Goal: Transaction & Acquisition: Purchase product/service

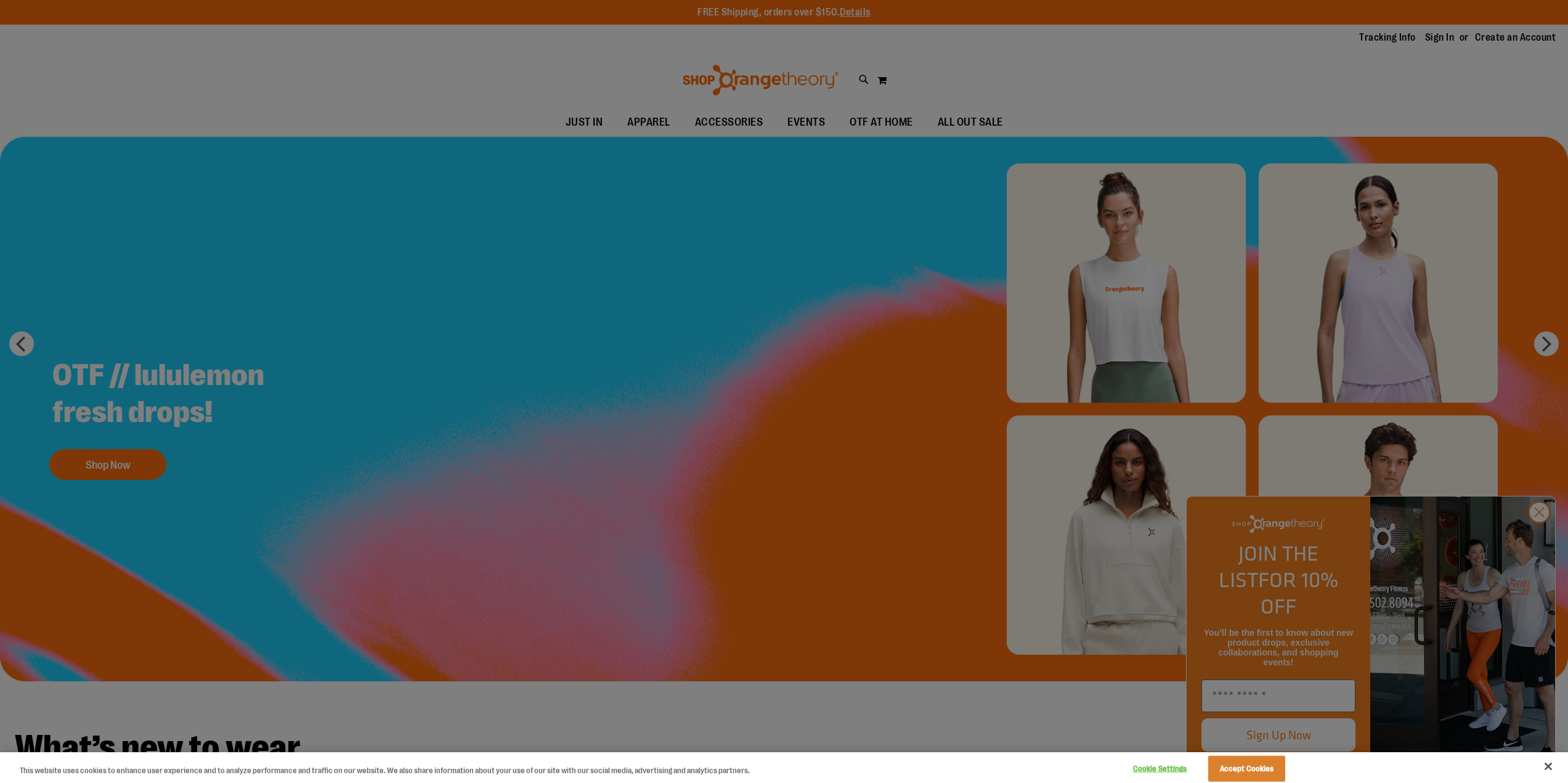
click at [1202, 544] on div at bounding box center [784, 391] width 1568 height 783
click at [1202, 604] on button "Accept Cookies" at bounding box center [1246, 768] width 77 height 26
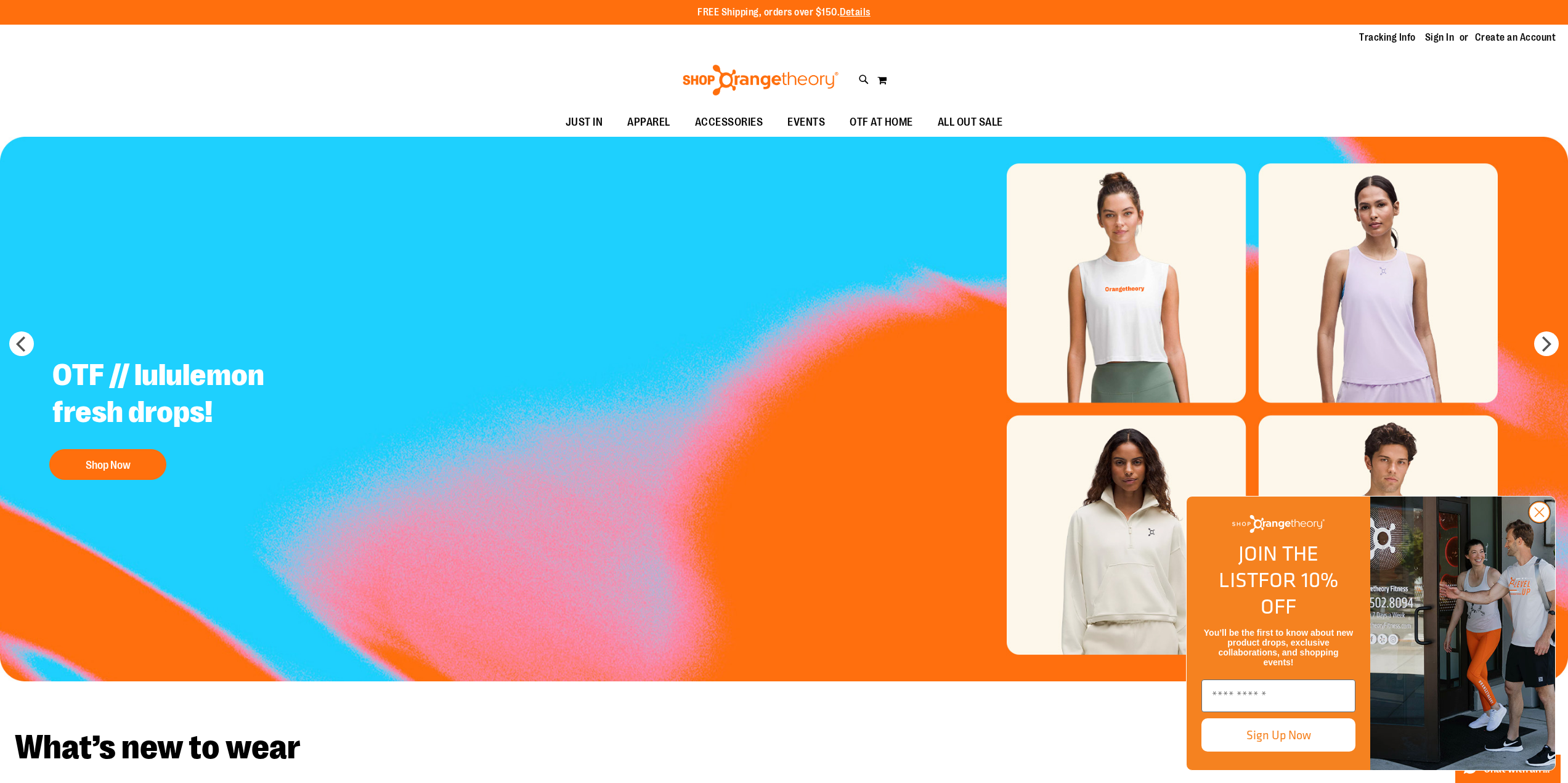
click at [1202, 522] on circle "Close dialog" at bounding box center [1539, 512] width 20 height 20
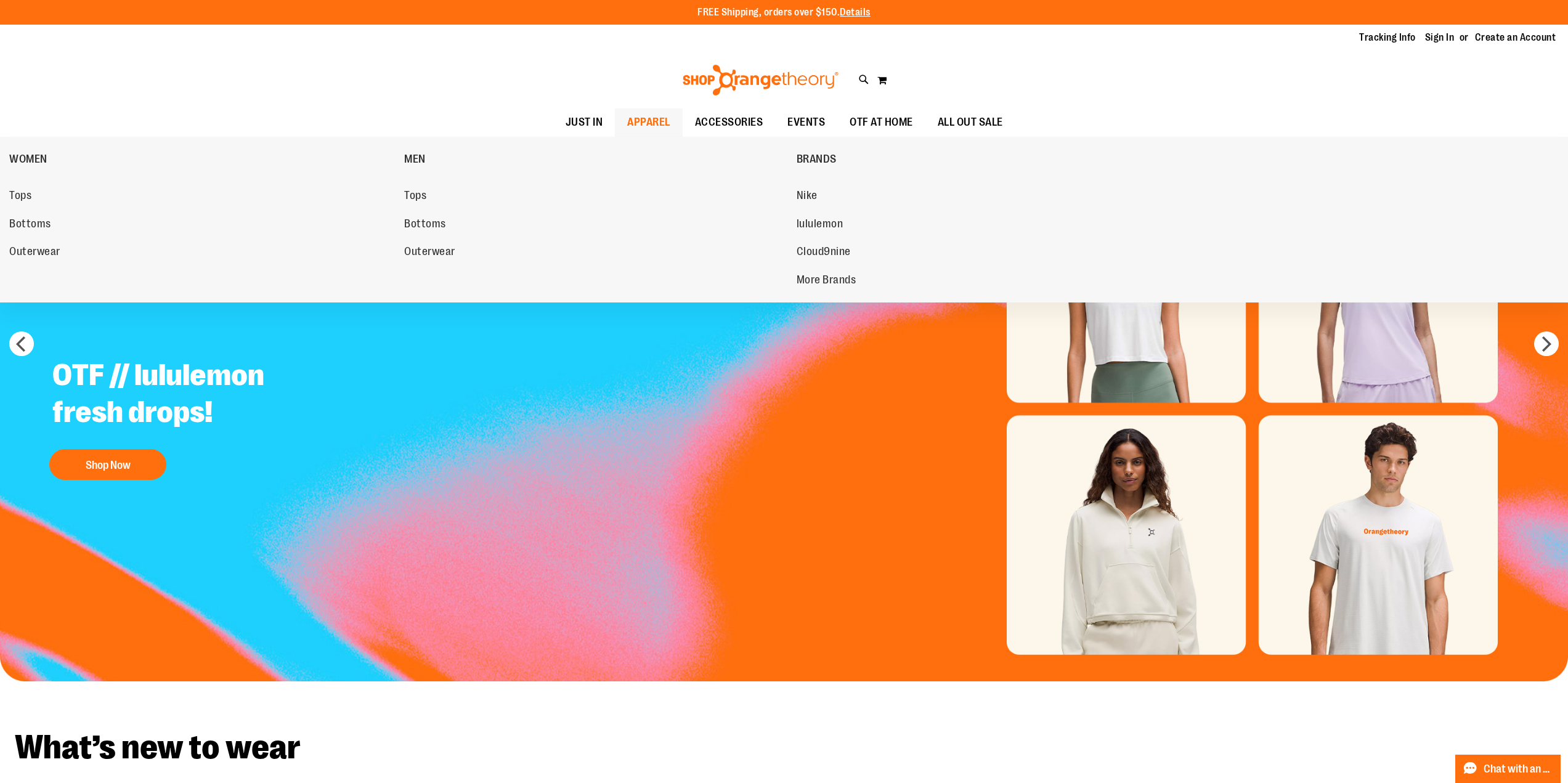
click at [634, 119] on span "APPAREL" at bounding box center [648, 122] width 43 height 28
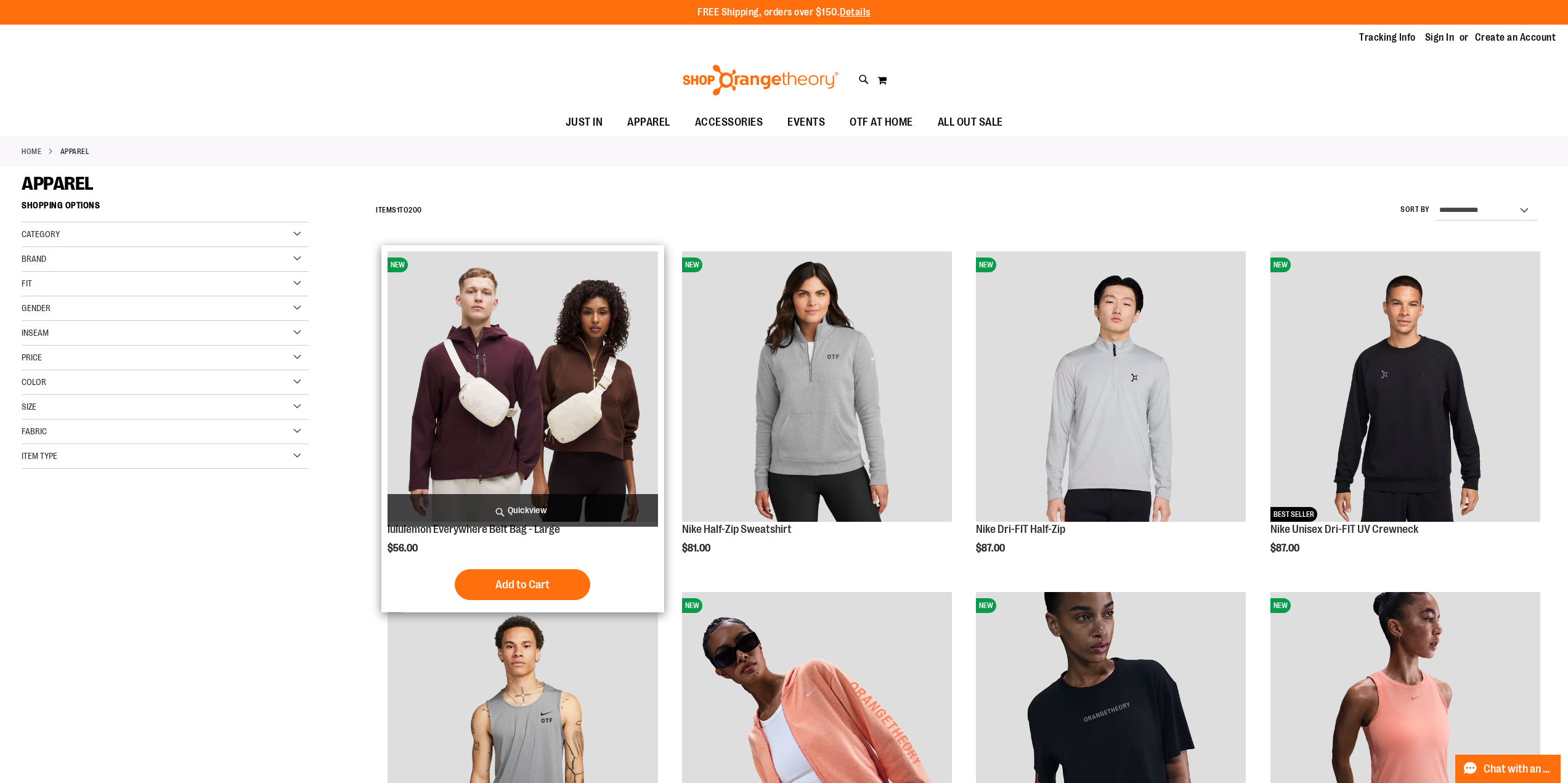
click at [484, 396] on img "product" at bounding box center [522, 386] width 270 height 270
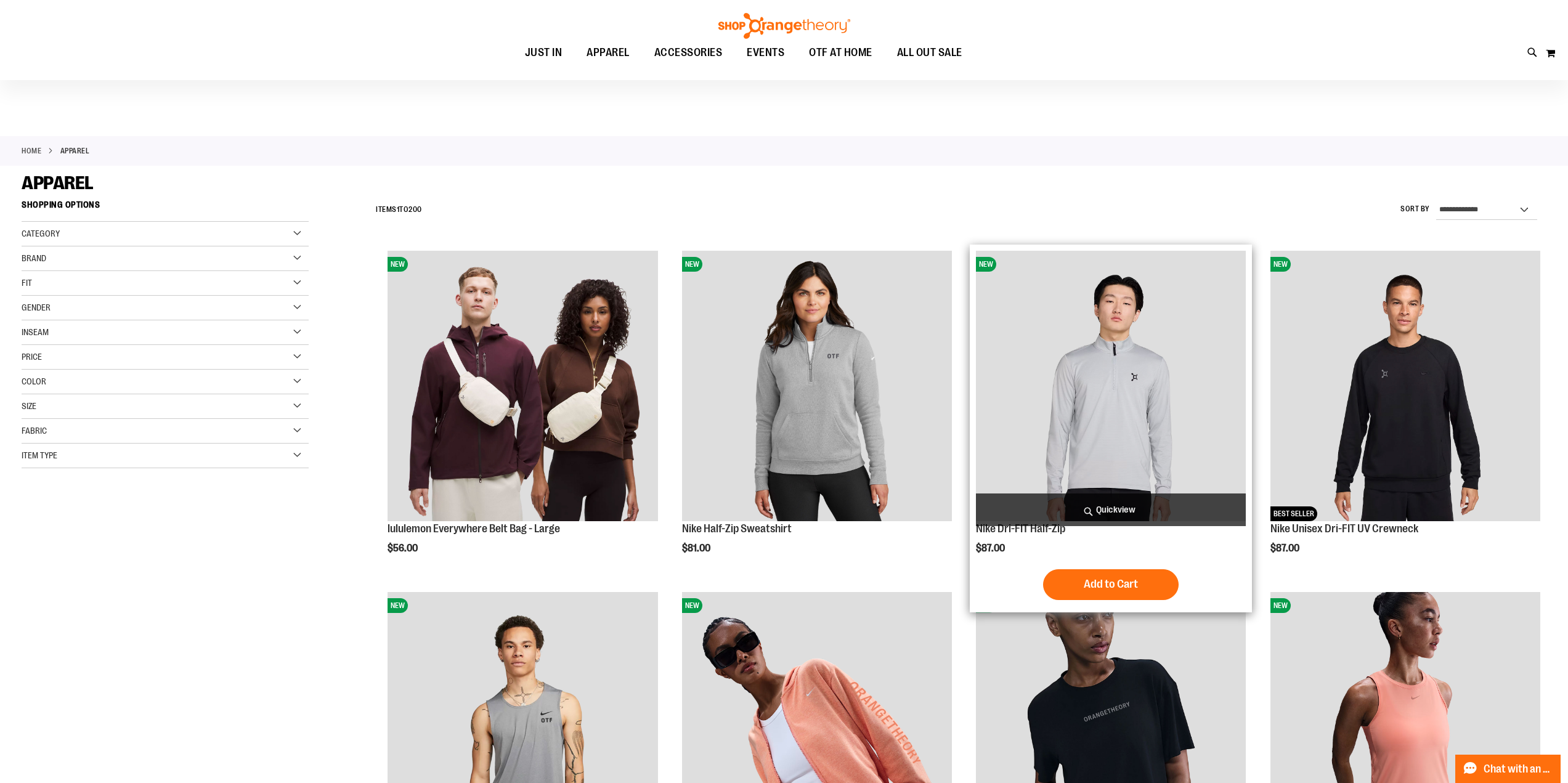
scroll to position [205, 0]
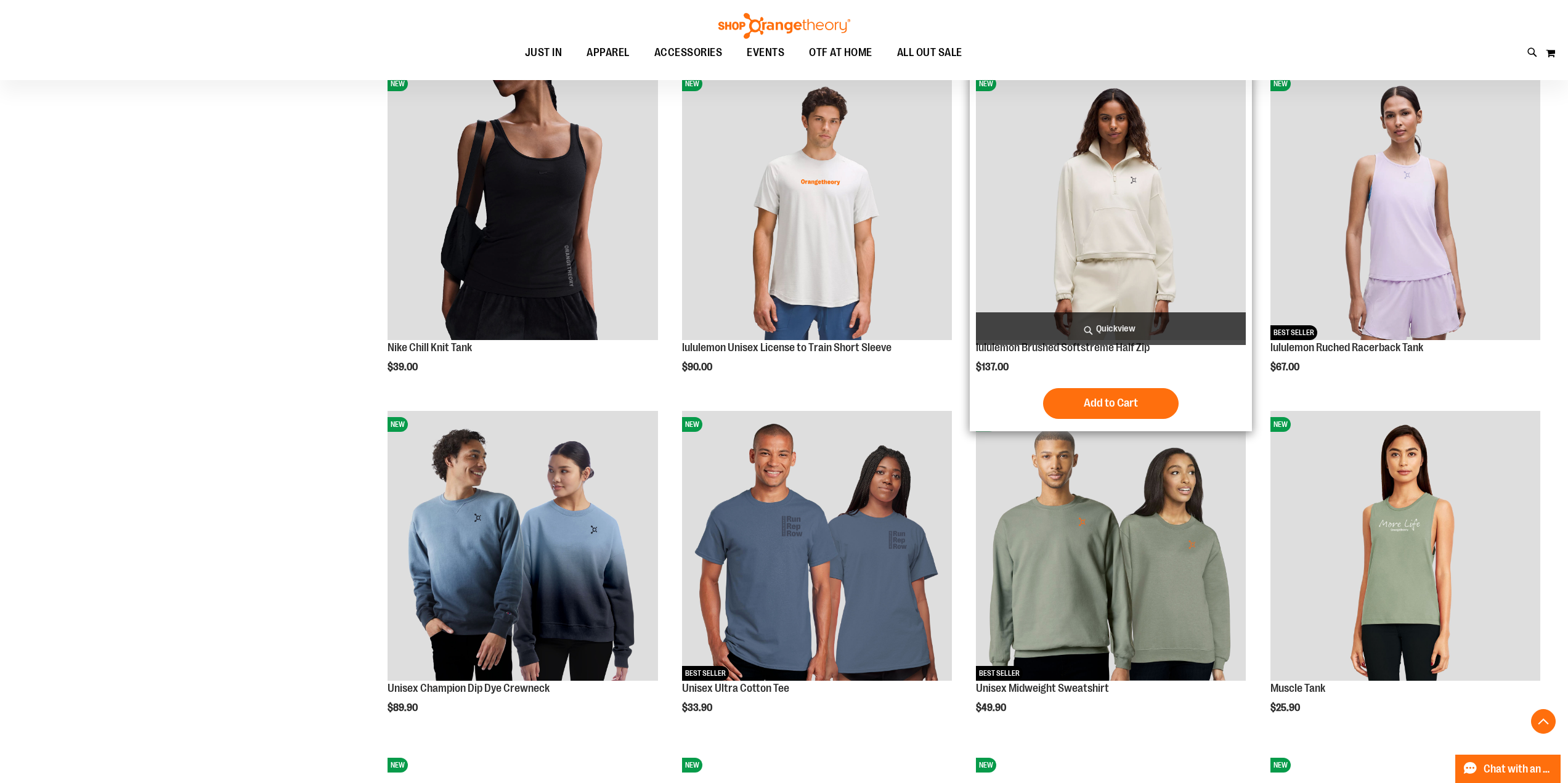
scroll to position [924, 0]
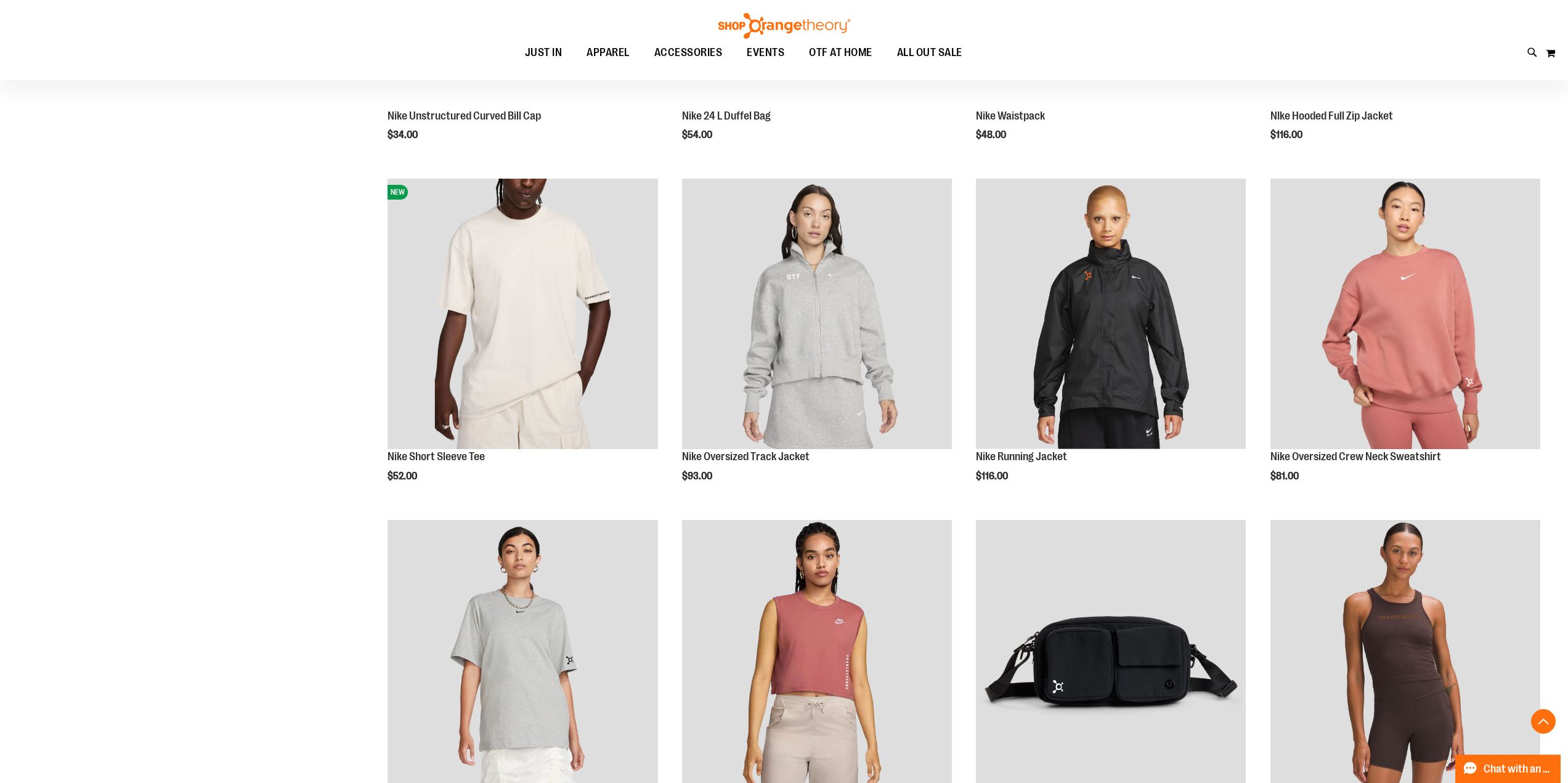
scroll to position [2669, 0]
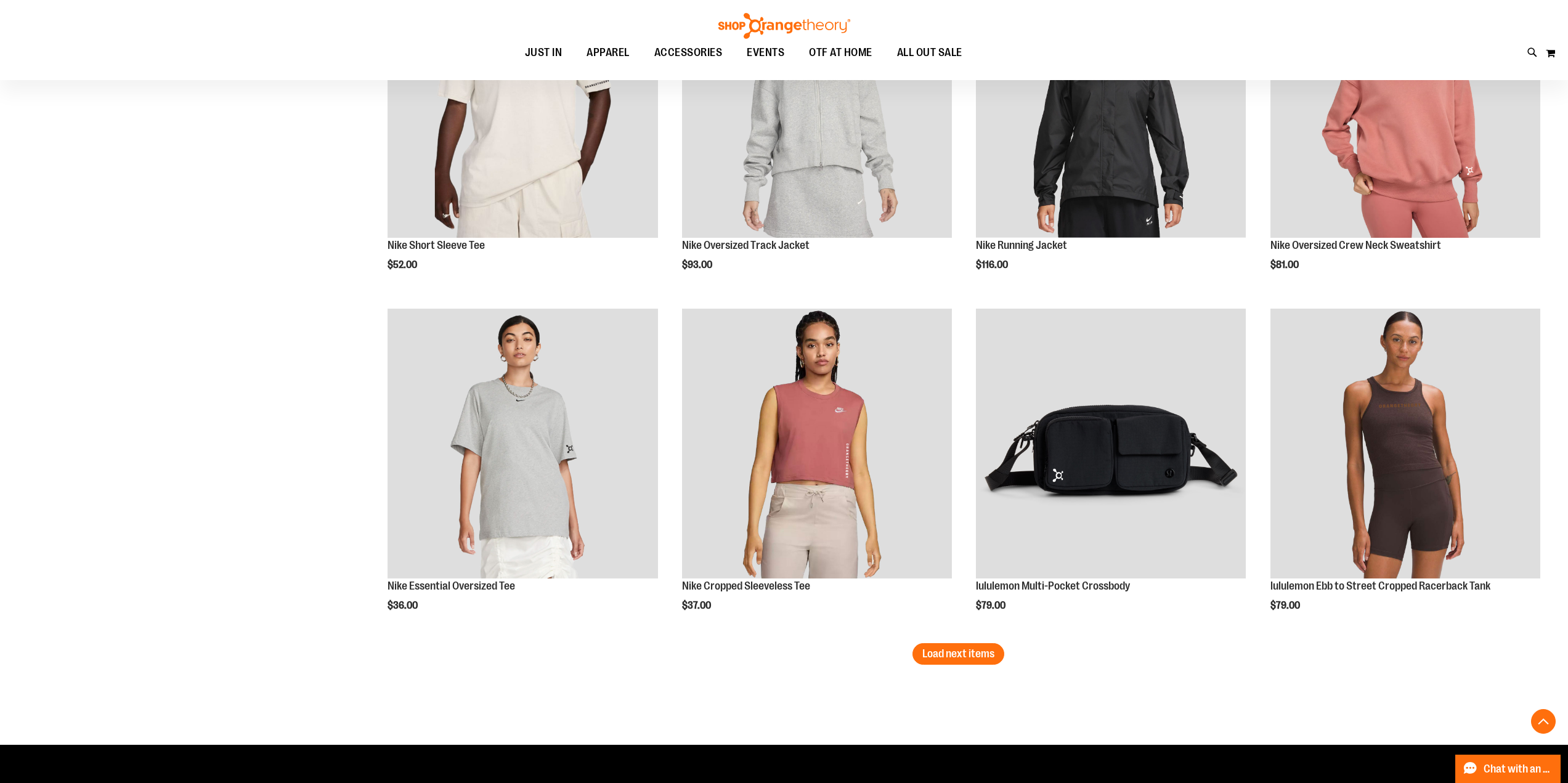
click at [989, 650] on span "Load next items" at bounding box center [959, 653] width 72 height 13
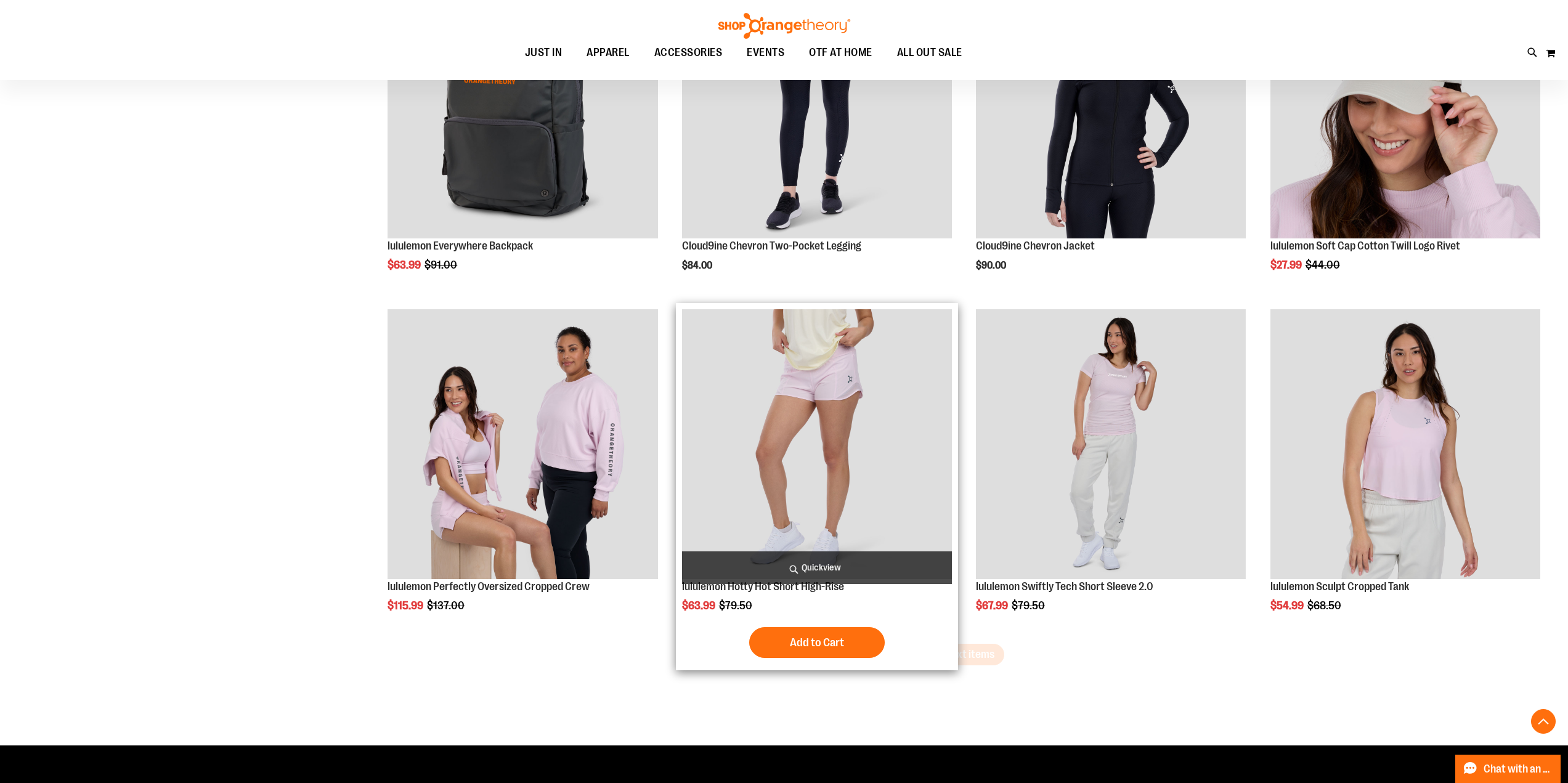
scroll to position [3696, 0]
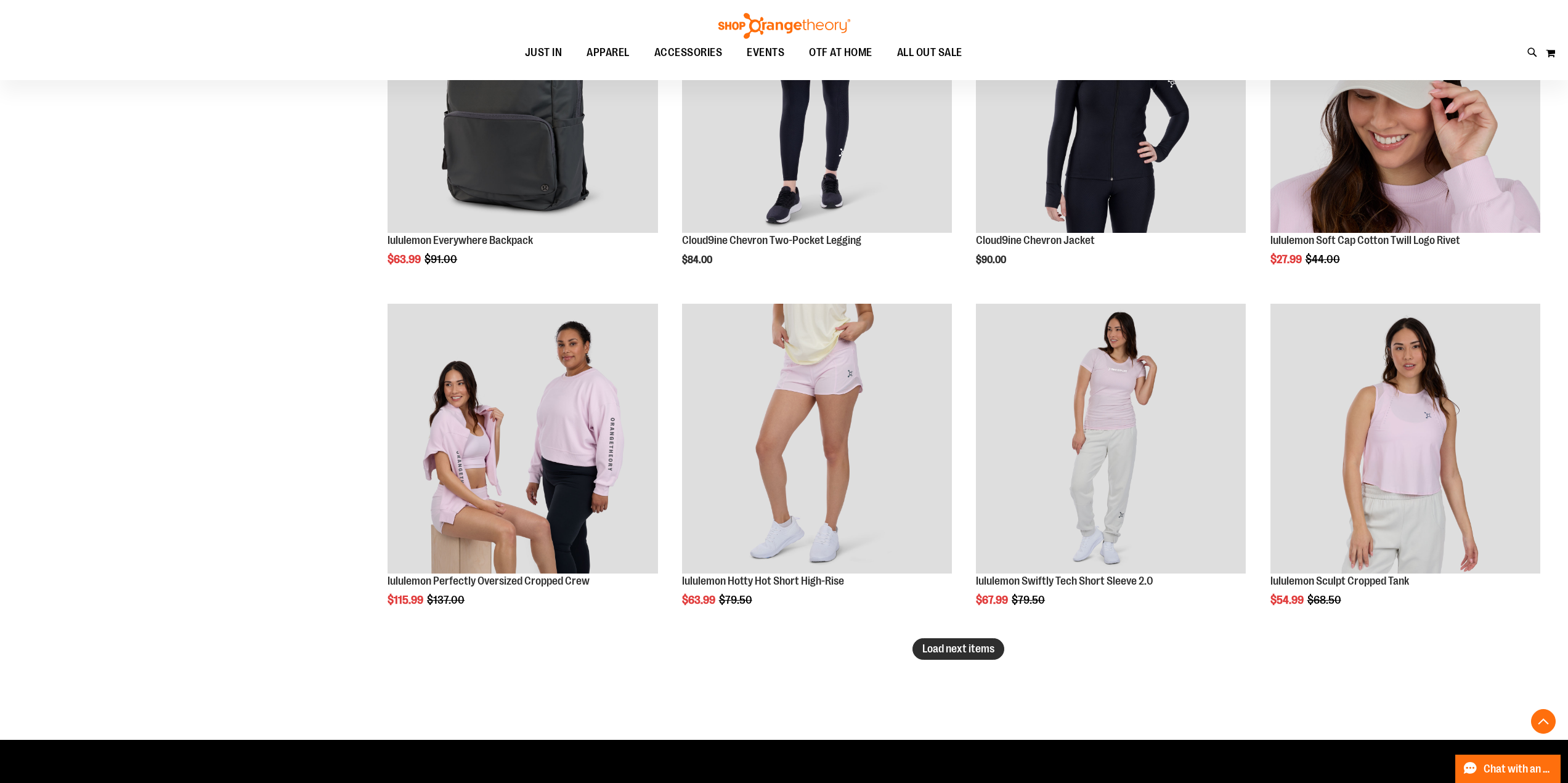
click at [971, 652] on span "Load next items" at bounding box center [959, 648] width 72 height 13
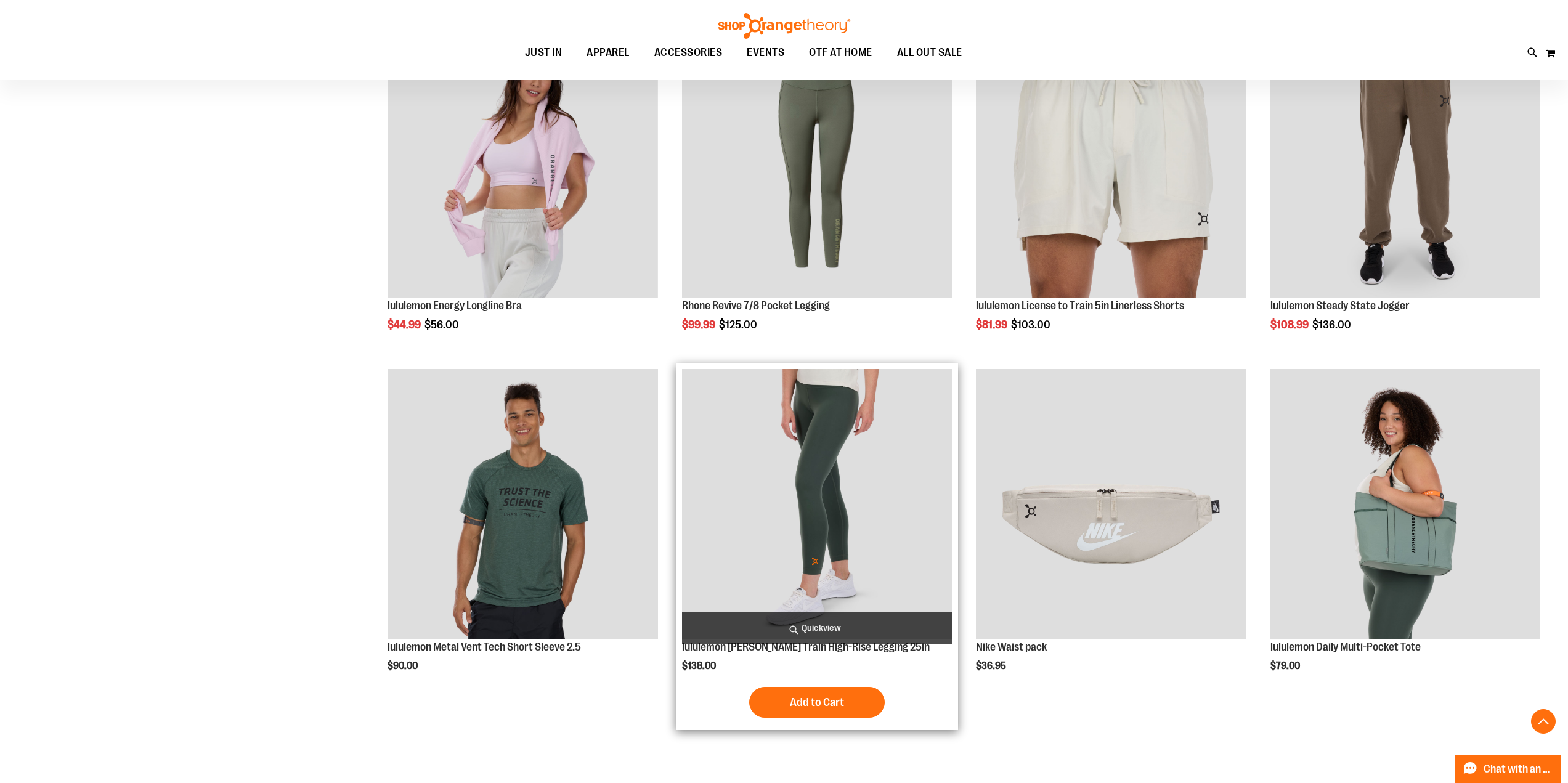
scroll to position [4723, 0]
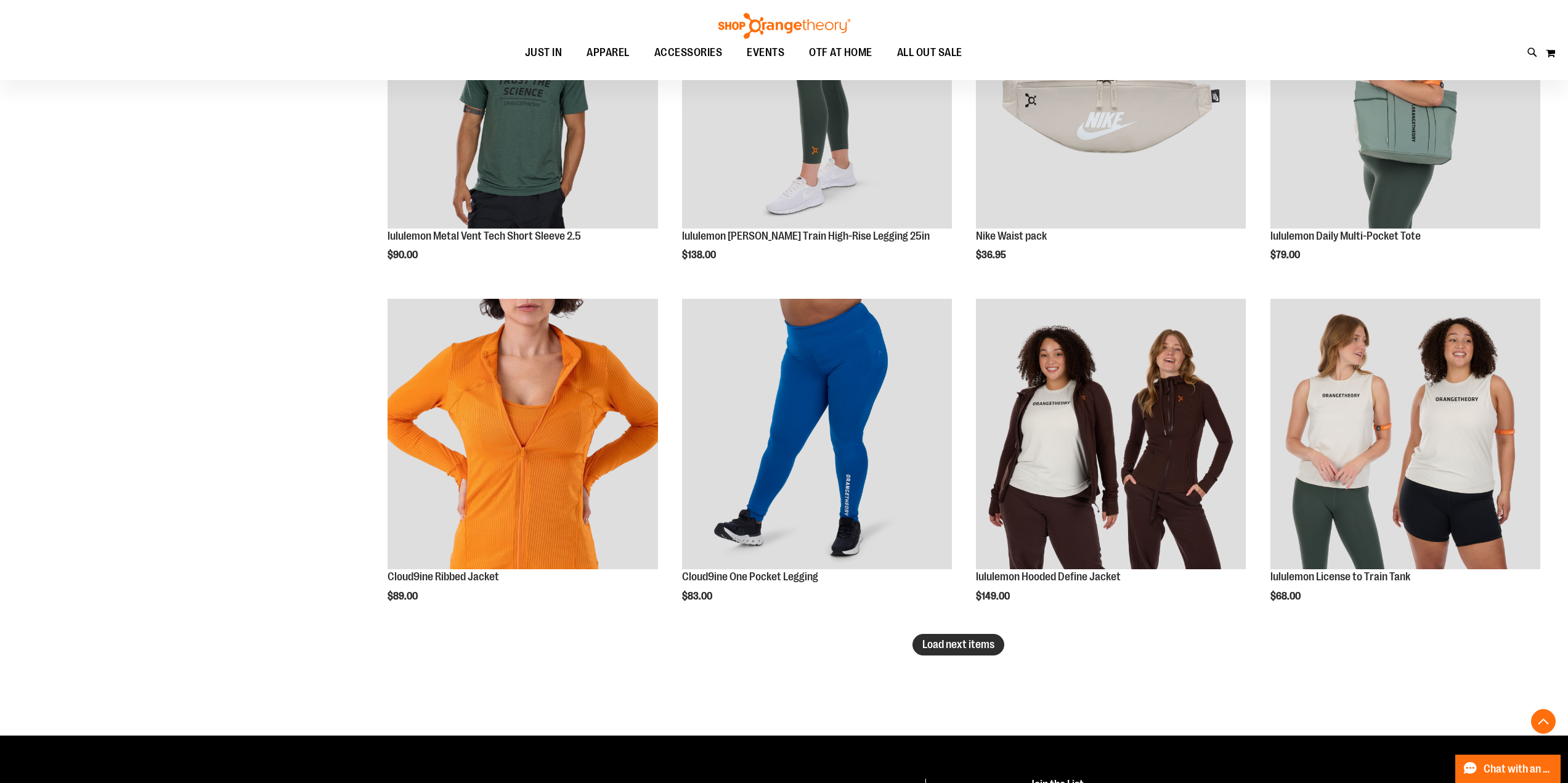
click at [980, 640] on span "Load next items" at bounding box center [959, 644] width 72 height 13
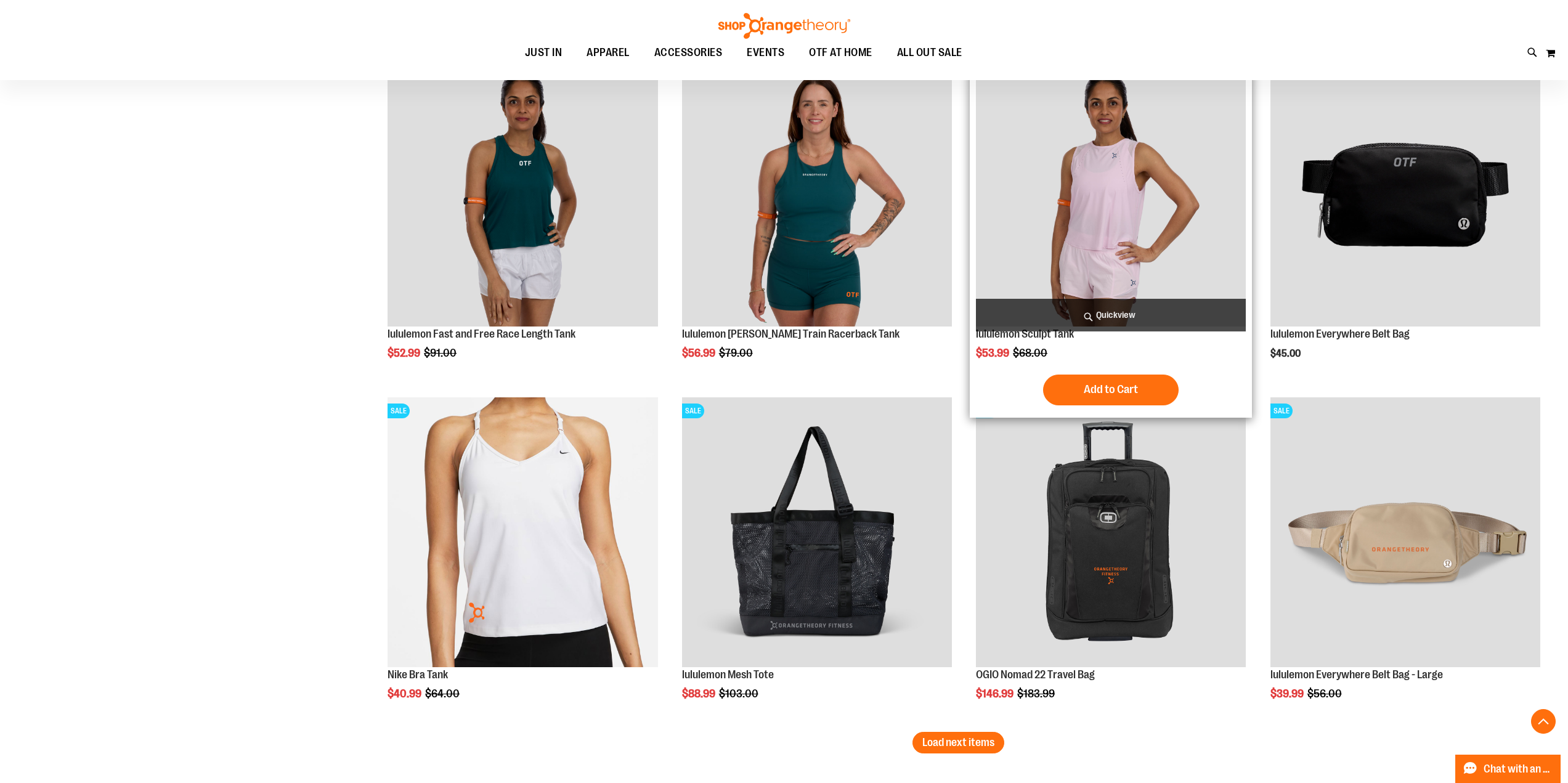
scroll to position [5916, 0]
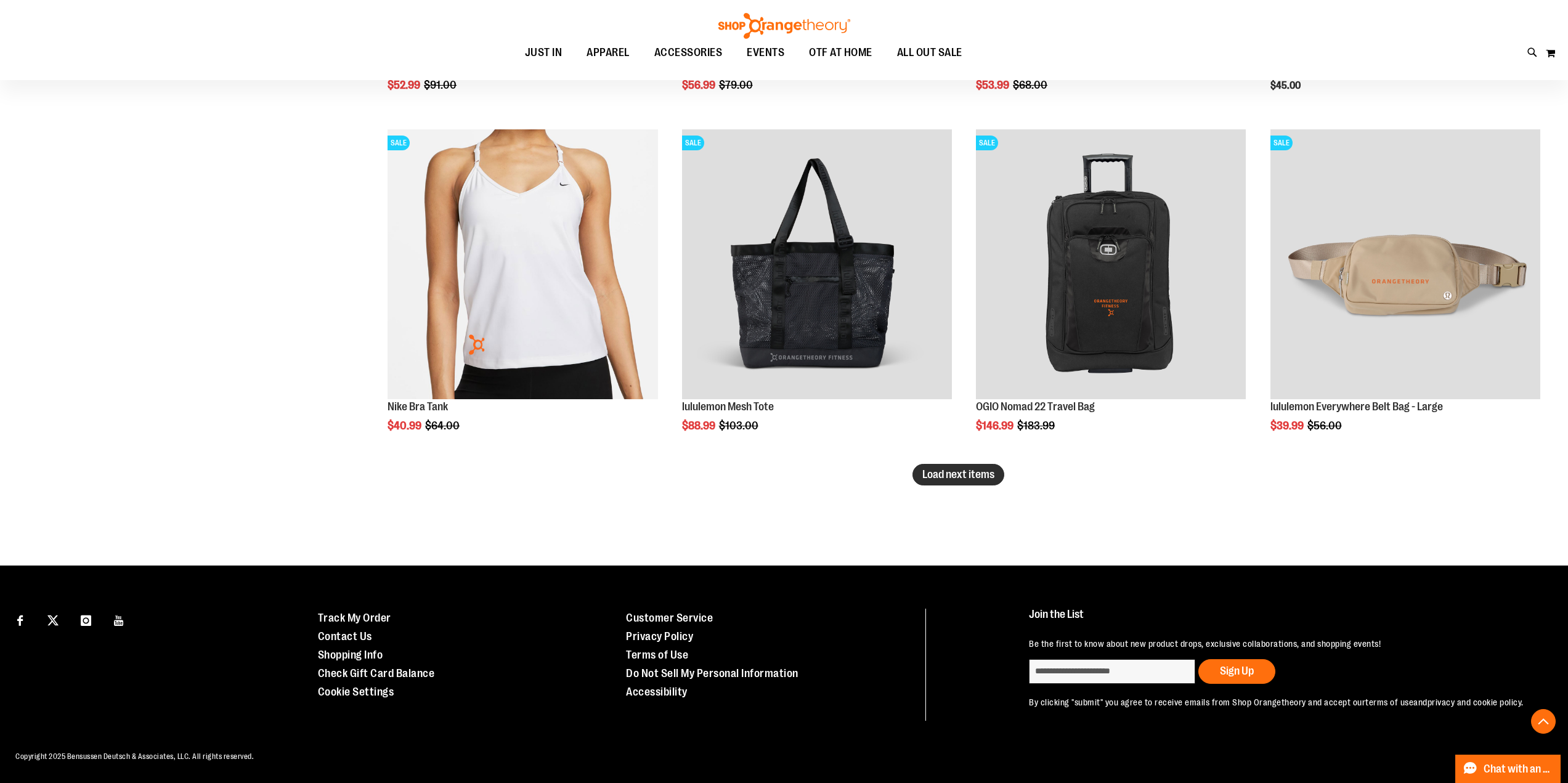
click at [987, 465] on button "Load next items" at bounding box center [958, 474] width 92 height 21
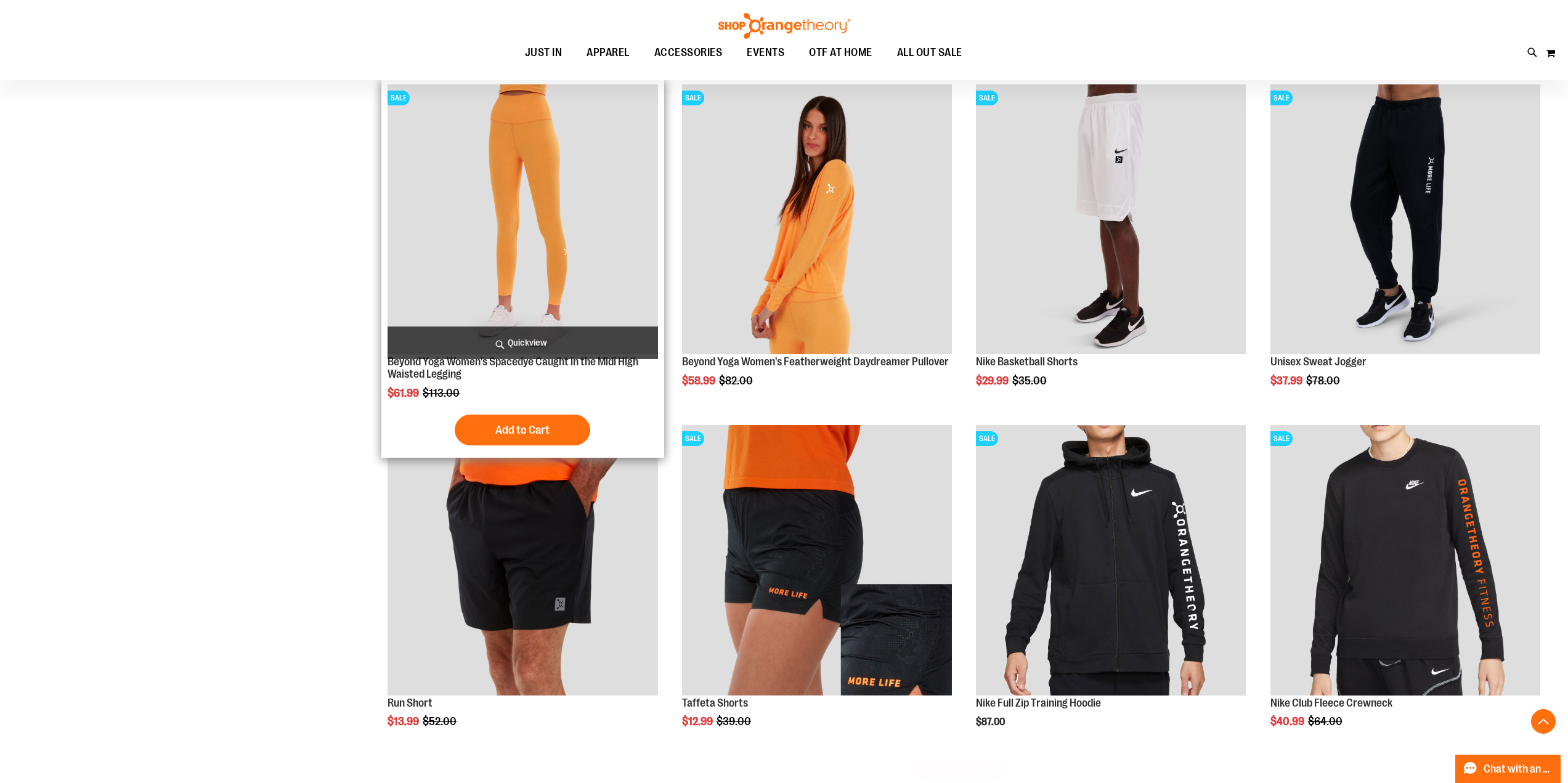
scroll to position [6737, 0]
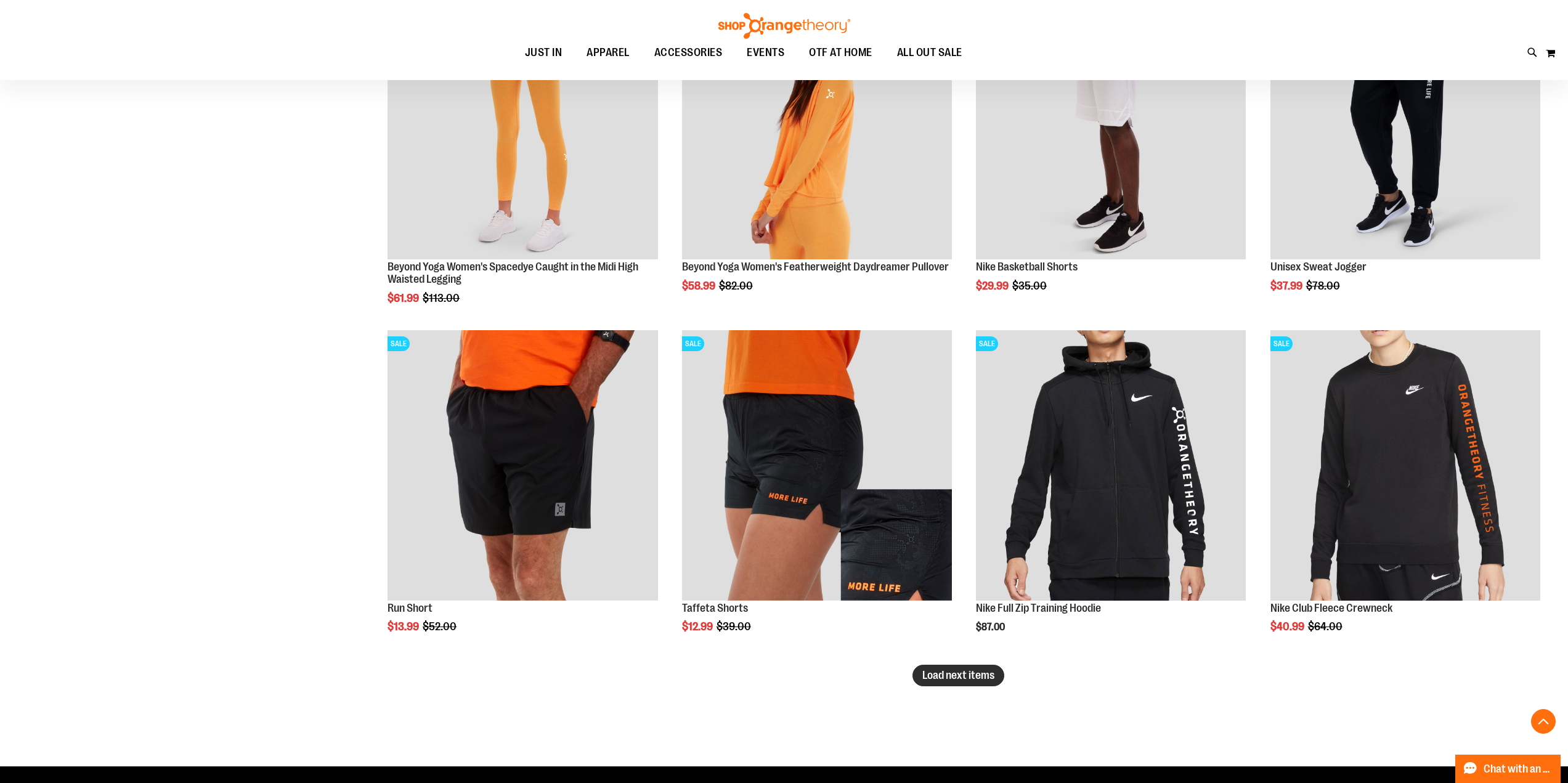
click at [951, 682] on button "Load next items" at bounding box center [958, 675] width 92 height 21
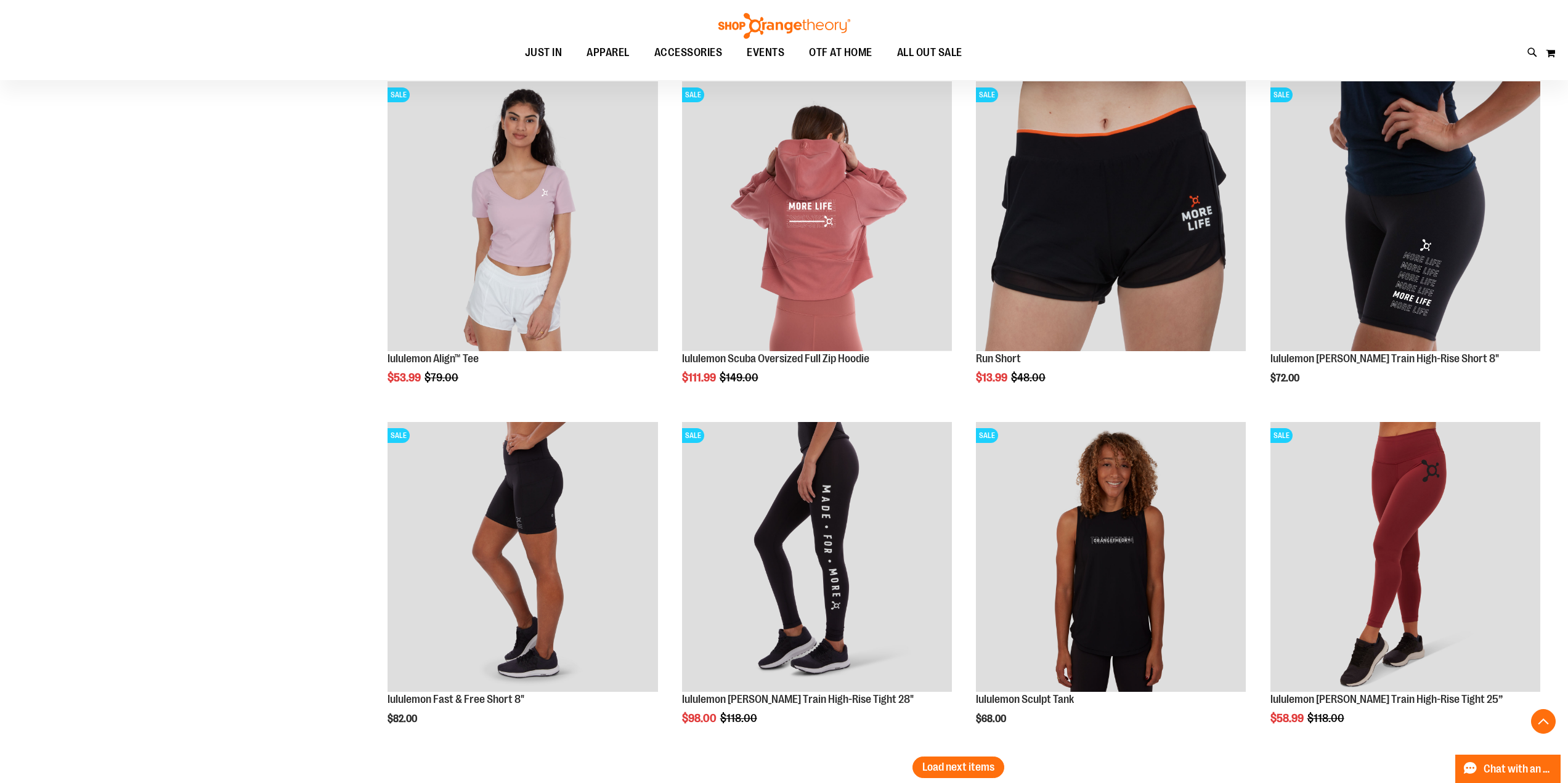
scroll to position [7867, 0]
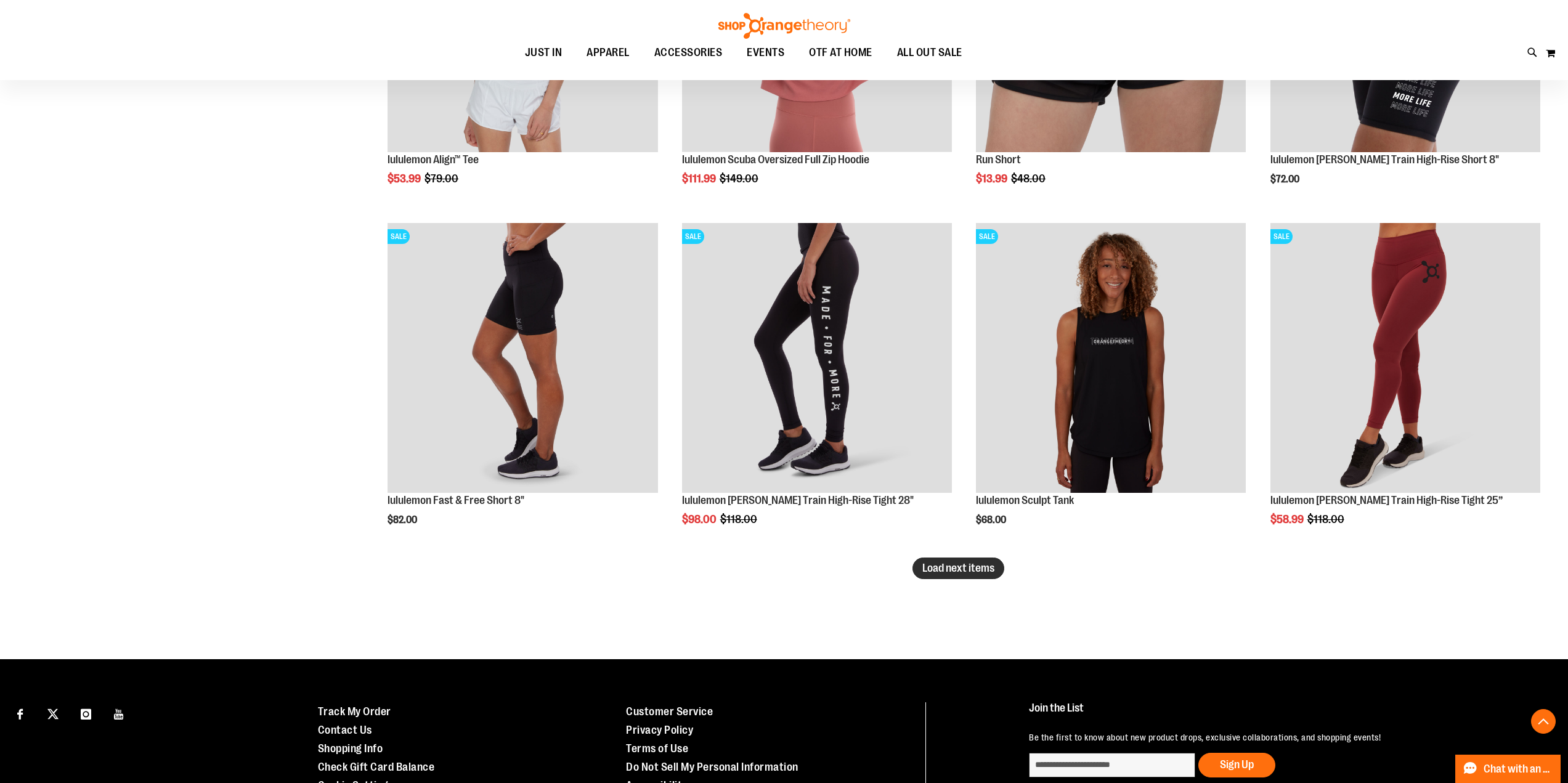
click at [951, 573] on span "Load next items" at bounding box center [959, 568] width 72 height 13
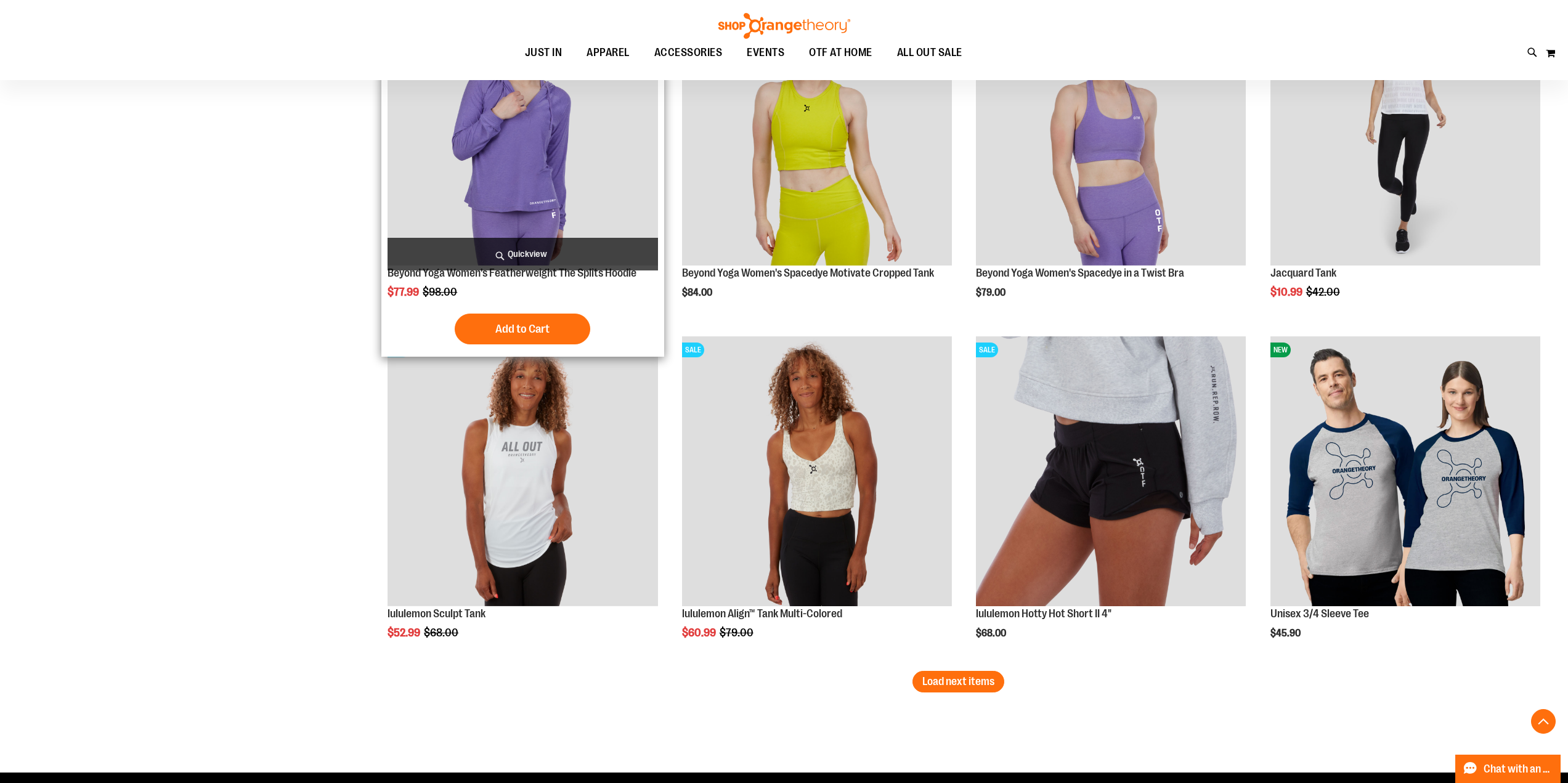
scroll to position [8983, 0]
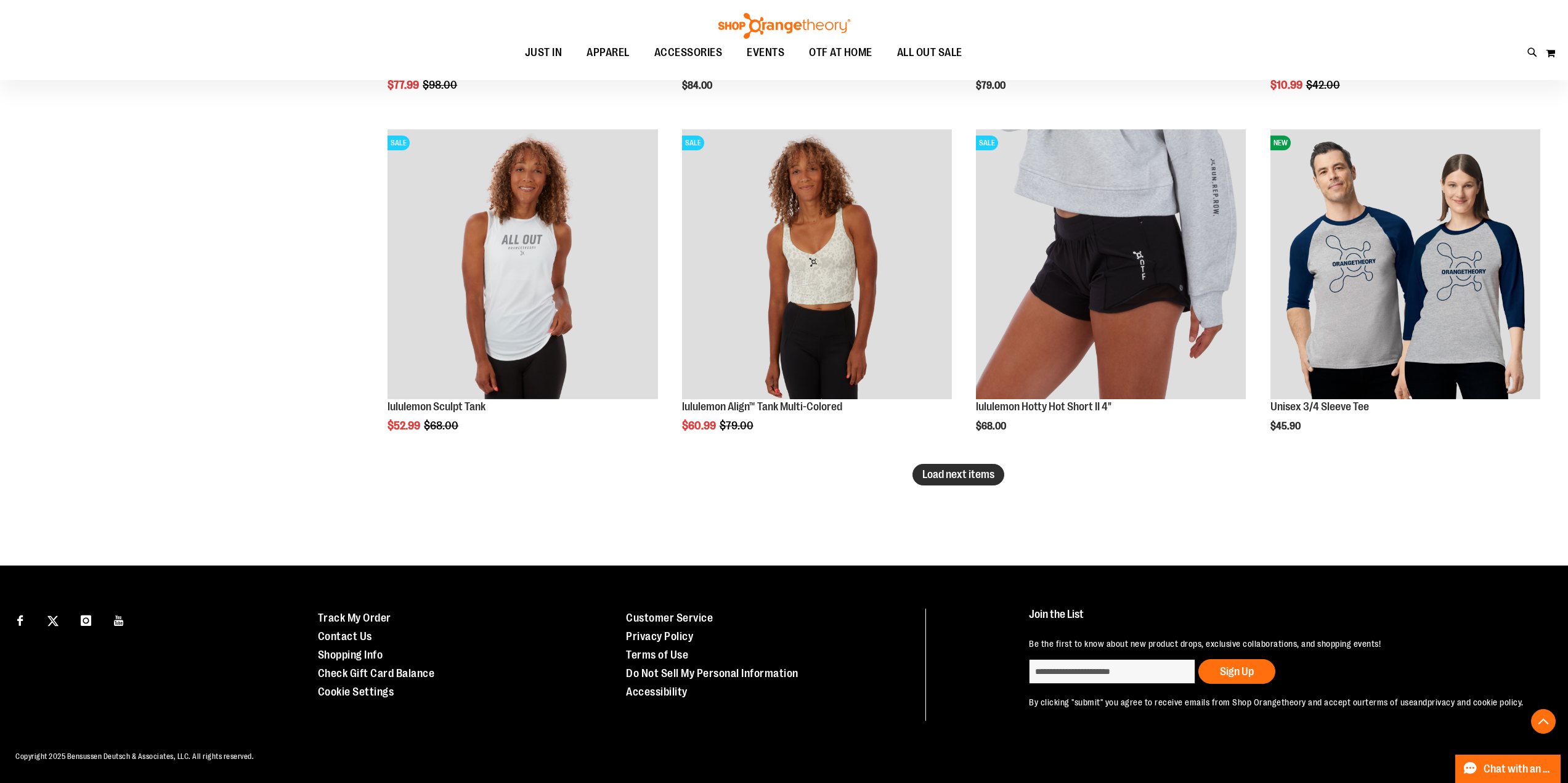
click at [973, 478] on span "Load next items" at bounding box center [959, 474] width 72 height 13
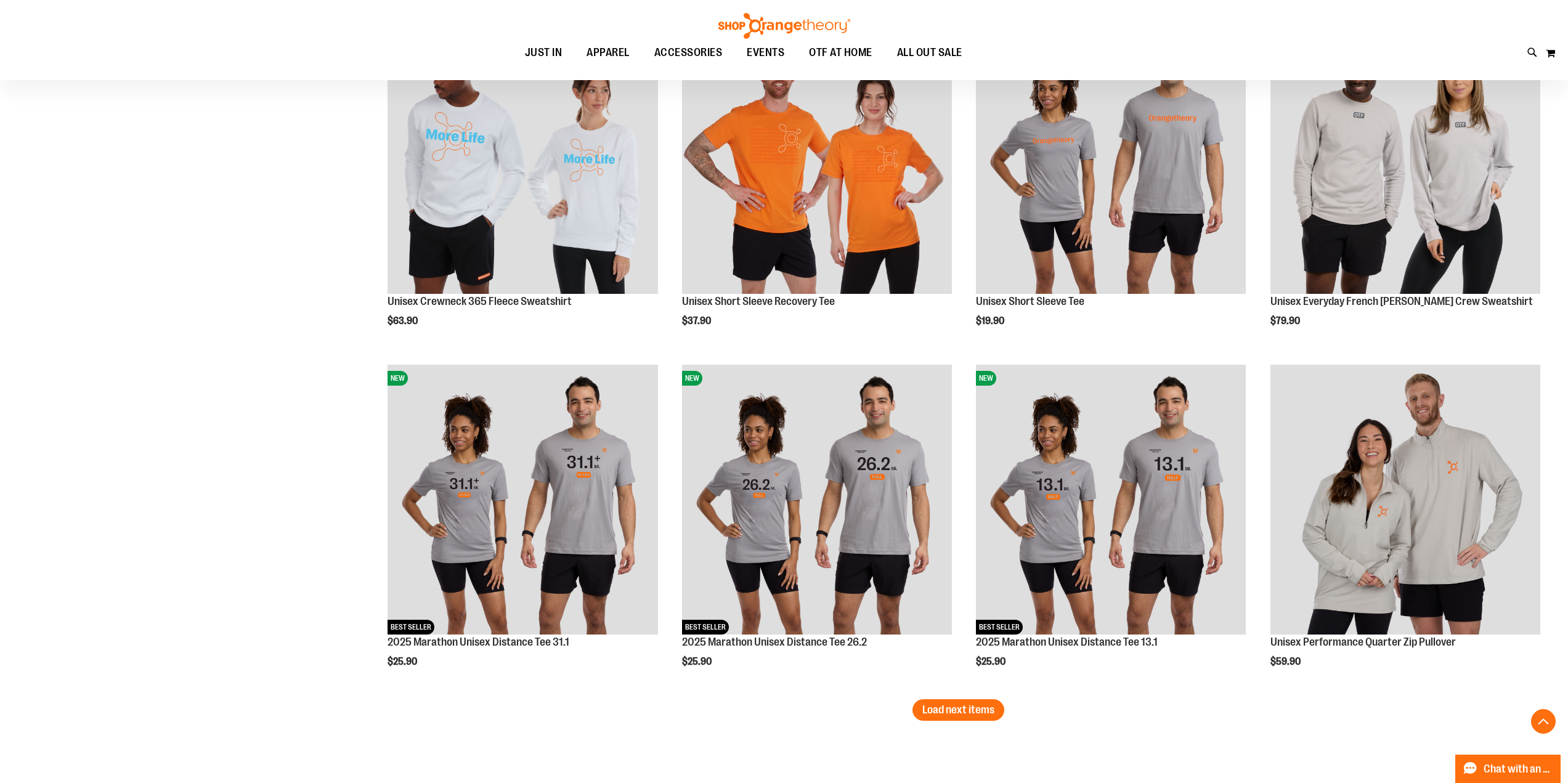
scroll to position [9906, 0]
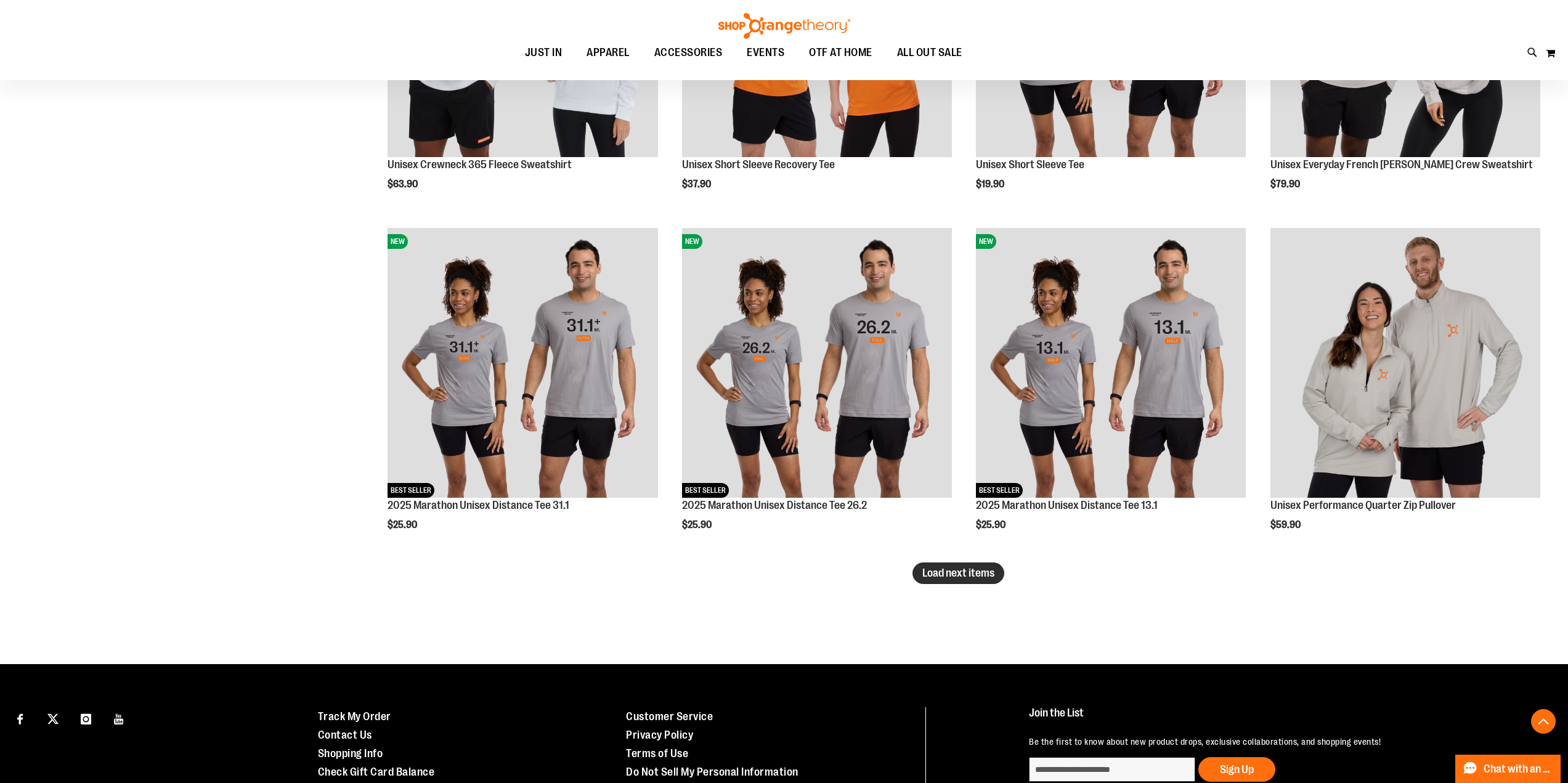
click at [977, 582] on button "Load next items" at bounding box center [958, 573] width 92 height 21
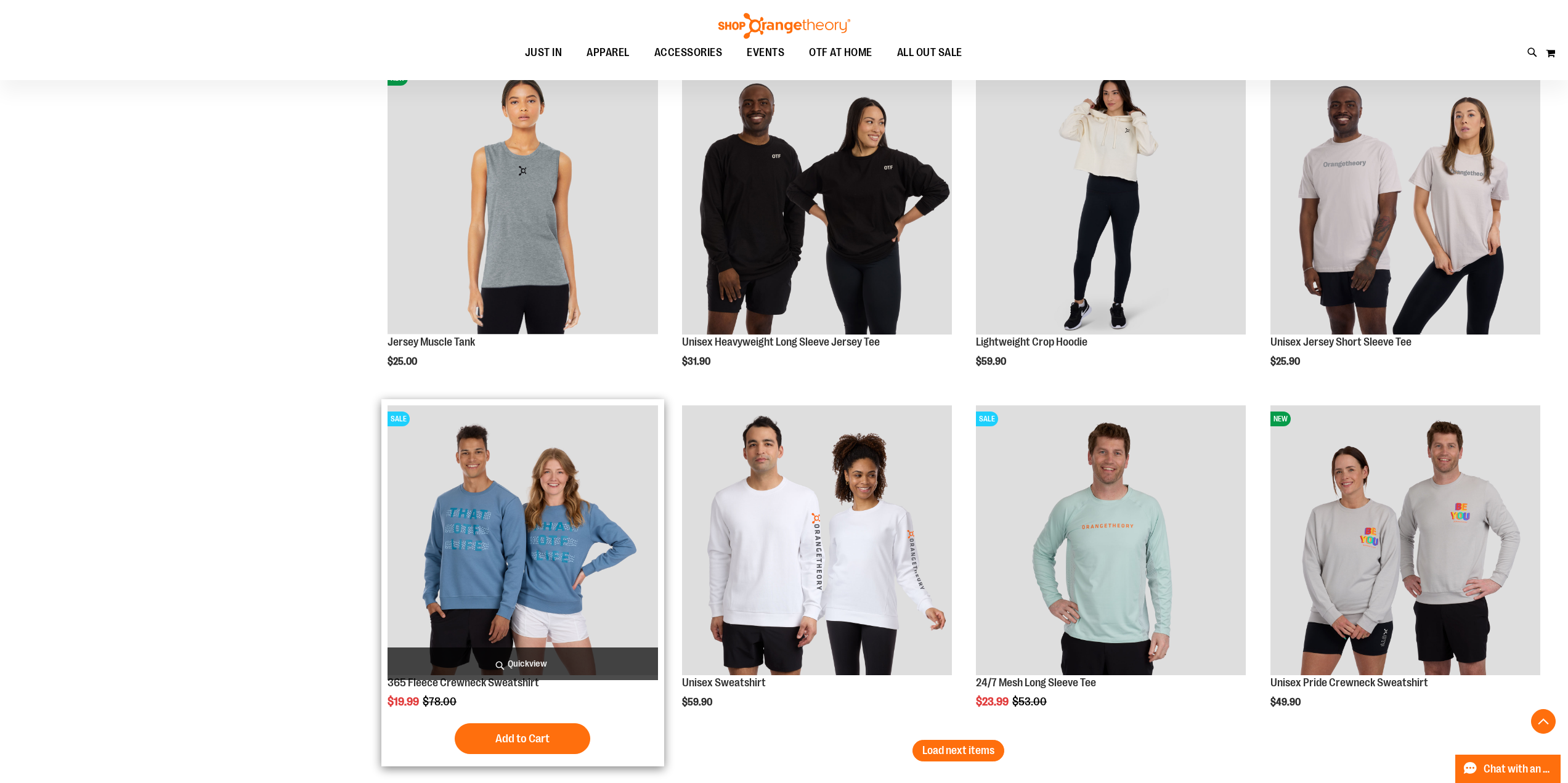
scroll to position [10728, 0]
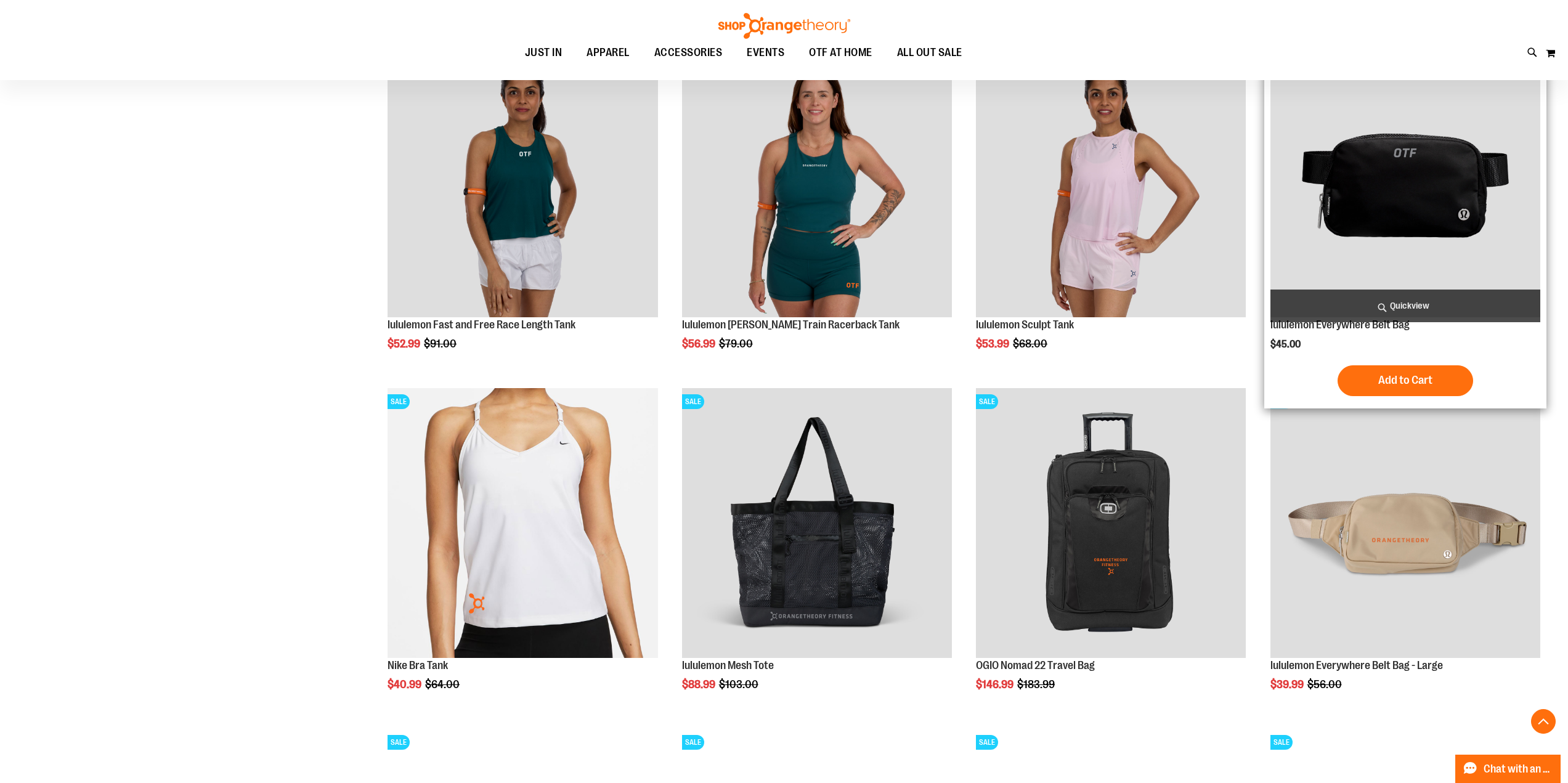
scroll to position [5799, 0]
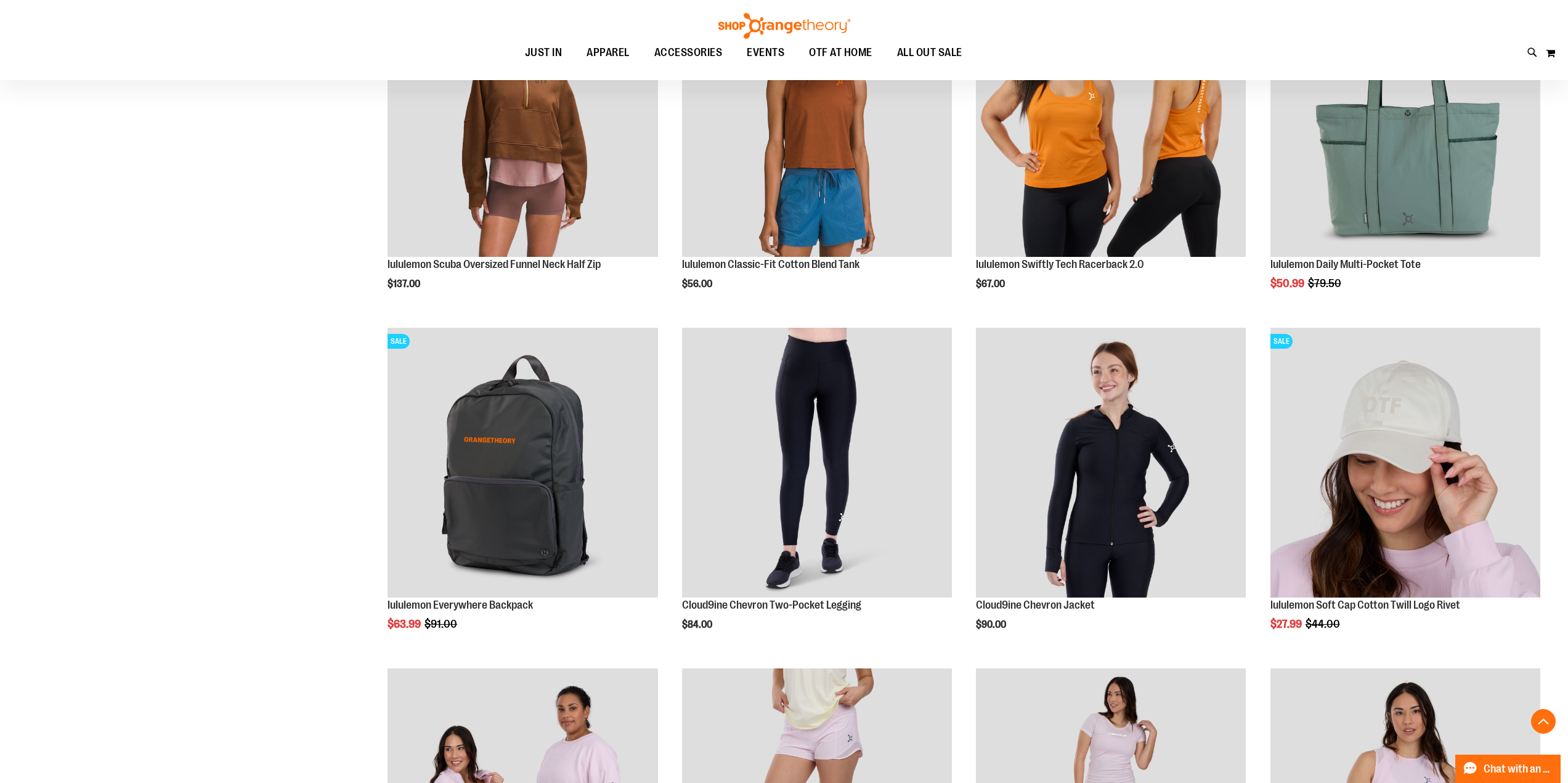
scroll to position [3159, 0]
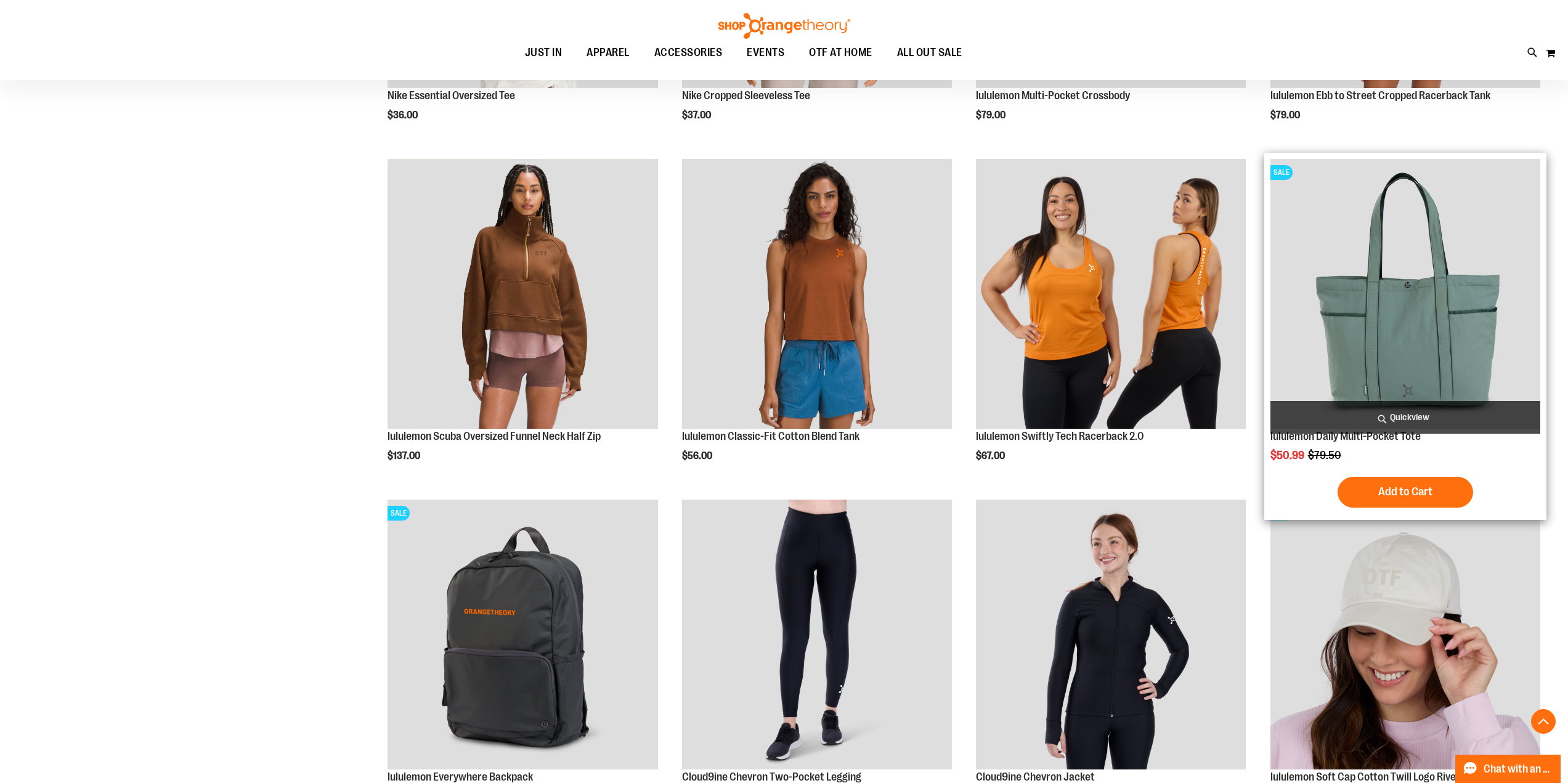
click at [1411, 310] on img "product" at bounding box center [1405, 294] width 270 height 270
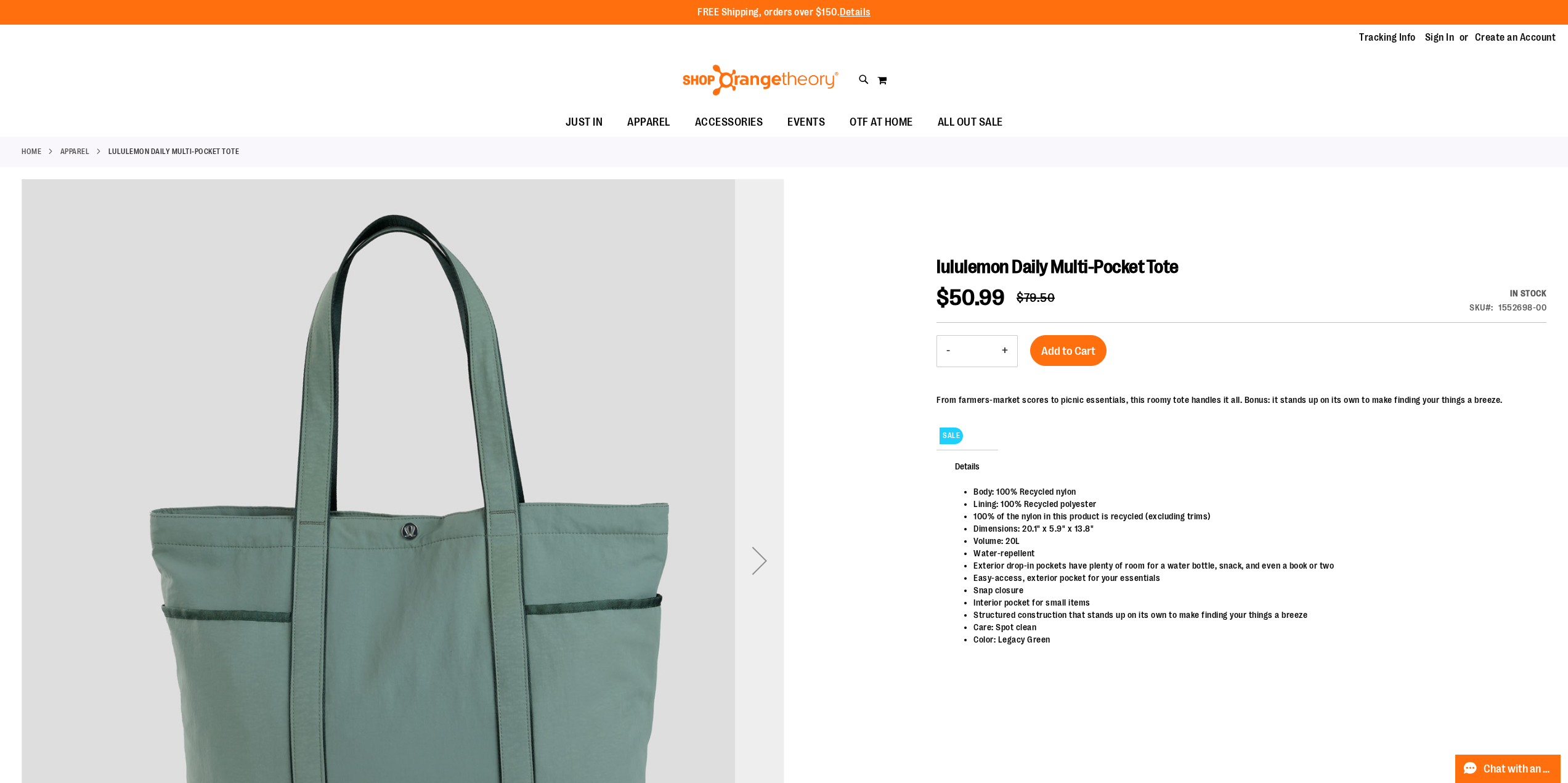
click at [765, 556] on div "Next" at bounding box center [760, 560] width 49 height 49
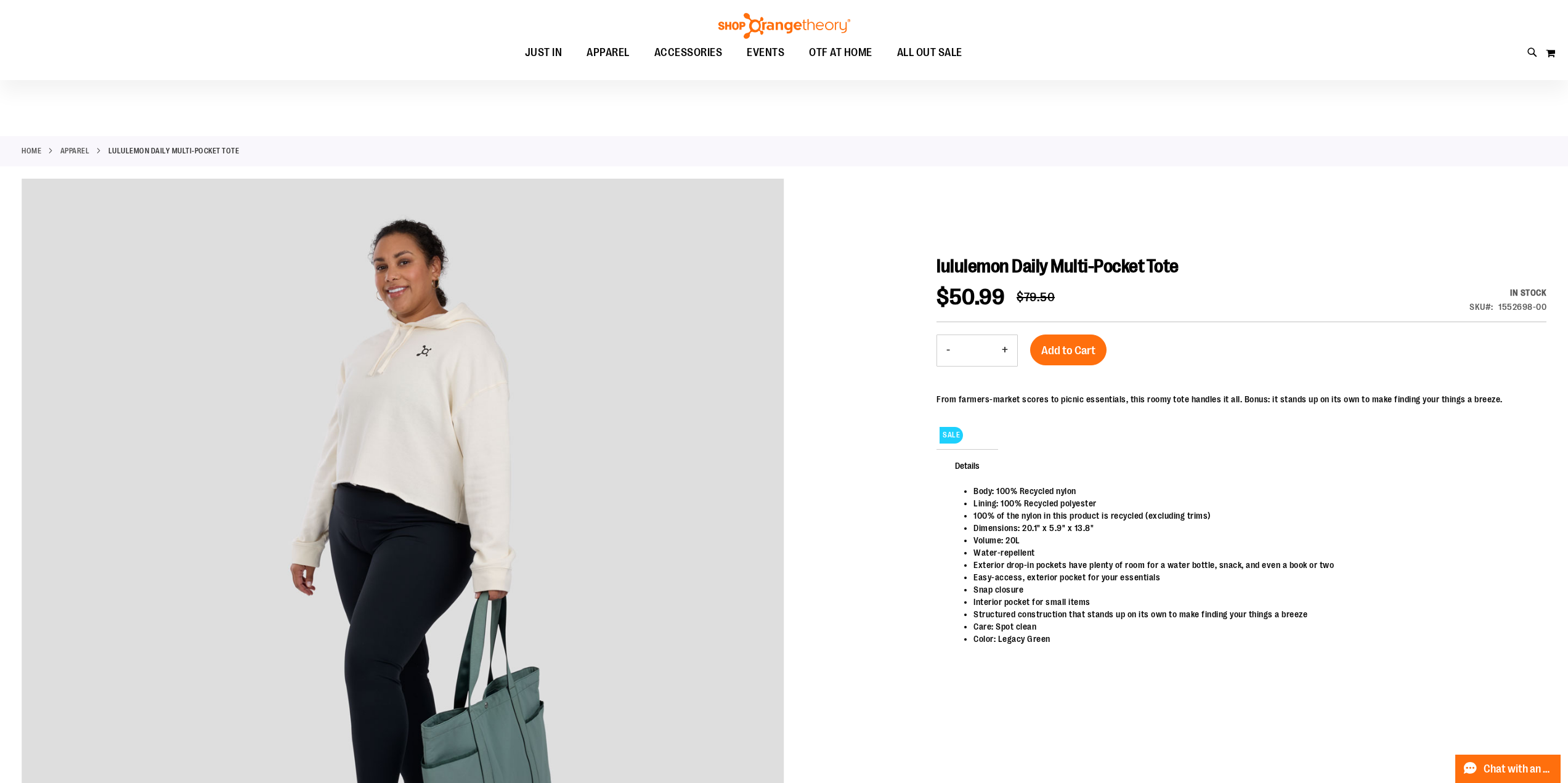
scroll to position [102, 0]
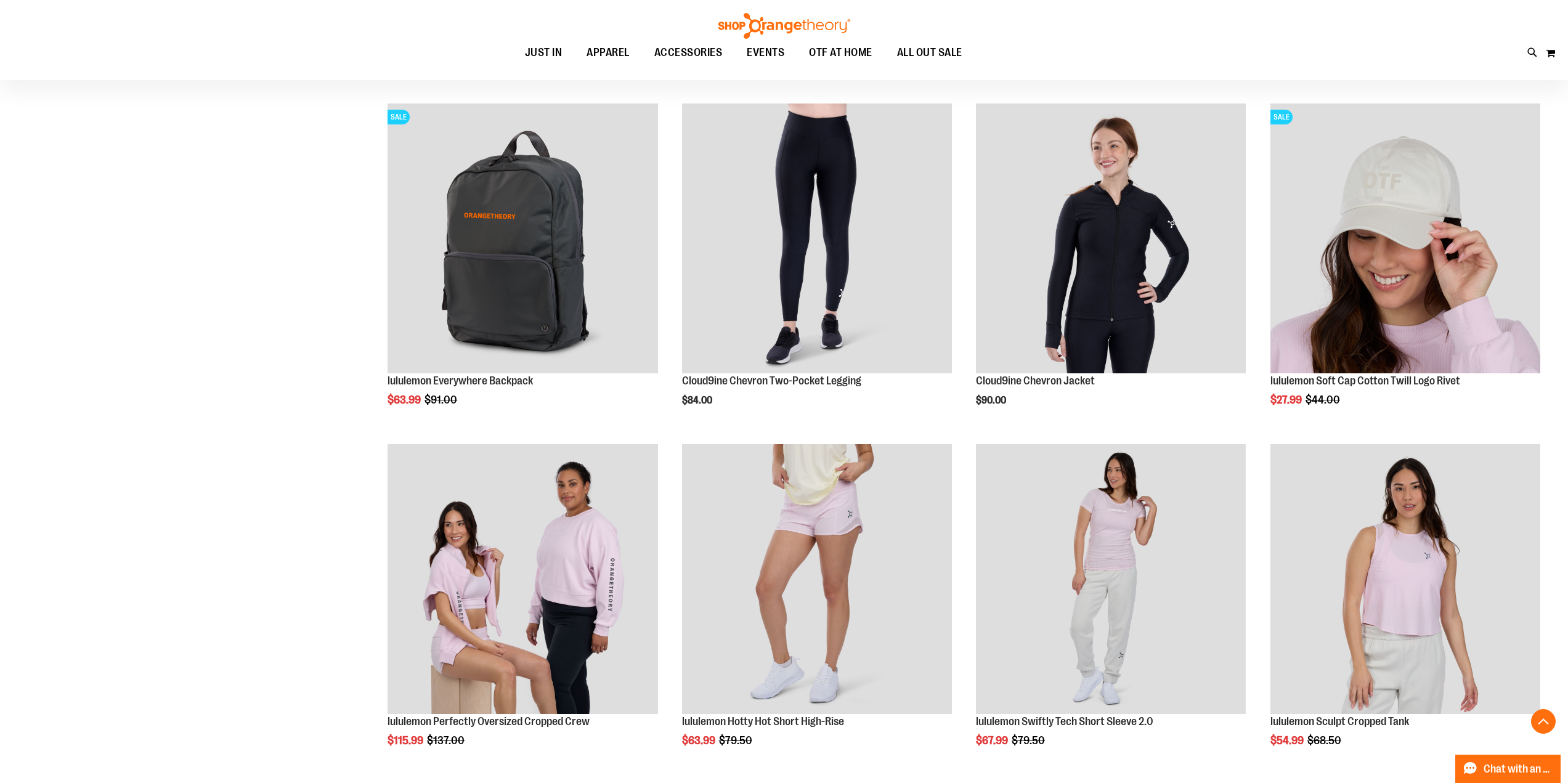
scroll to position [506, 0]
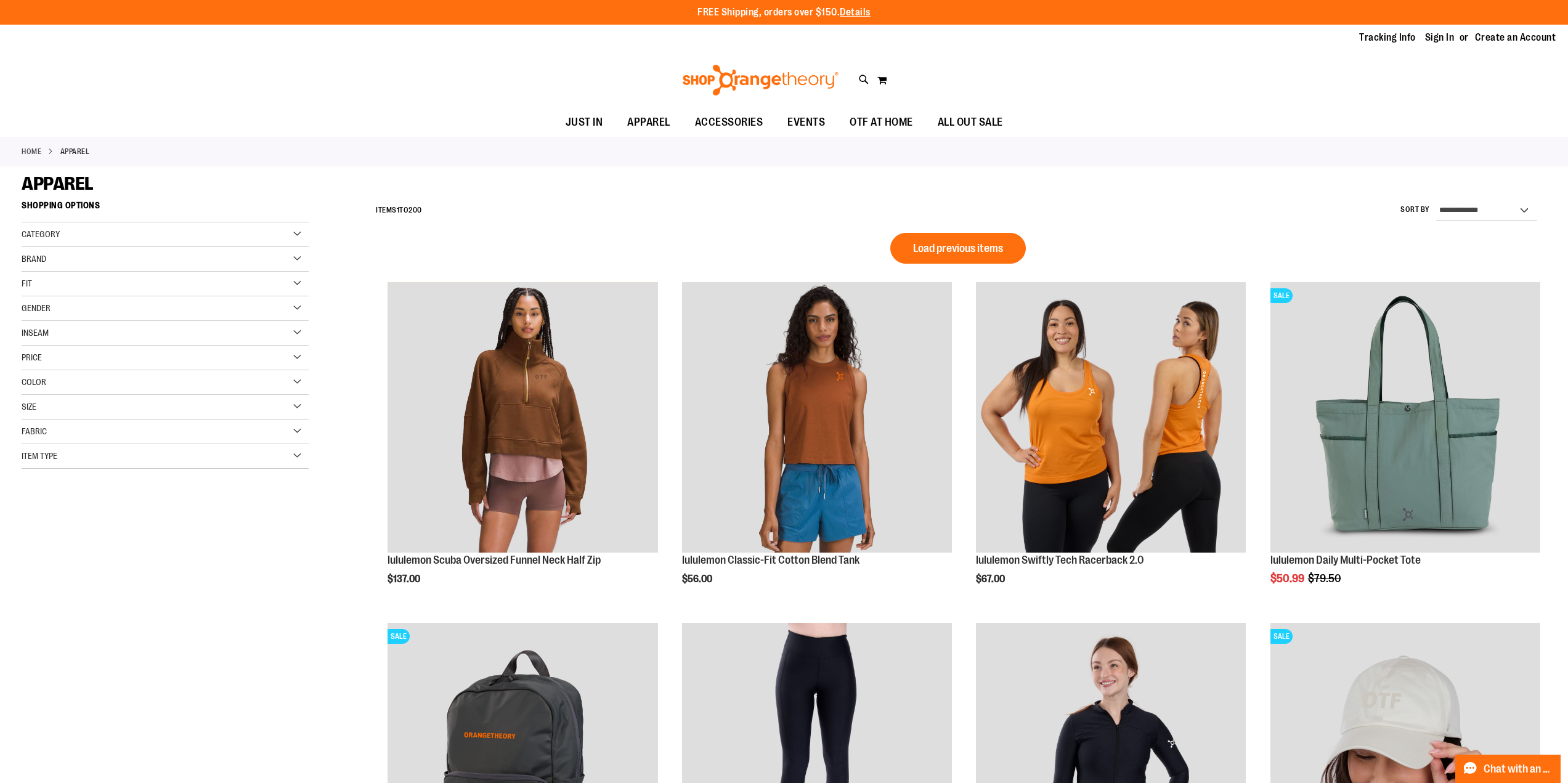
drag, startPoint x: 554, startPoint y: 423, endPoint x: 287, endPoint y: 652, distance: 351.8
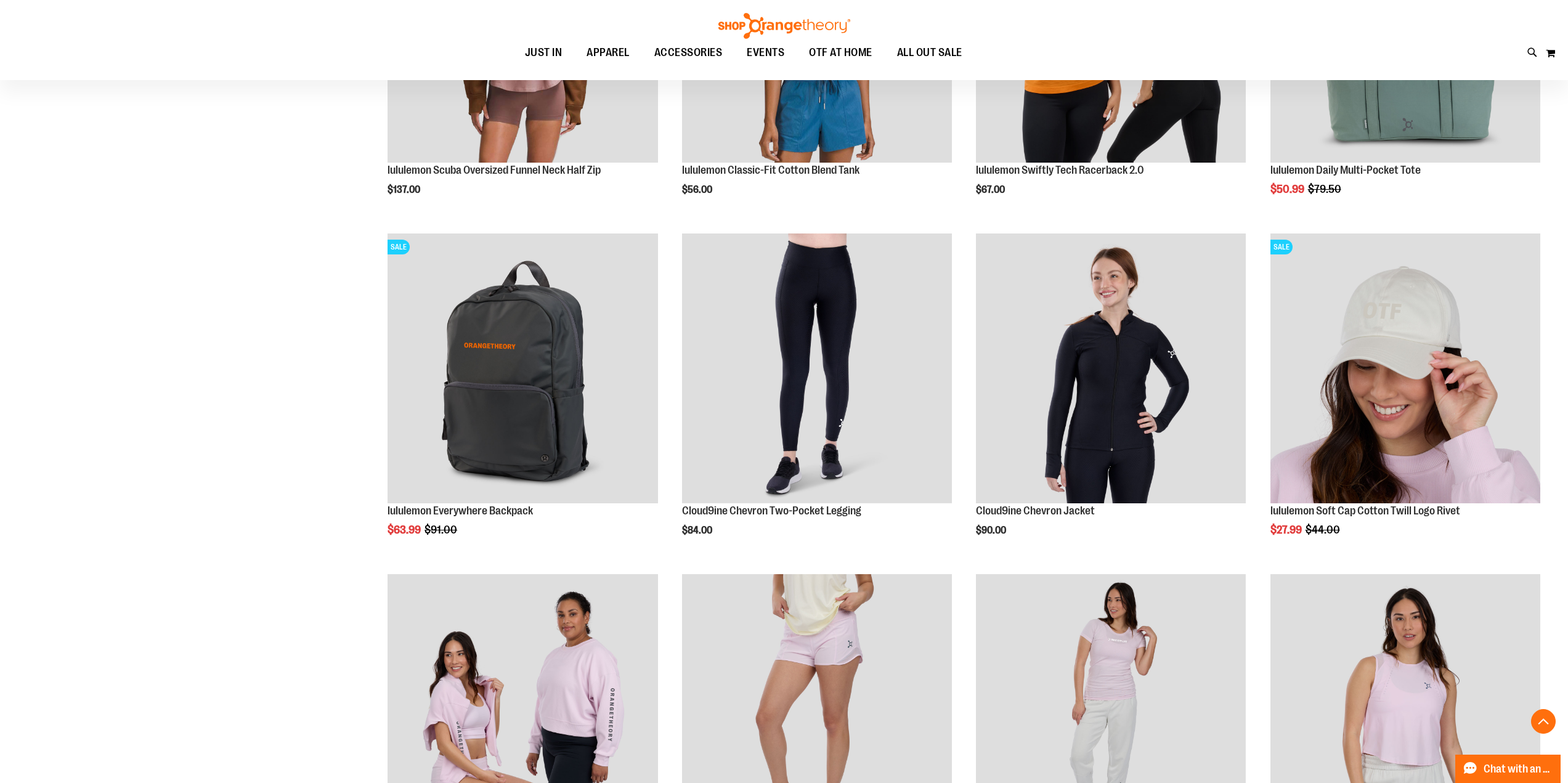
scroll to position [310, 0]
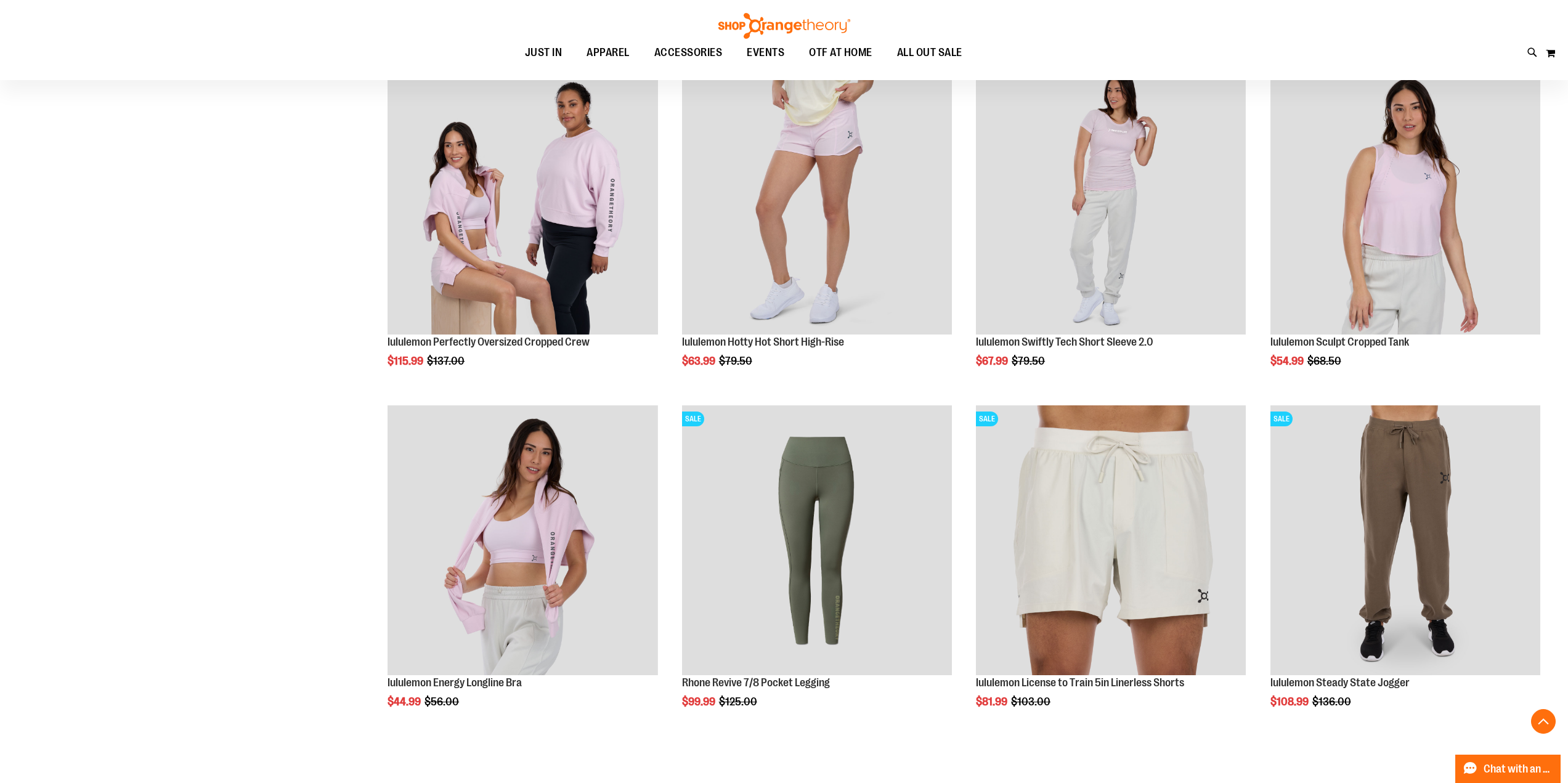
scroll to position [1028, 0]
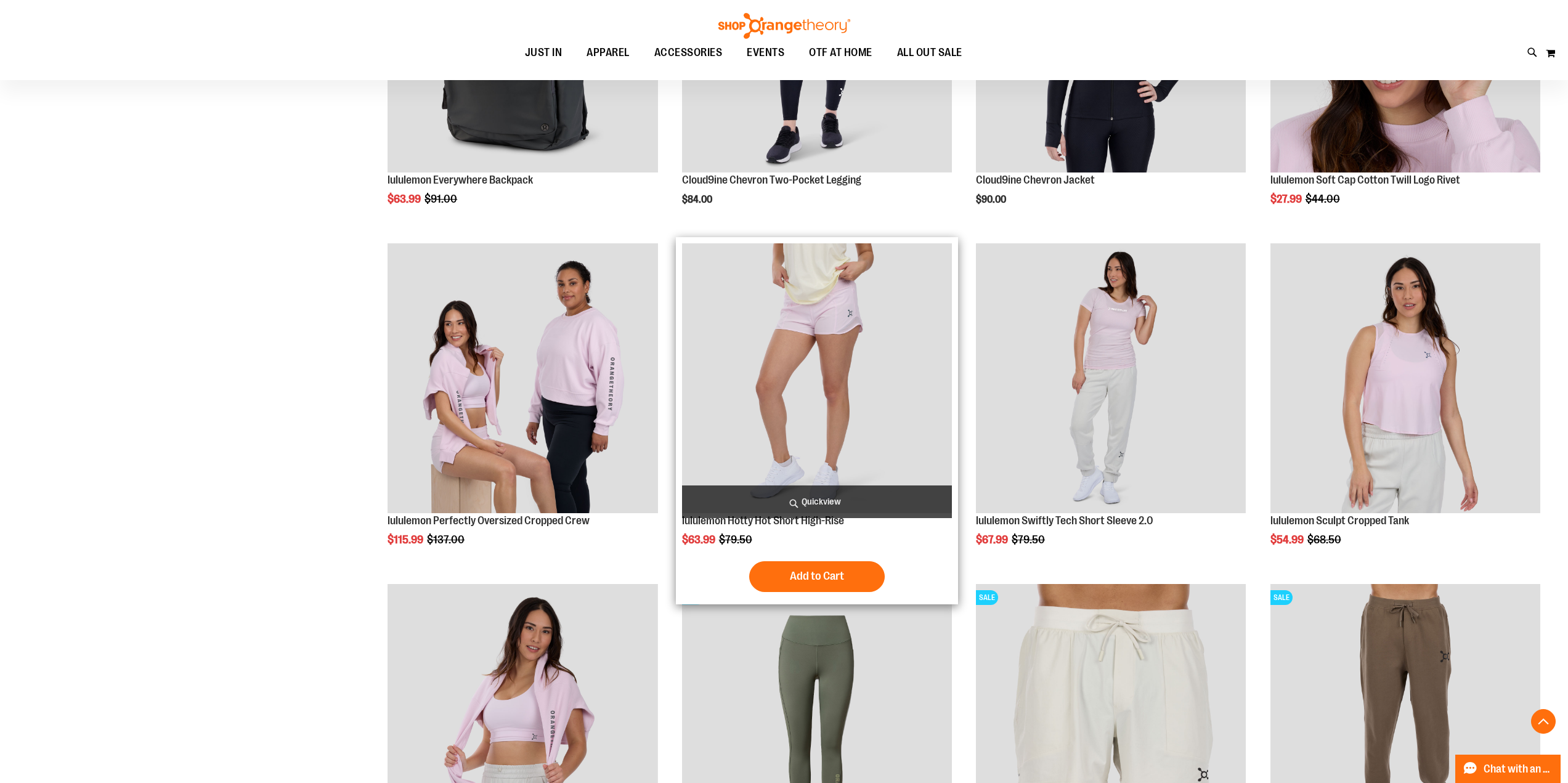
scroll to position [926, 0]
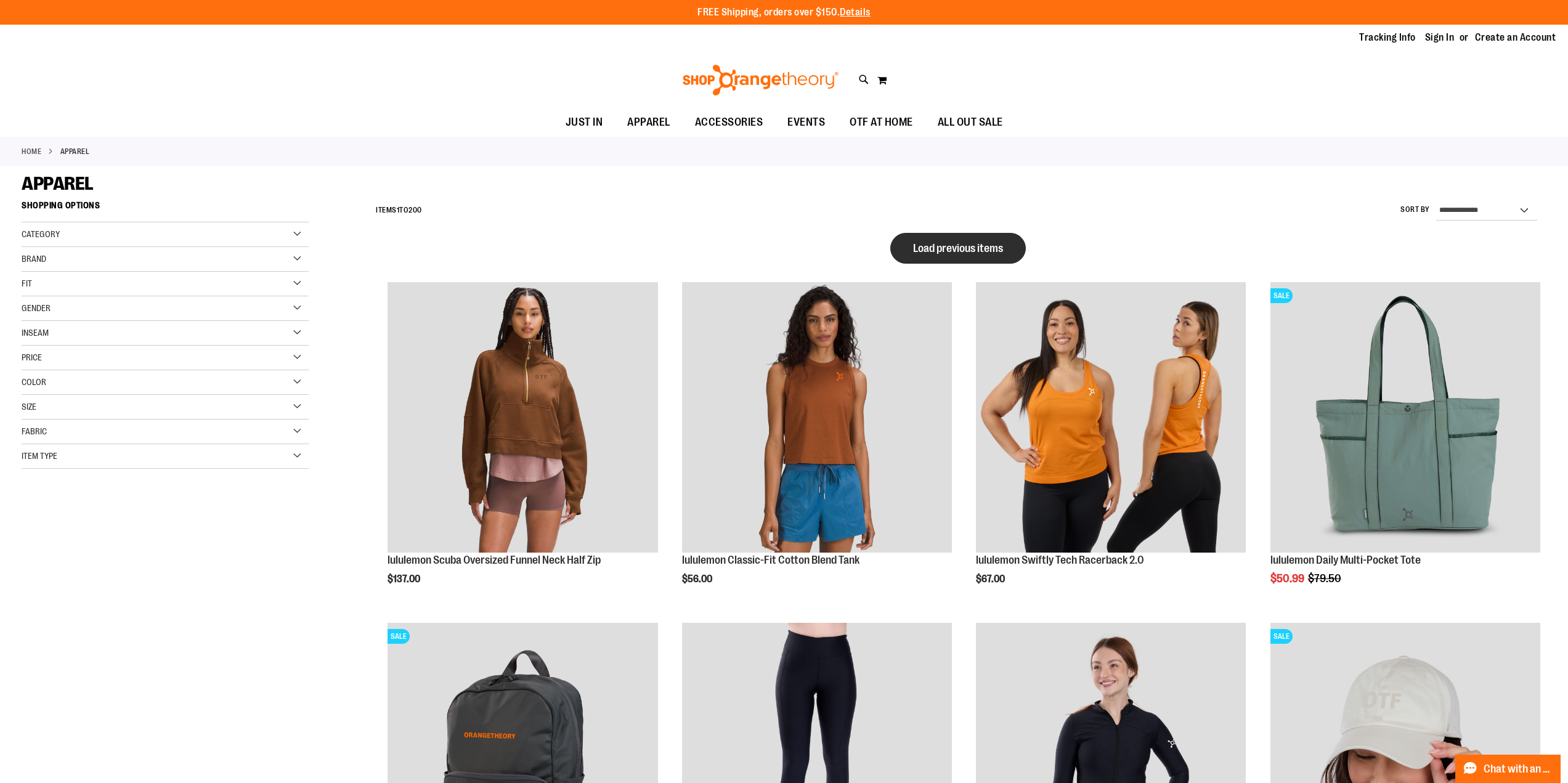
click at [960, 235] on button "Load previous items" at bounding box center [959, 248] width 136 height 31
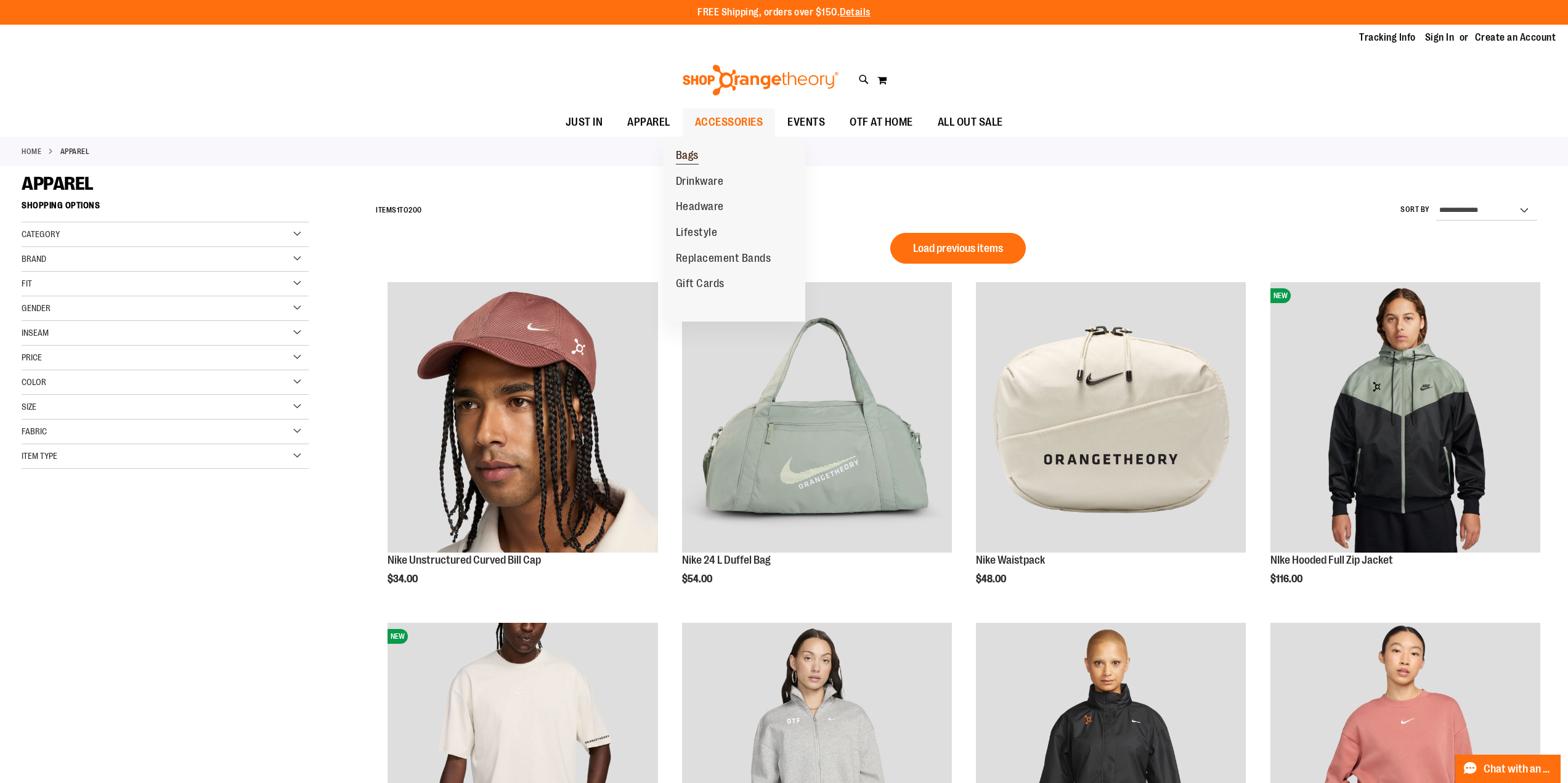
click at [688, 151] on span "Bags" at bounding box center [687, 157] width 22 height 16
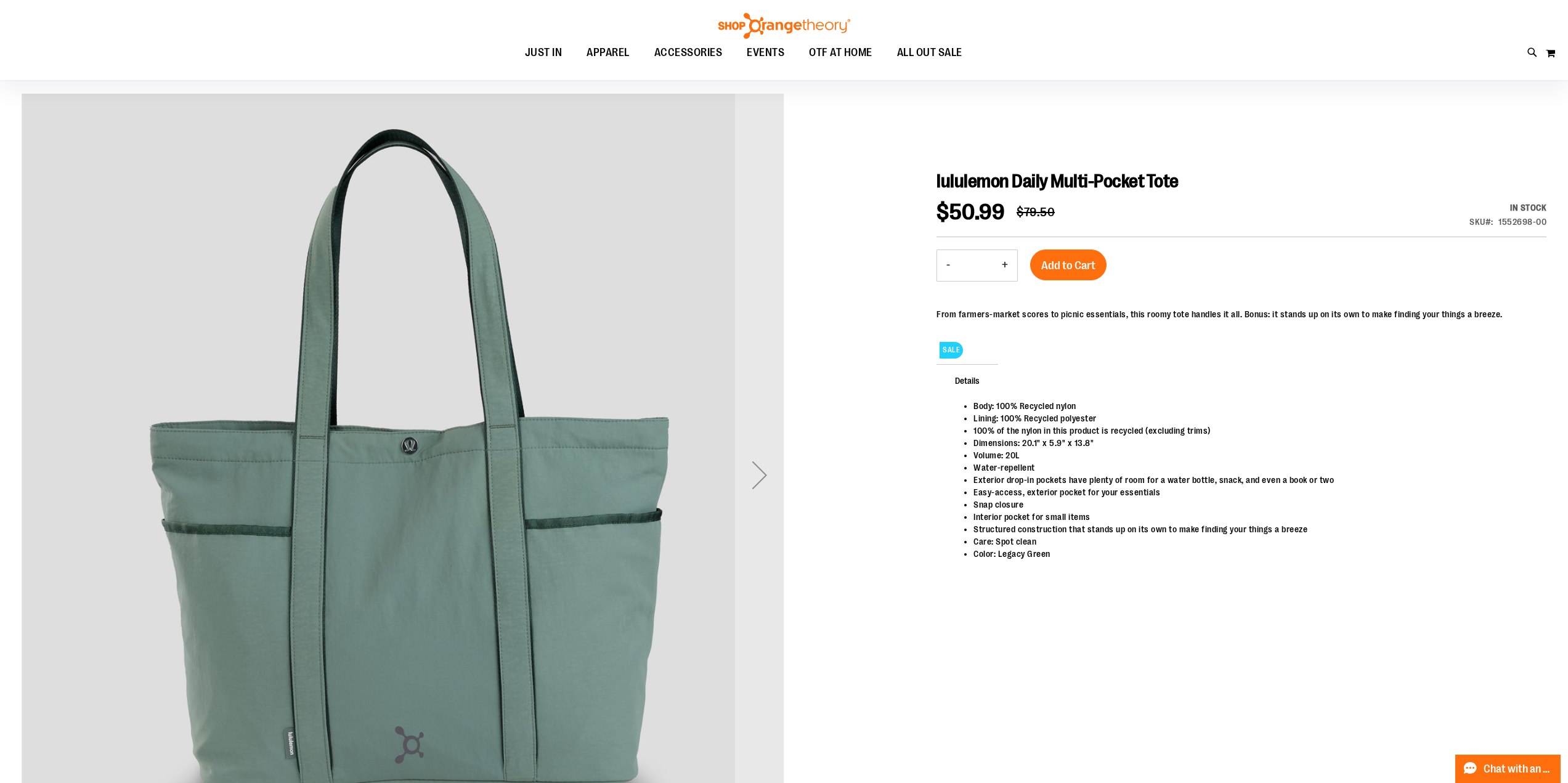
scroll to position [207, 0]
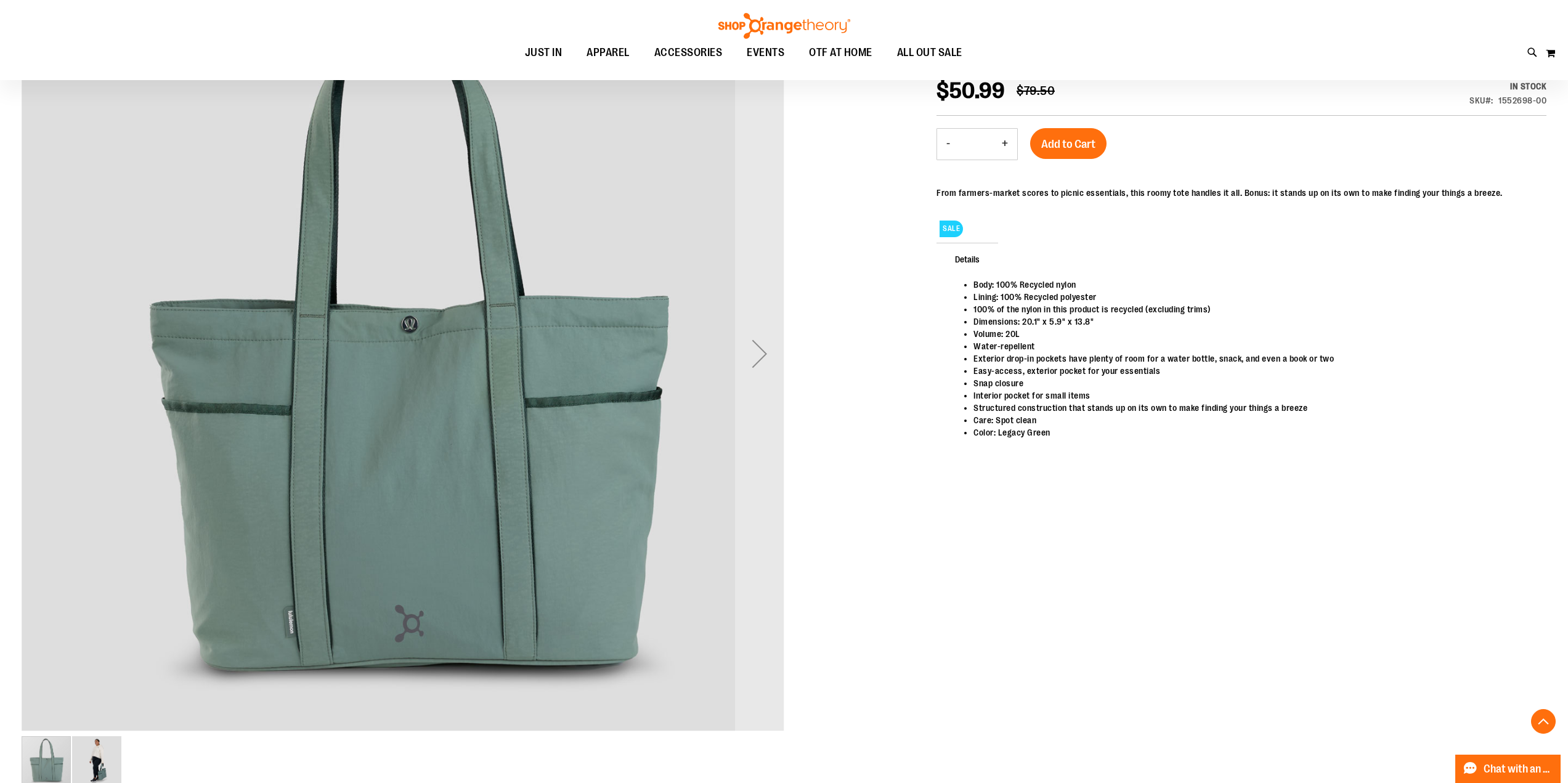
click at [106, 758] on img "image 2 of 2" at bounding box center [96, 761] width 49 height 49
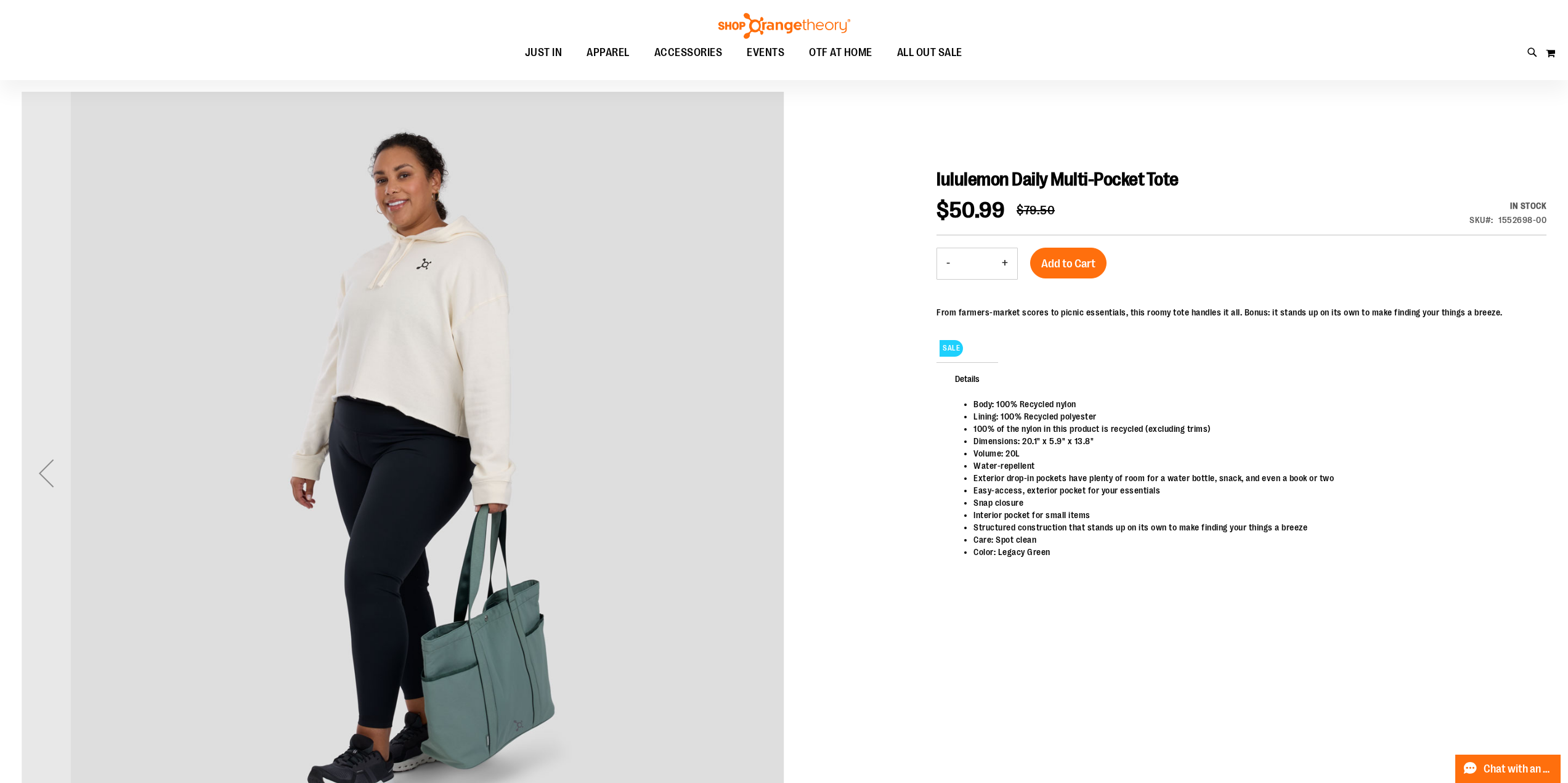
scroll to position [1, 0]
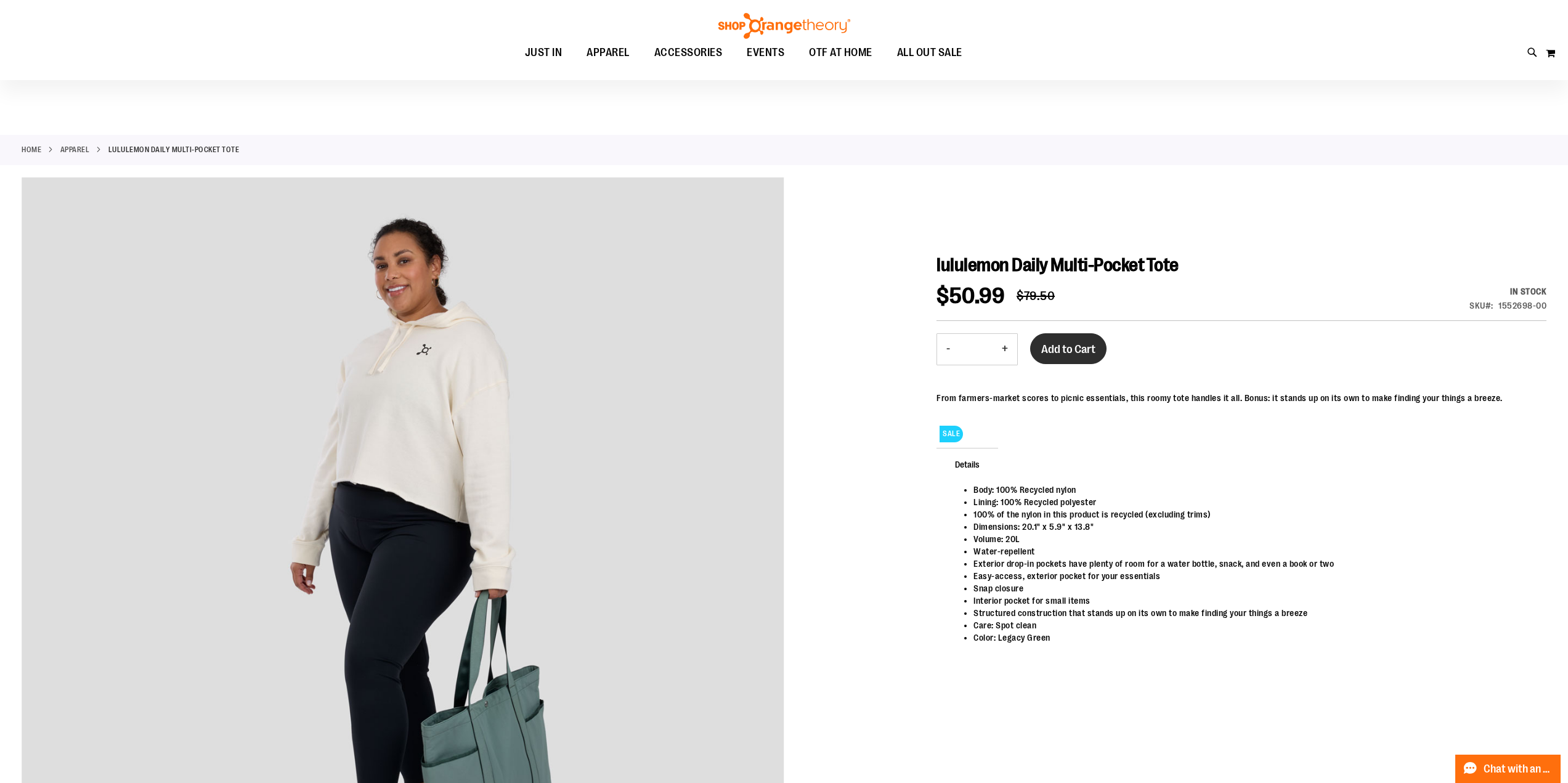
click at [1079, 353] on span "Add to Cart" at bounding box center [1068, 349] width 54 height 14
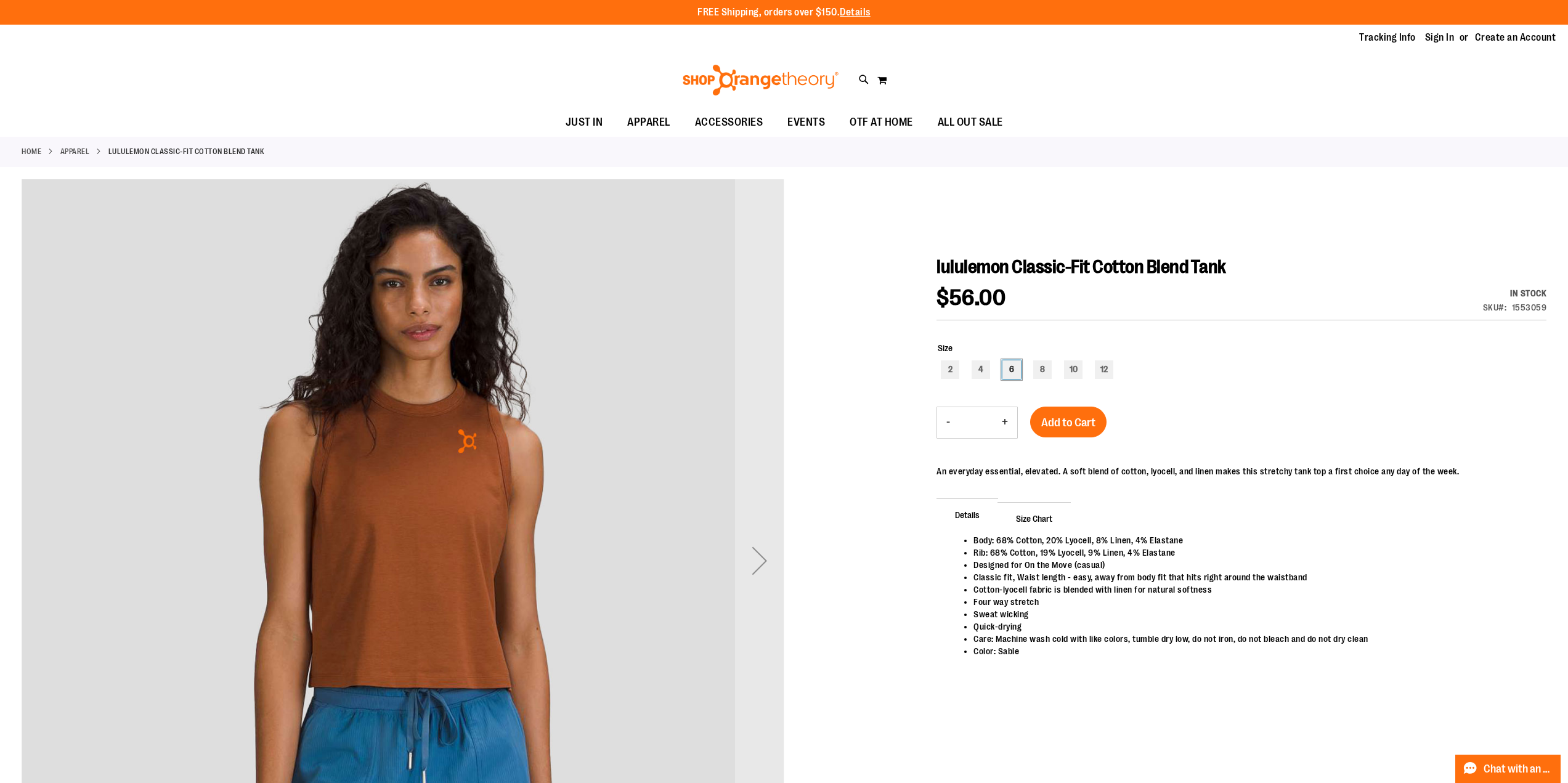
click at [1013, 367] on div "6" at bounding box center [1011, 369] width 18 height 18
type input "***"
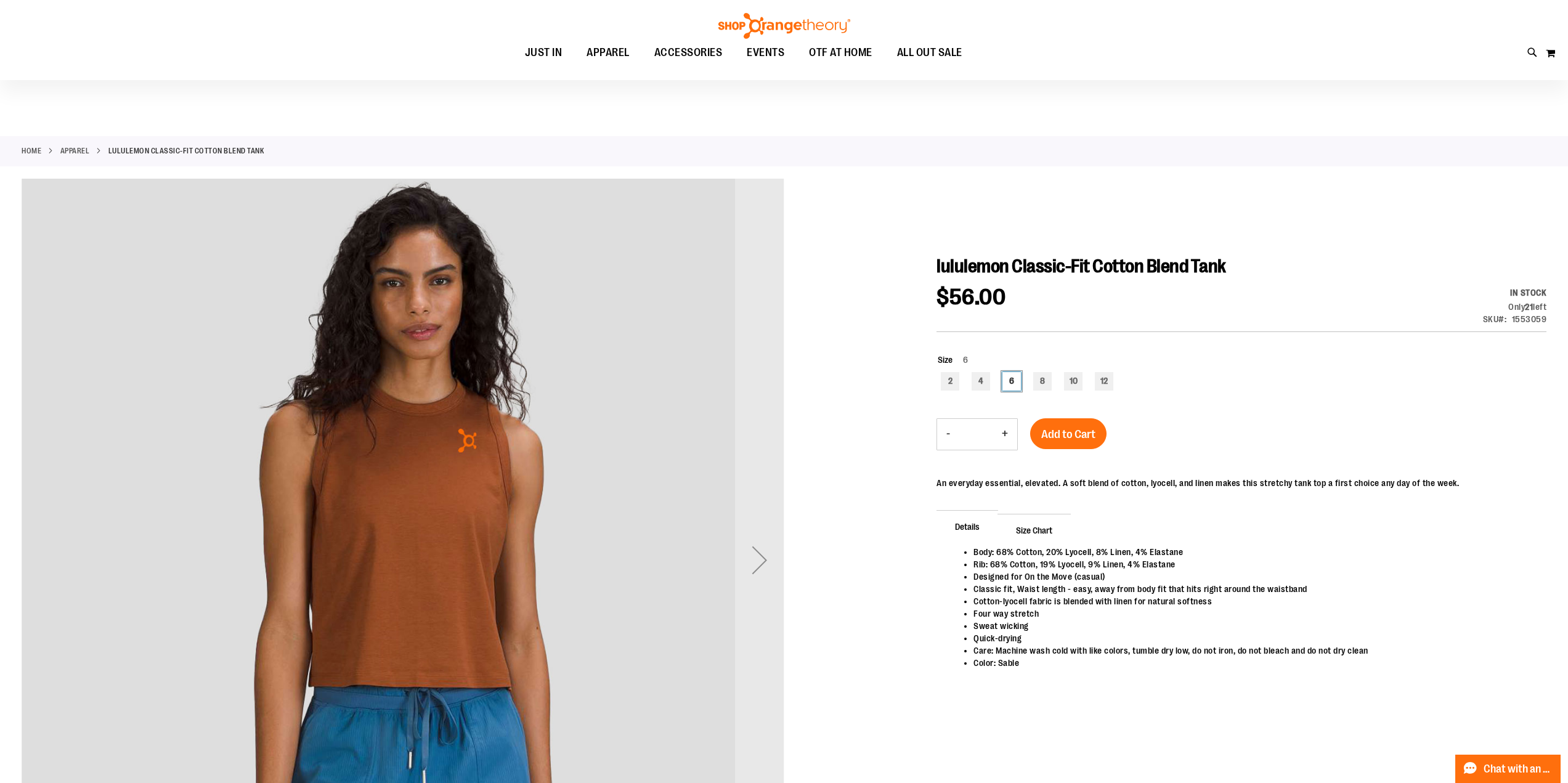
scroll to position [205, 0]
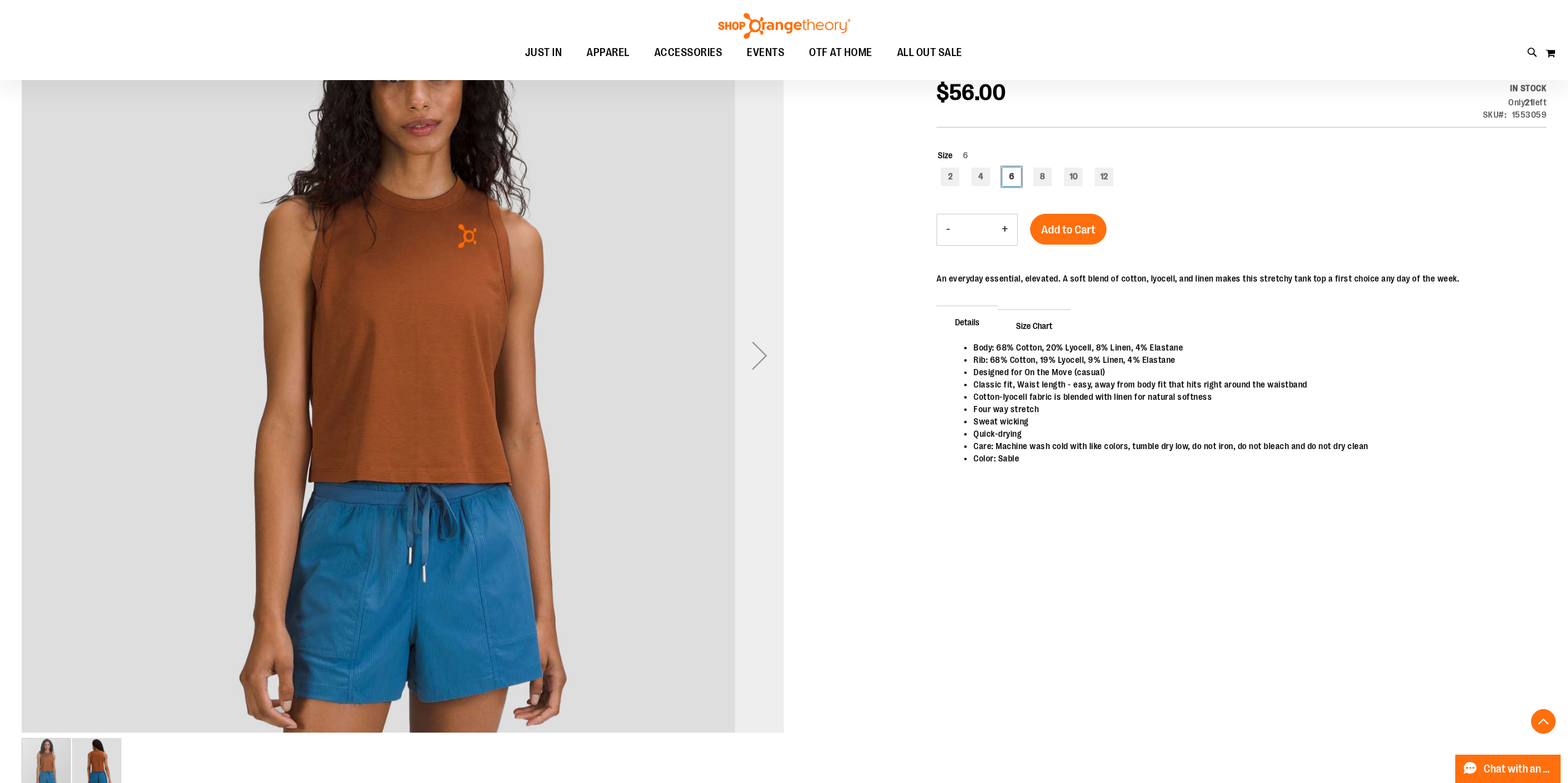
click at [774, 349] on div "Next" at bounding box center [760, 355] width 49 height 49
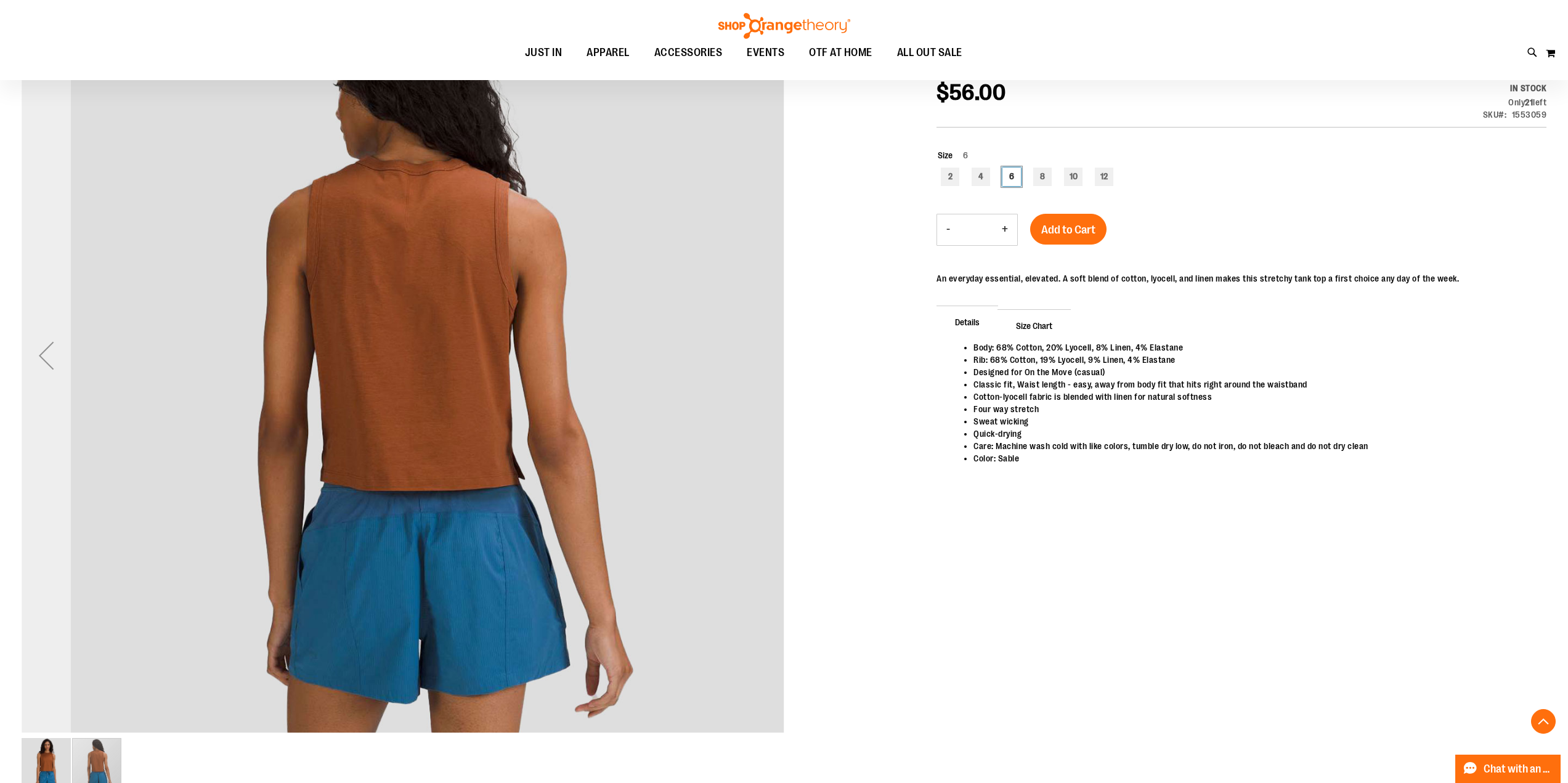
click at [39, 348] on div "Previous" at bounding box center [46, 355] width 49 height 49
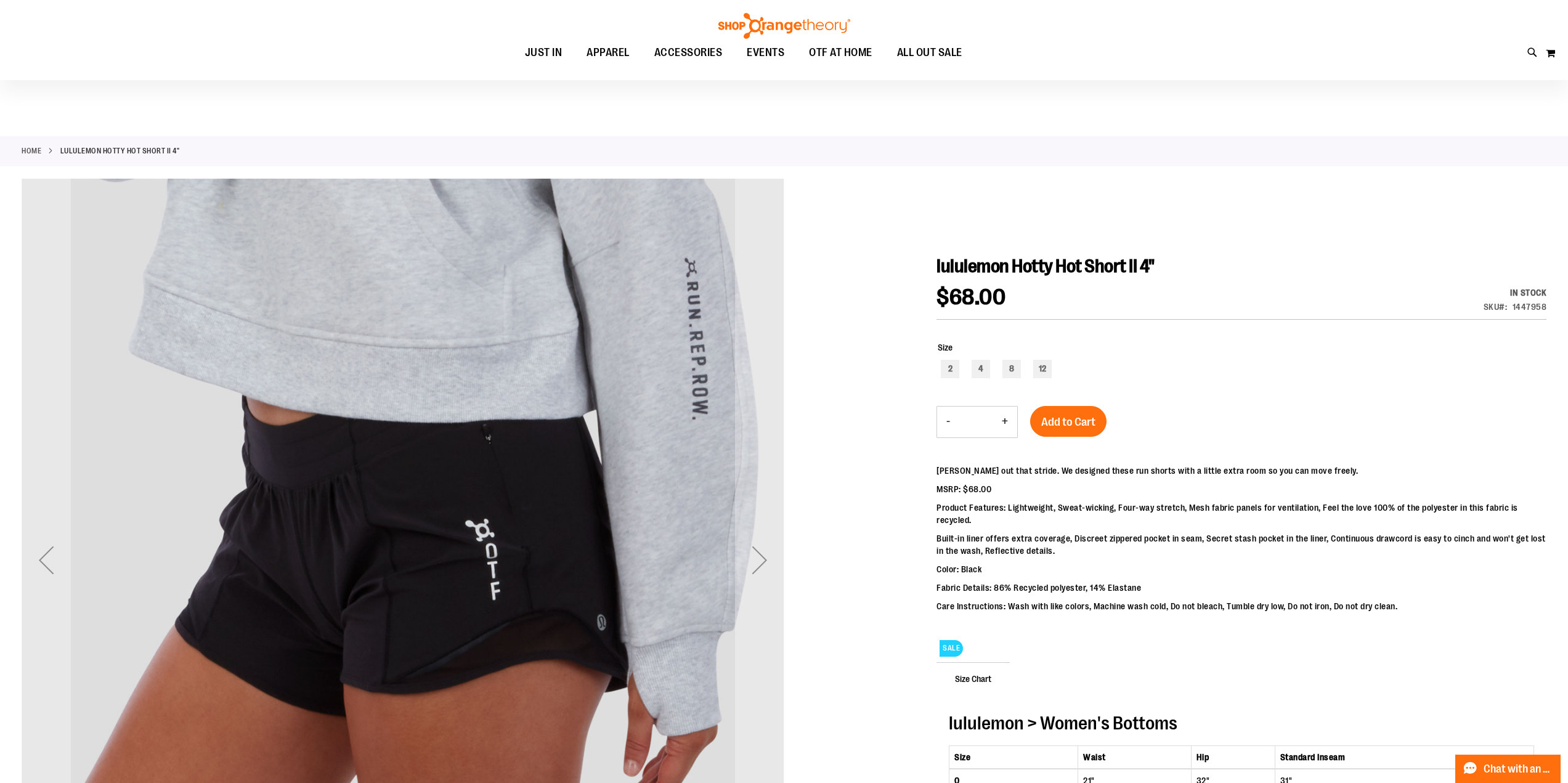
scroll to position [310, 0]
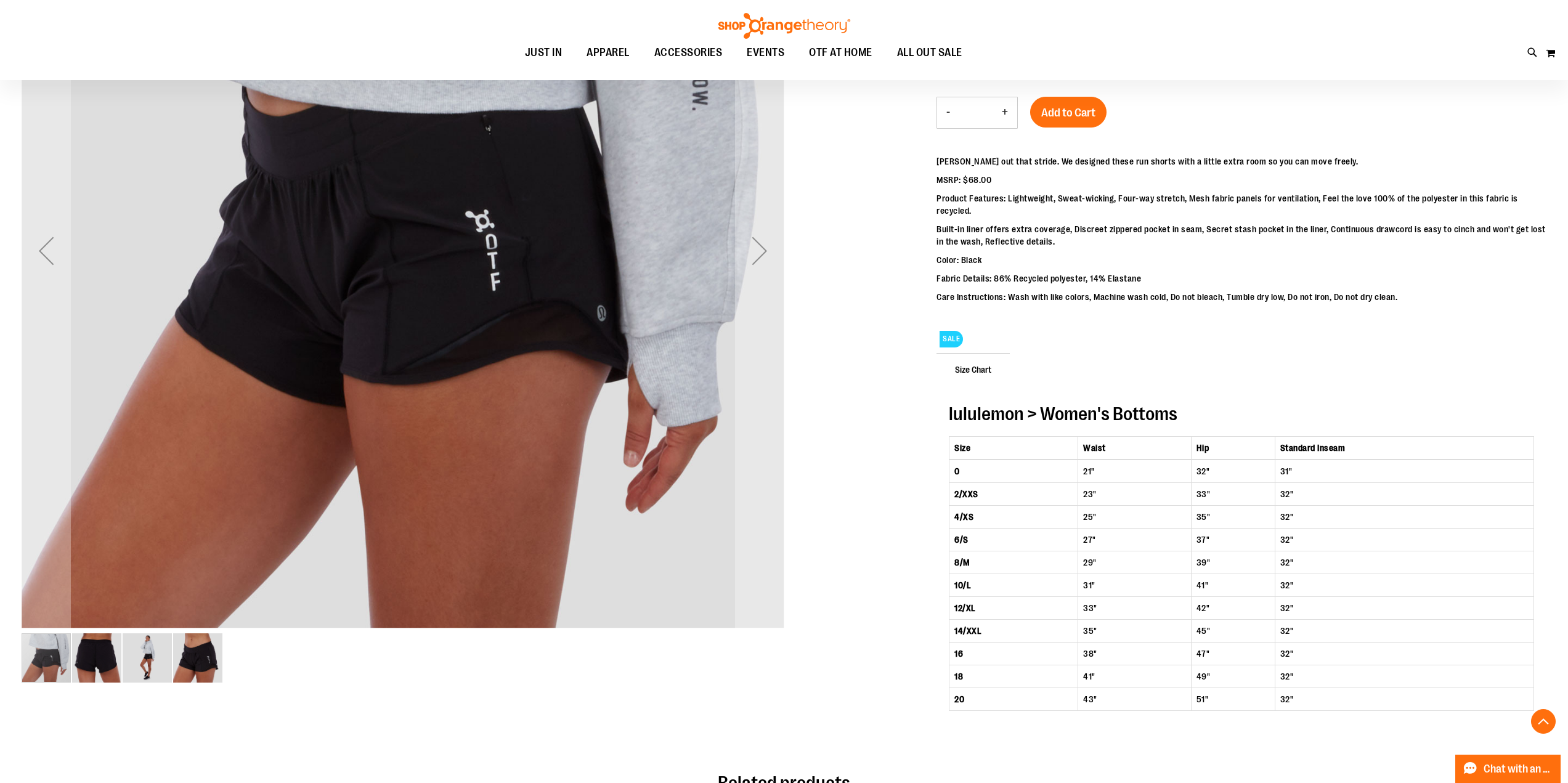
click at [124, 668] on img "image 3 of 4" at bounding box center [147, 658] width 49 height 49
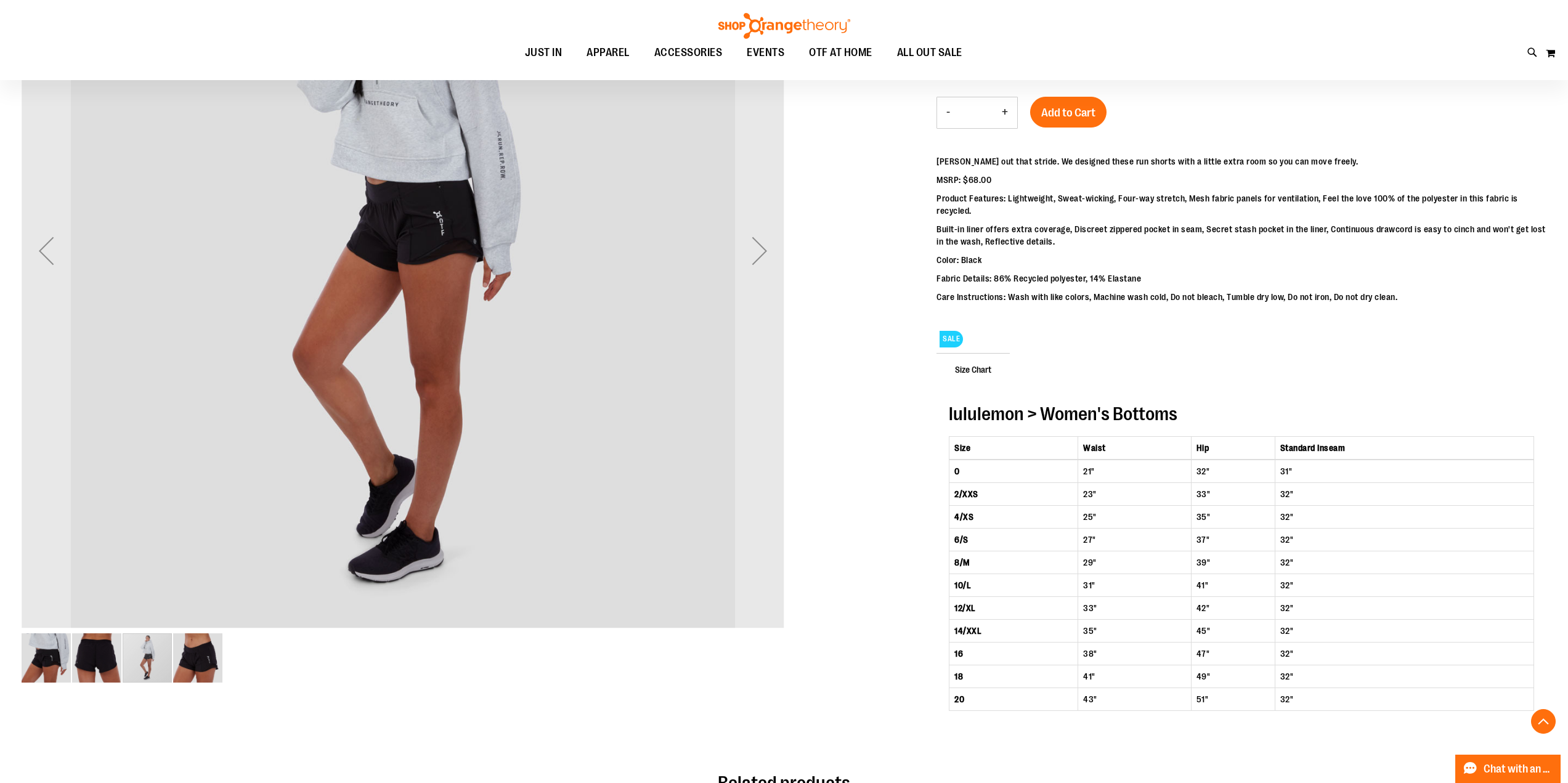
click at [146, 660] on div "carousel" at bounding box center [147, 658] width 49 height 49
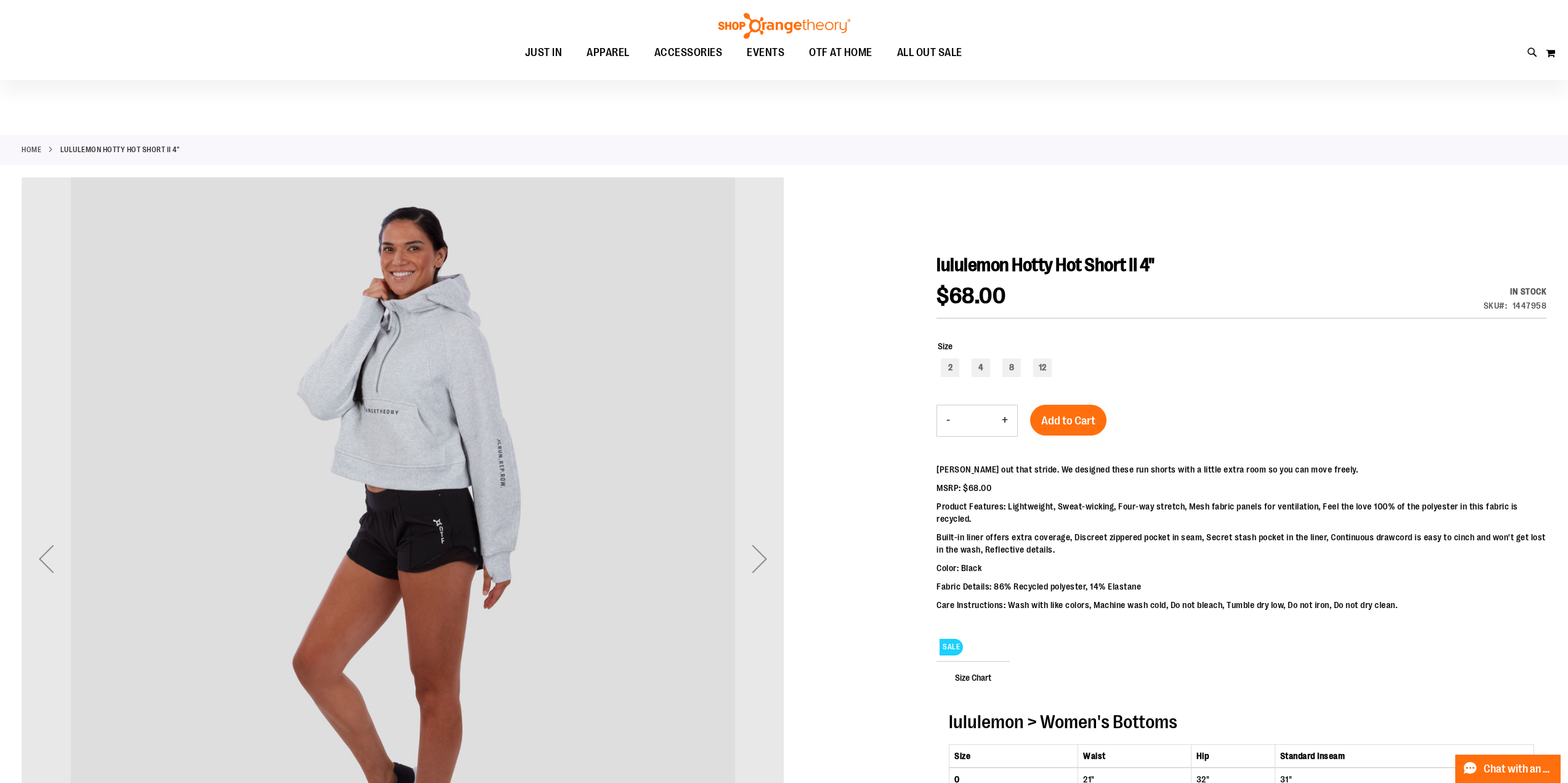
scroll to position [207, 0]
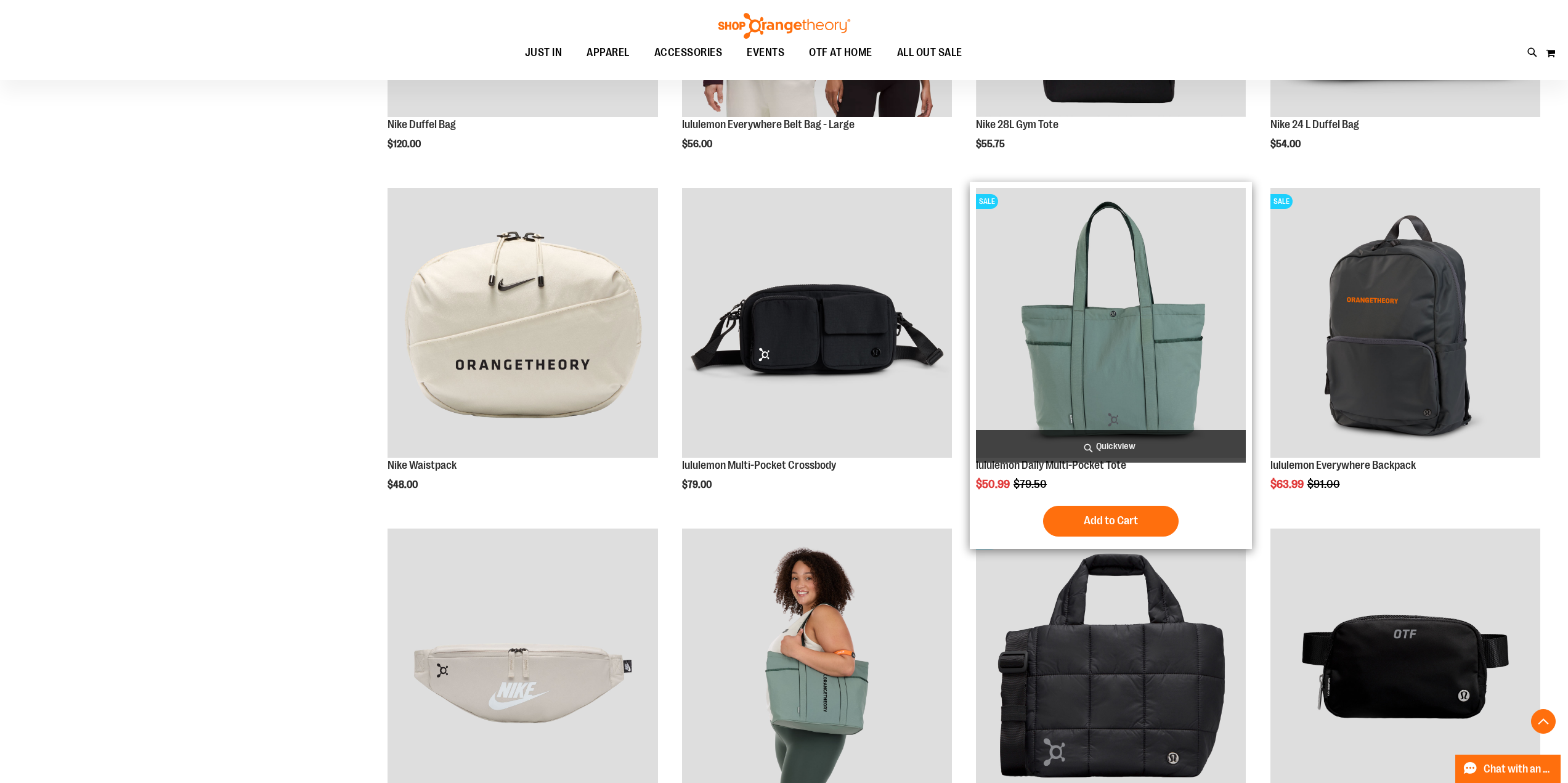
scroll to position [615, 0]
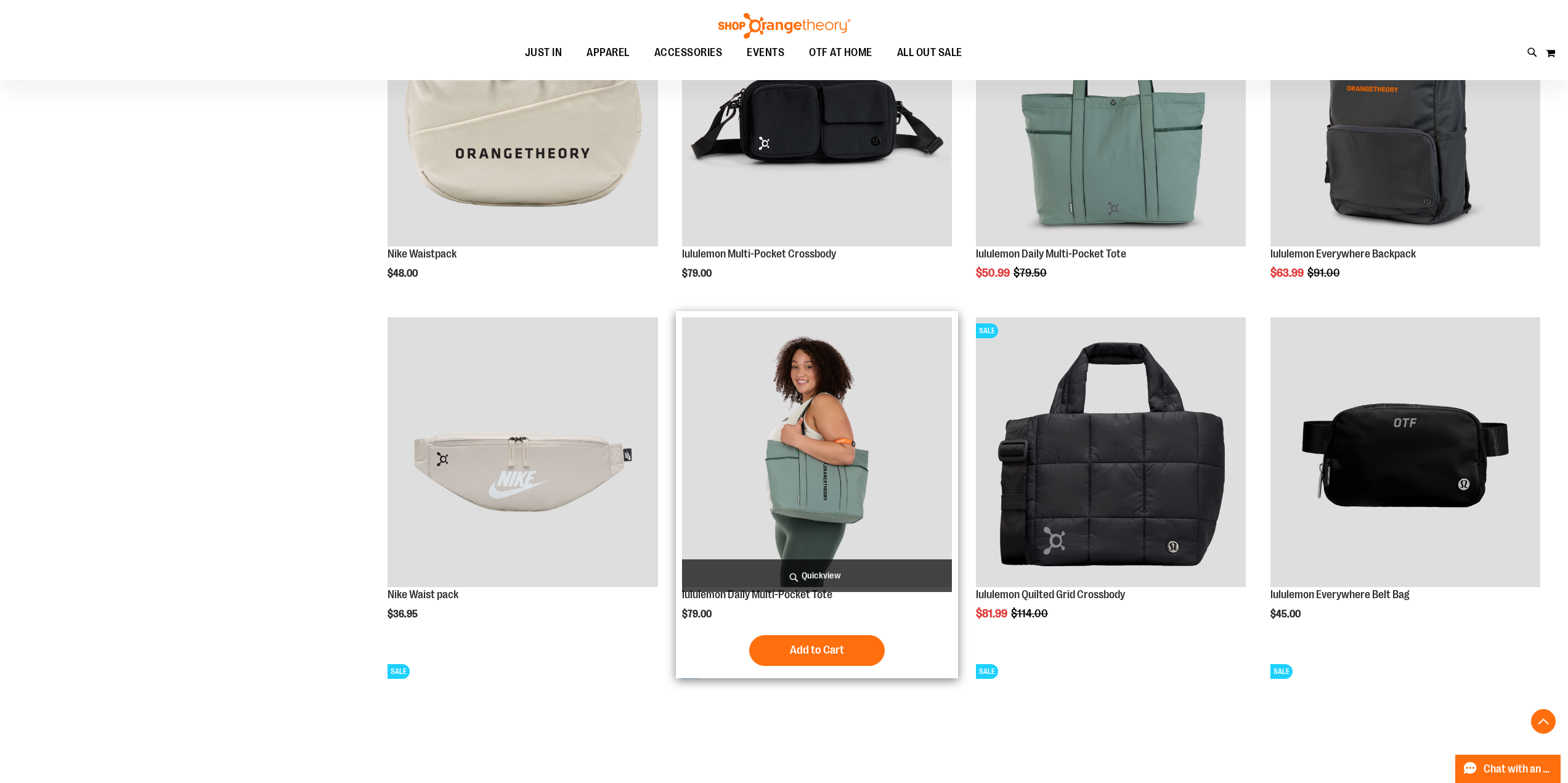
click at [823, 443] on img "product" at bounding box center [817, 452] width 270 height 270
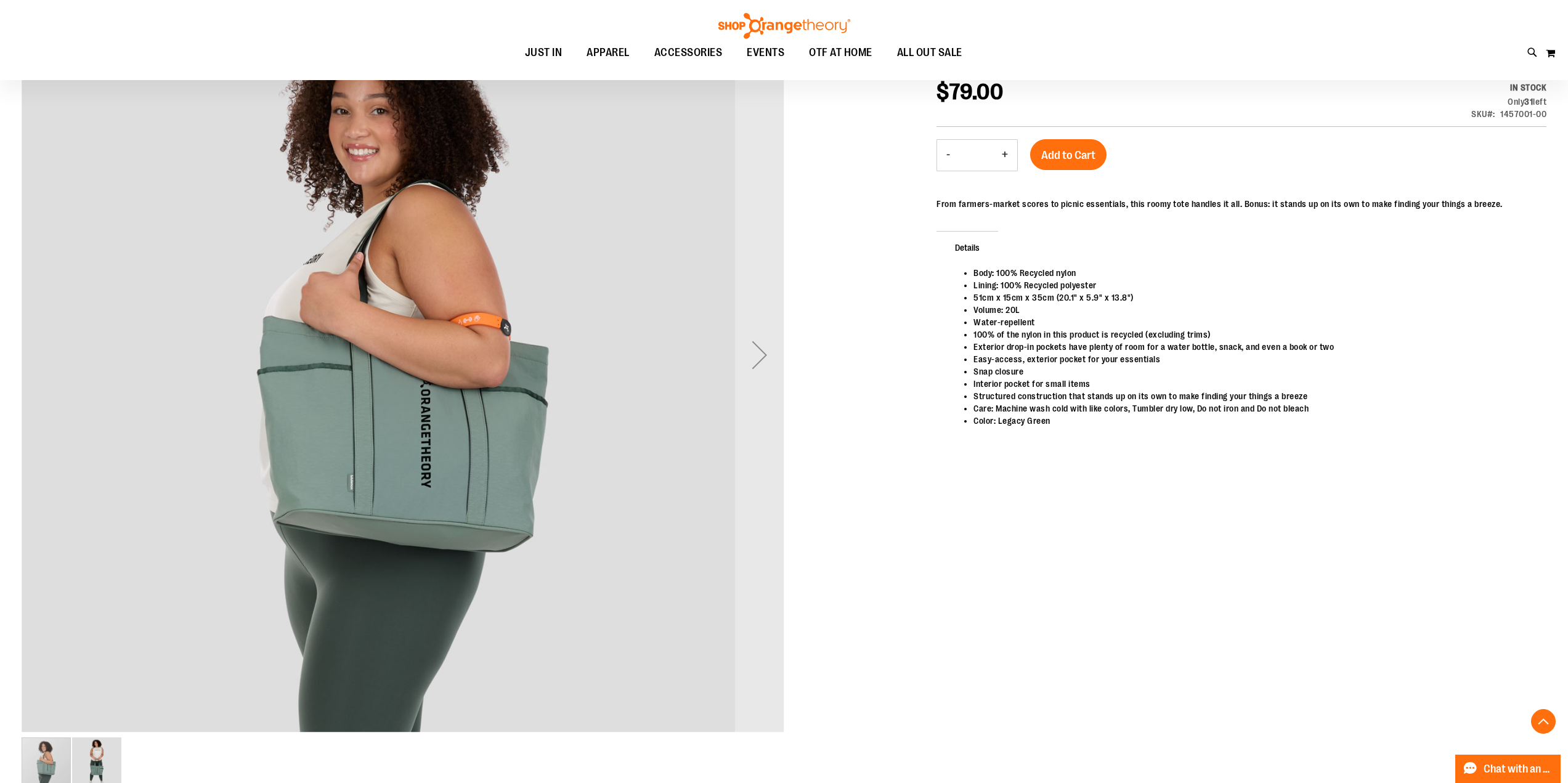
scroll to position [205, 0]
click at [99, 754] on img "image 2 of 2" at bounding box center [96, 763] width 49 height 49
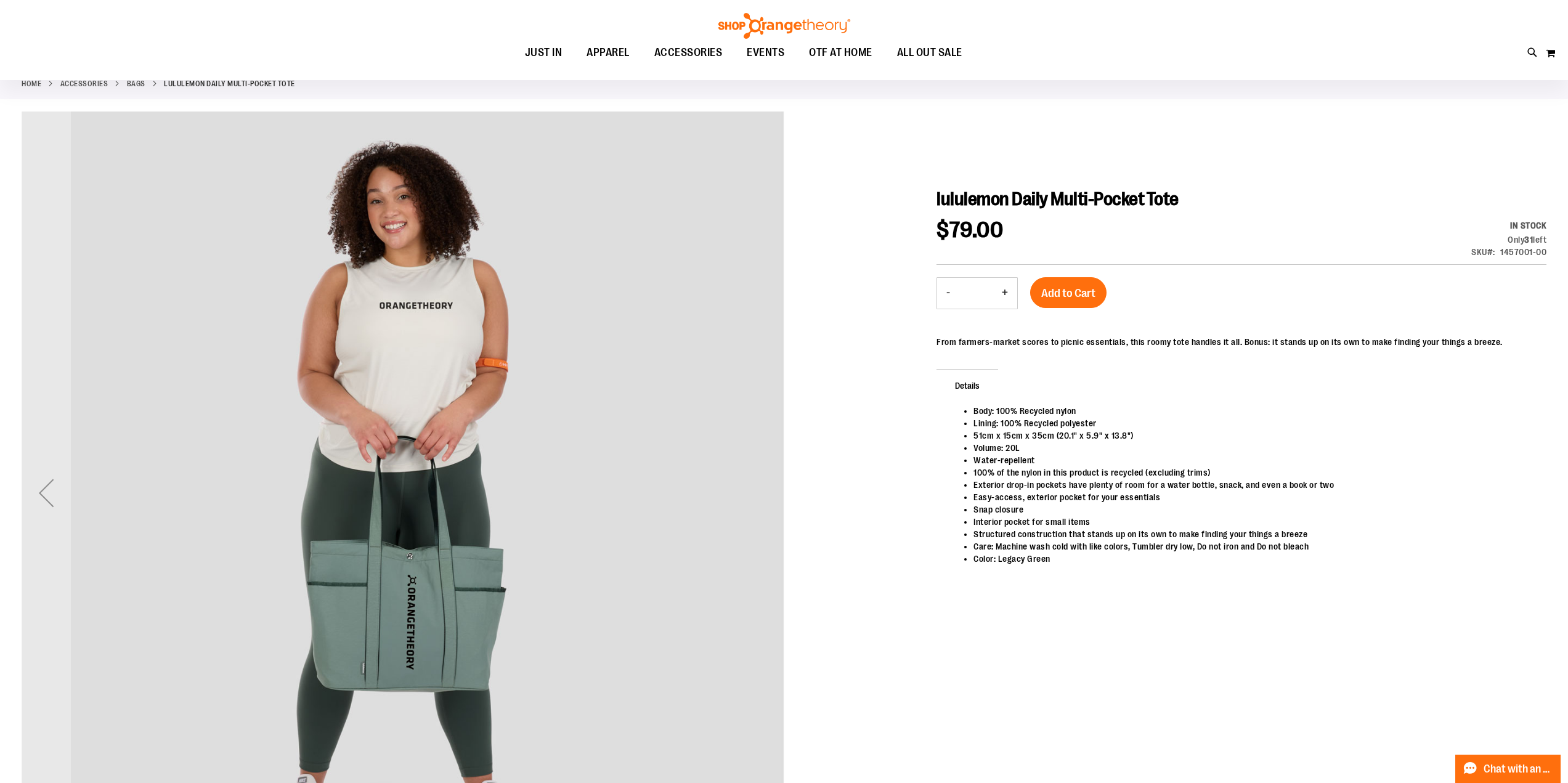
scroll to position [0, 0]
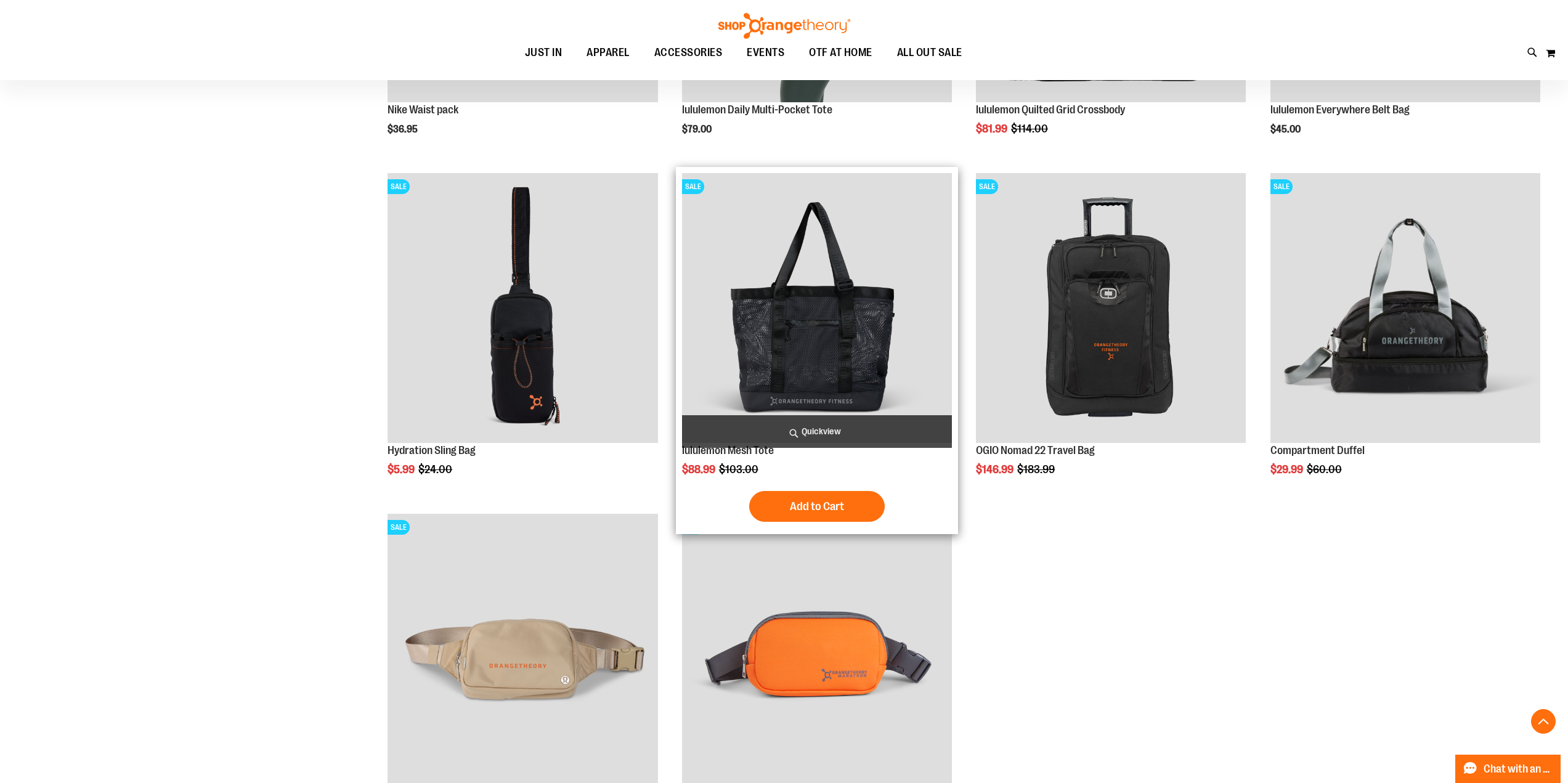
scroll to position [1231, 0]
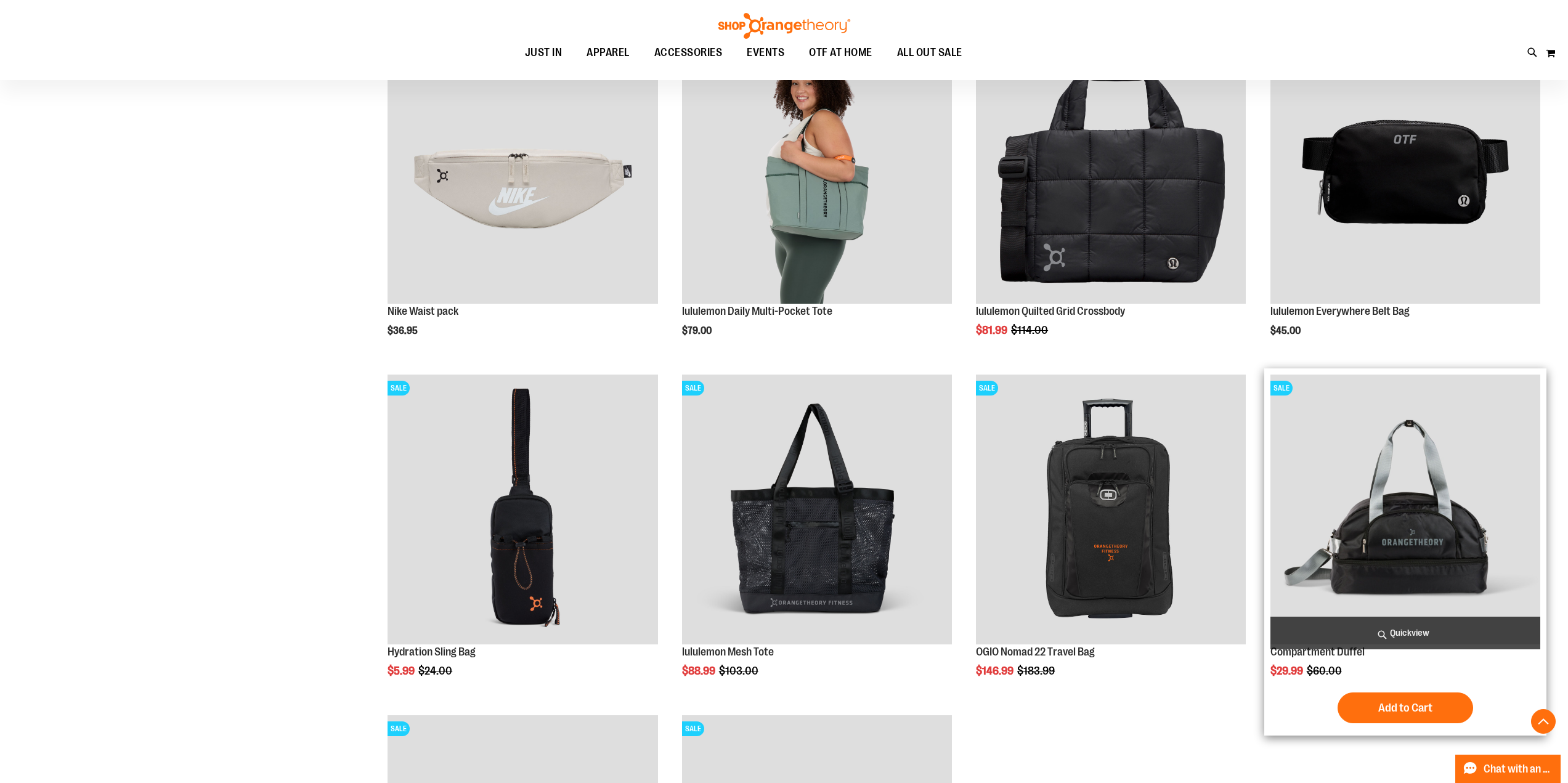
scroll to position [926, 0]
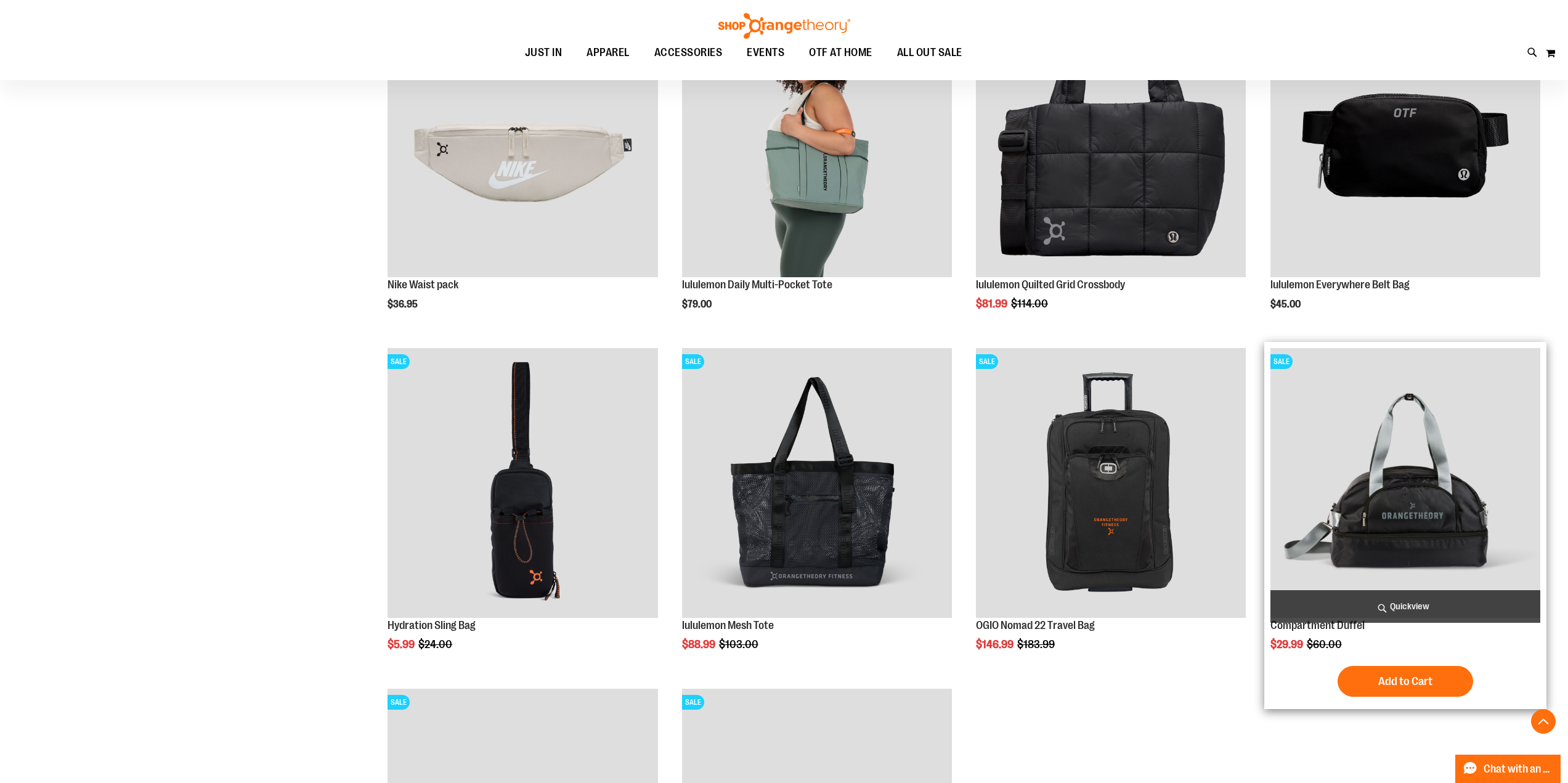
click at [1458, 476] on img "product" at bounding box center [1405, 483] width 270 height 270
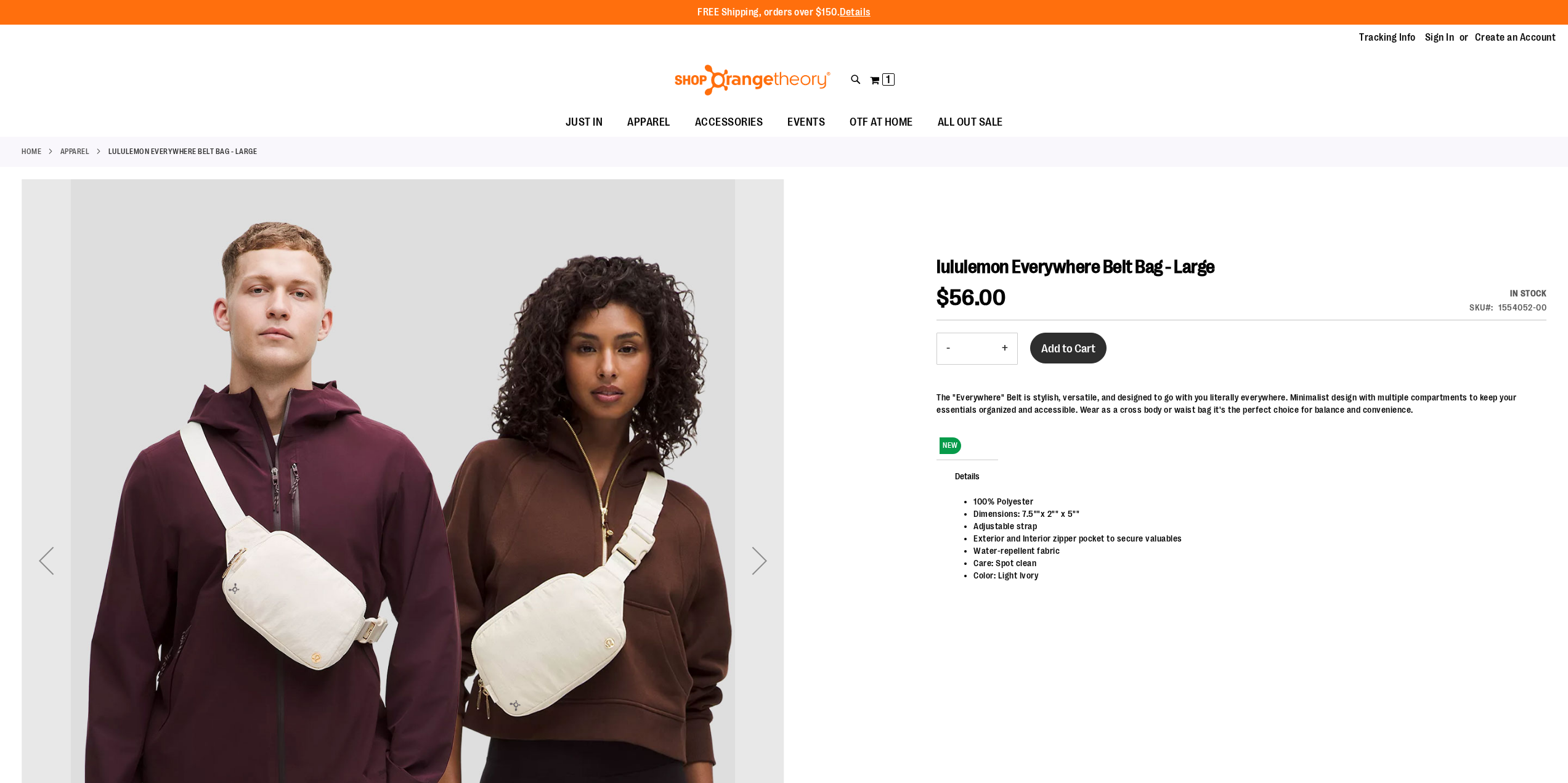
click at [1077, 346] on span "Add to Cart" at bounding box center [1068, 348] width 54 height 14
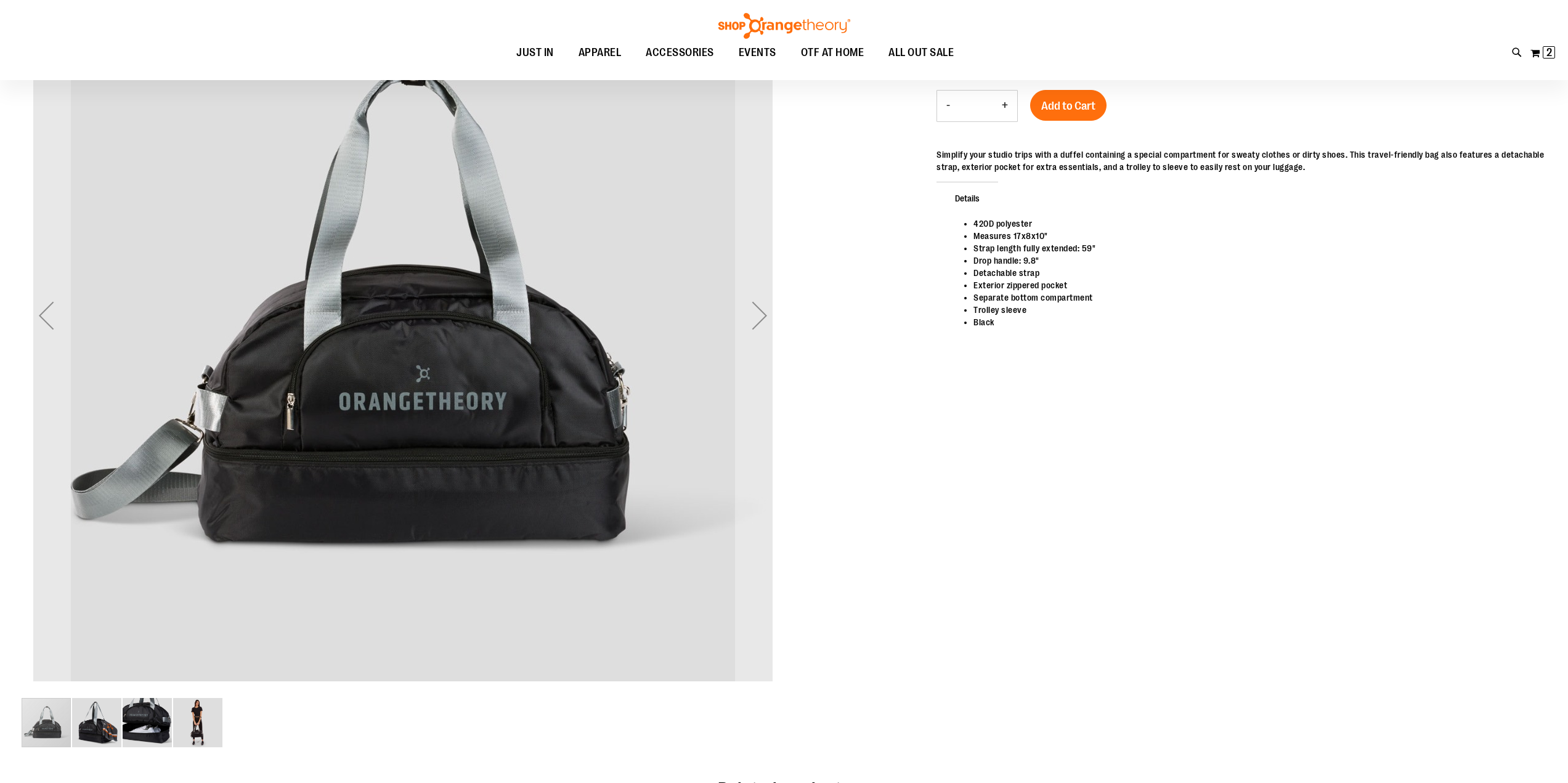
scroll to position [307, 0]
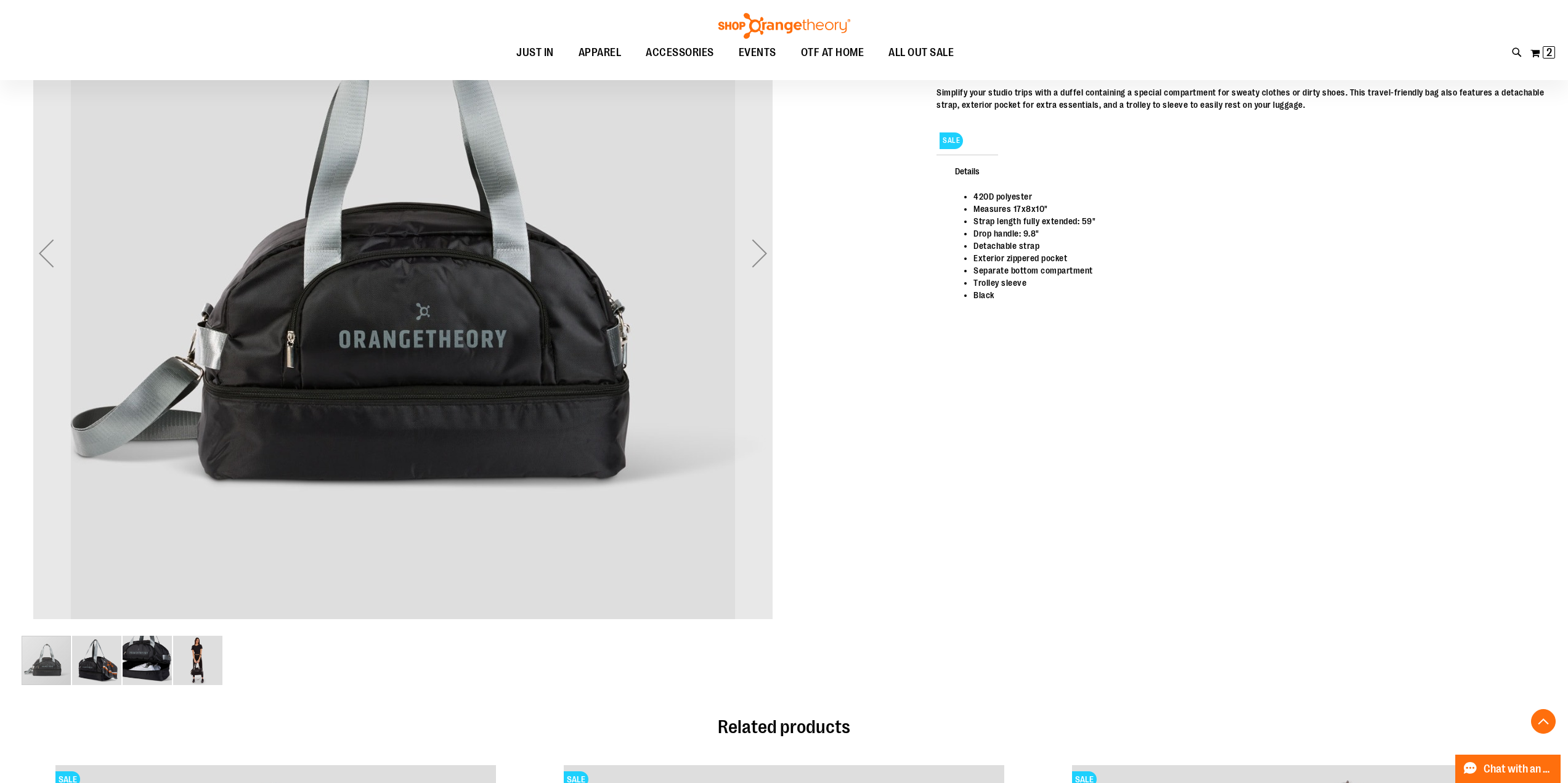
click at [201, 668] on img "image 4 of 4" at bounding box center [197, 660] width 49 height 49
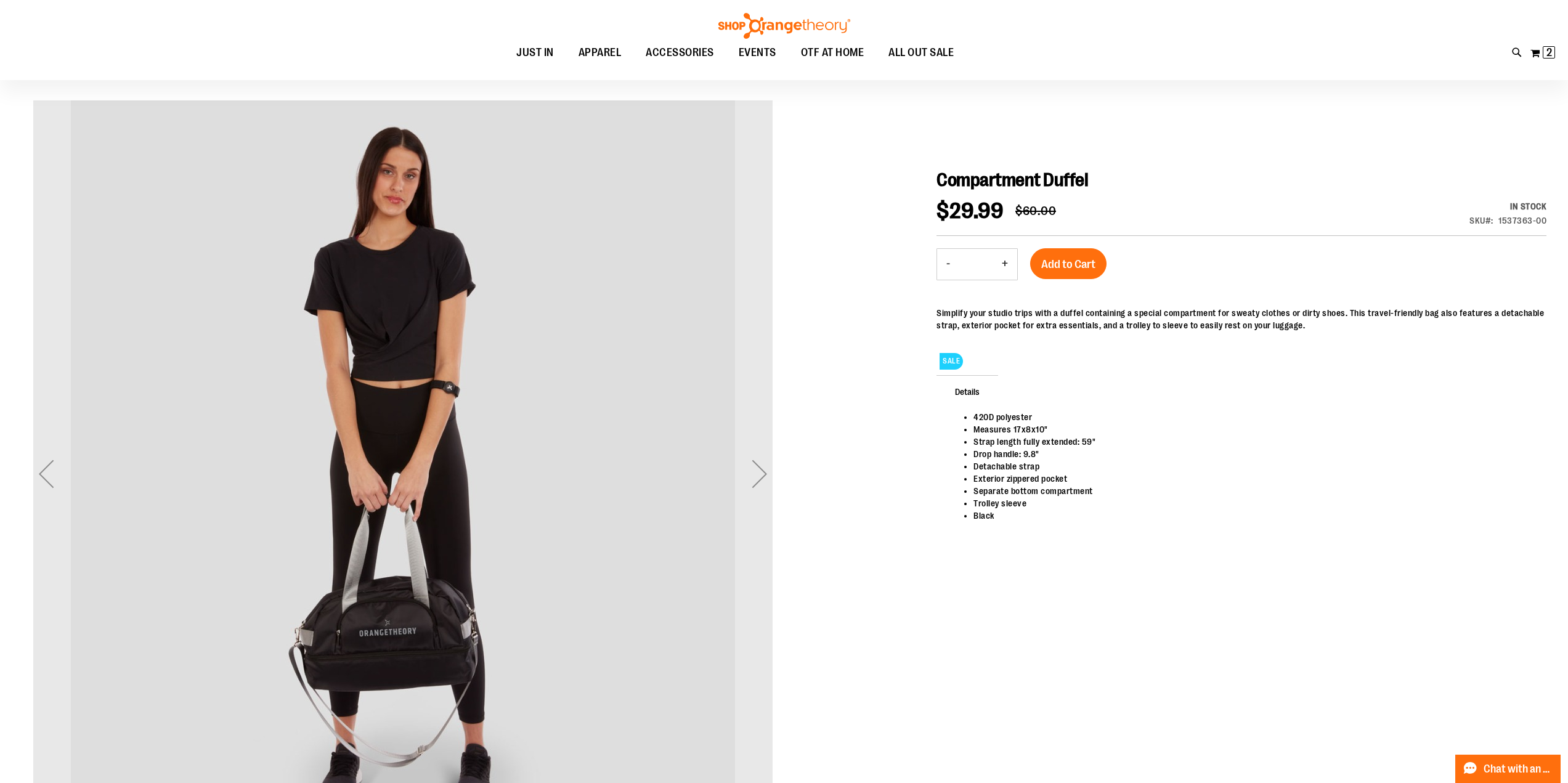
scroll to position [205, 0]
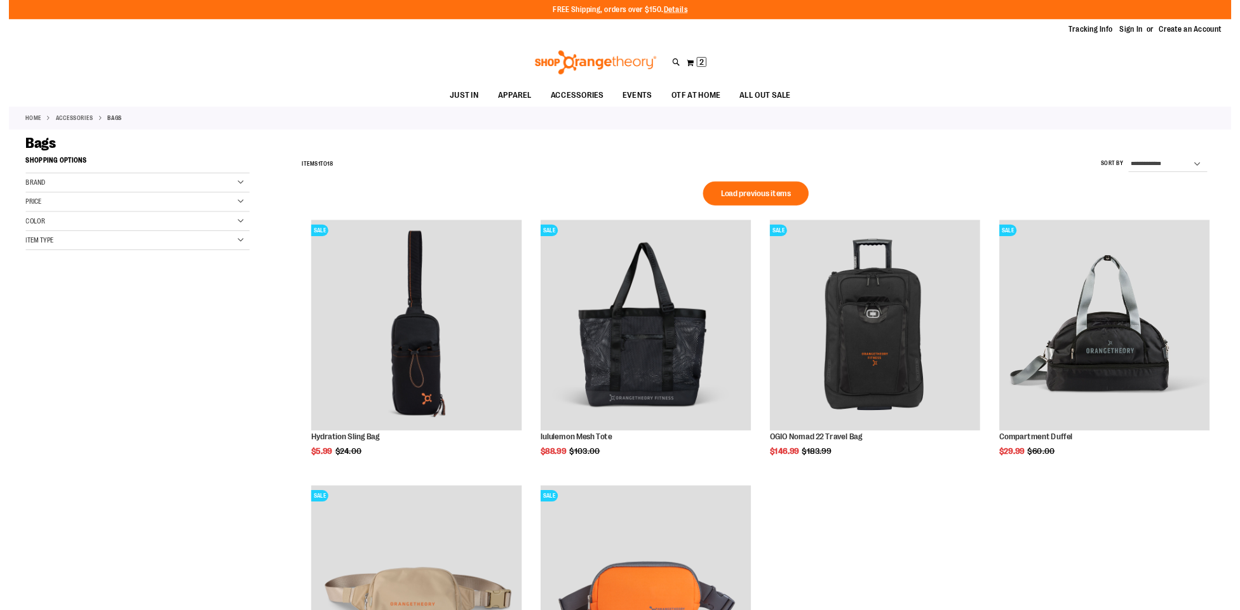
scroll to position [486, 0]
